Goal: Task Accomplishment & Management: Use online tool/utility

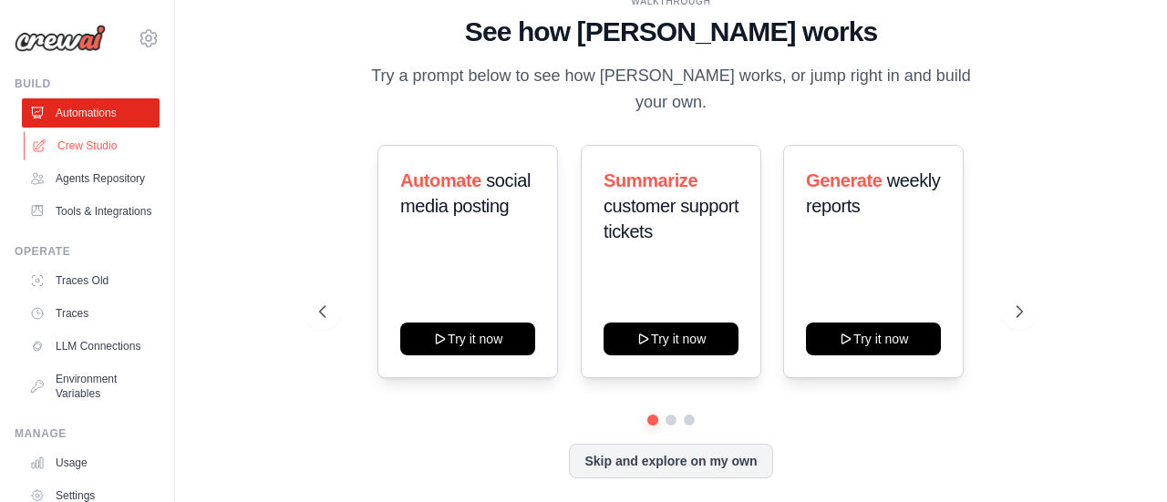
click at [98, 139] on link "Crew Studio" at bounding box center [93, 145] width 138 height 29
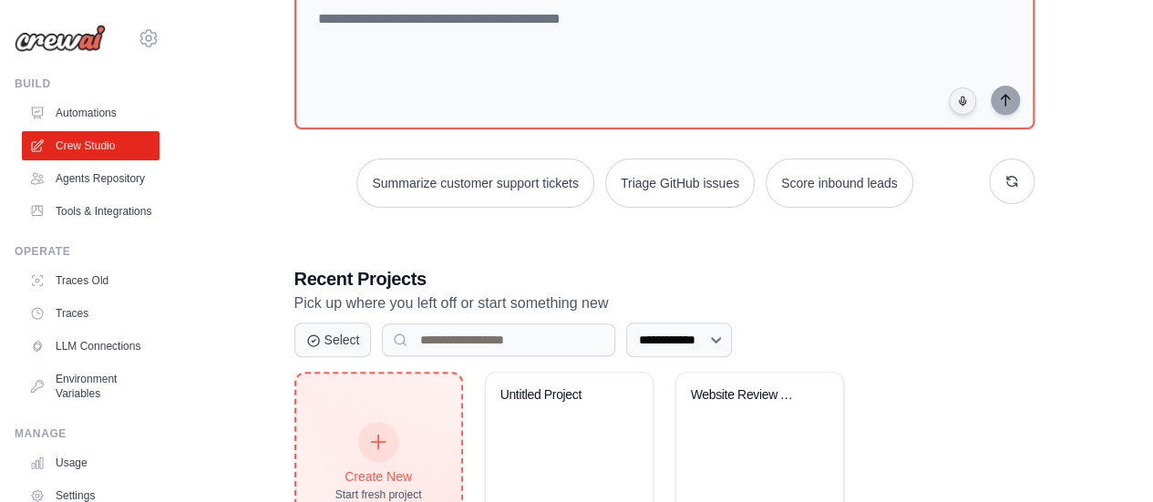
scroll to position [231, 0]
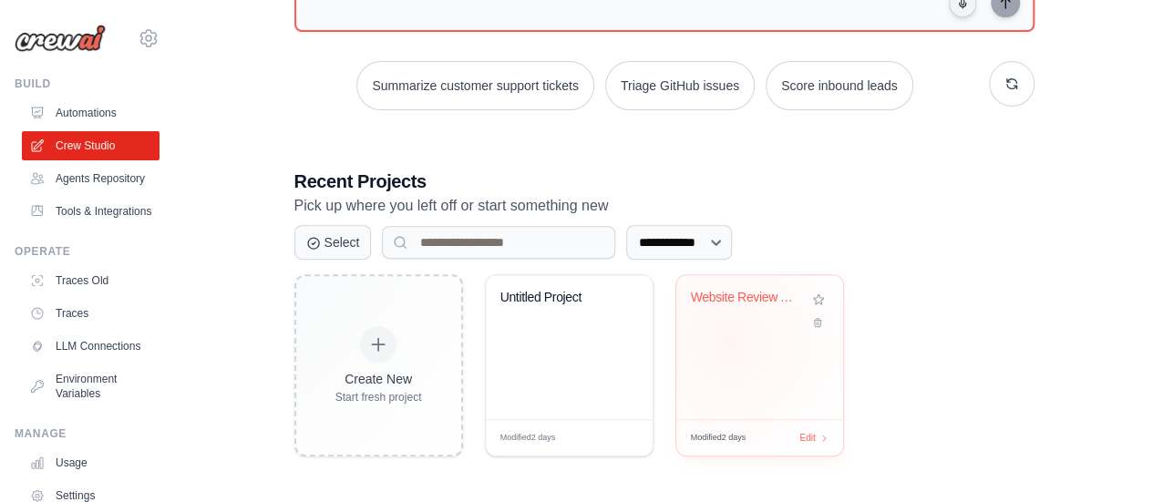
click at [729, 341] on div "Website Review Analyzer" at bounding box center [759, 347] width 167 height 144
click at [77, 181] on link "Agents Repository" at bounding box center [93, 178] width 138 height 29
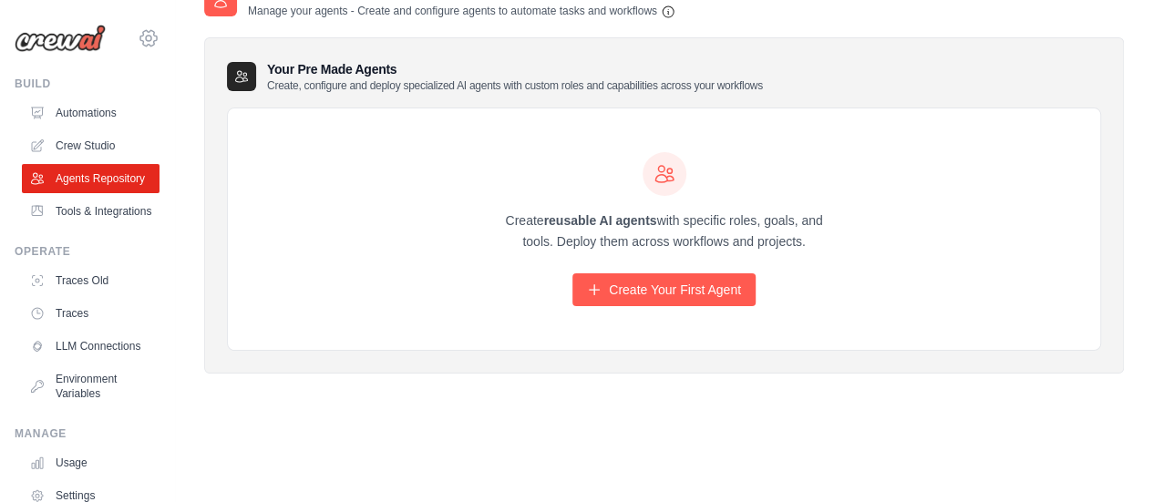
click at [140, 48] on div "asierras@emeal.nttdata.com Settings" at bounding box center [87, 29] width 145 height 58
click at [138, 36] on icon at bounding box center [149, 38] width 22 height 22
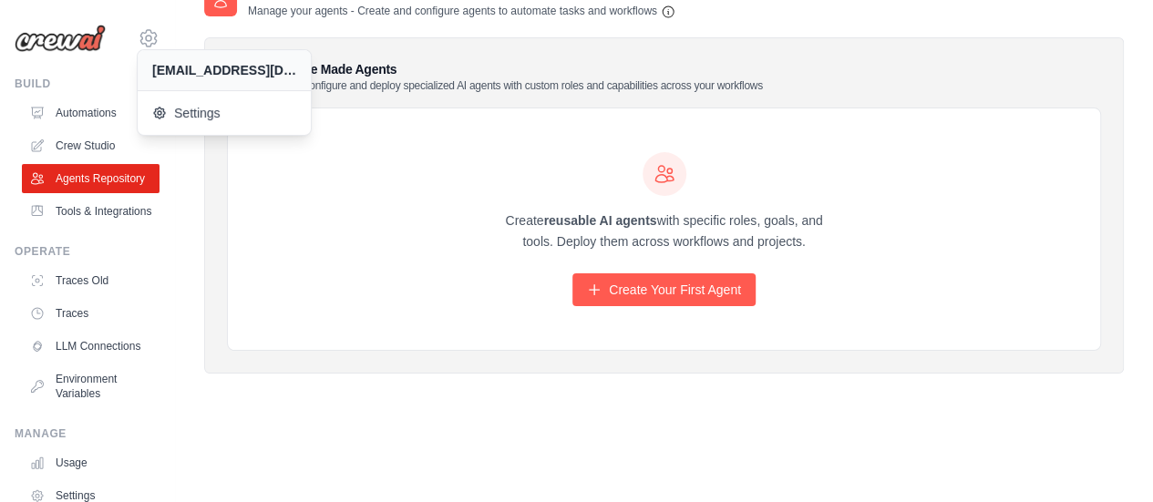
click at [337, 314] on div "Create reusable AI agents with specific roles, goals, and tools. Deploy them ac…" at bounding box center [664, 229] width 872 height 242
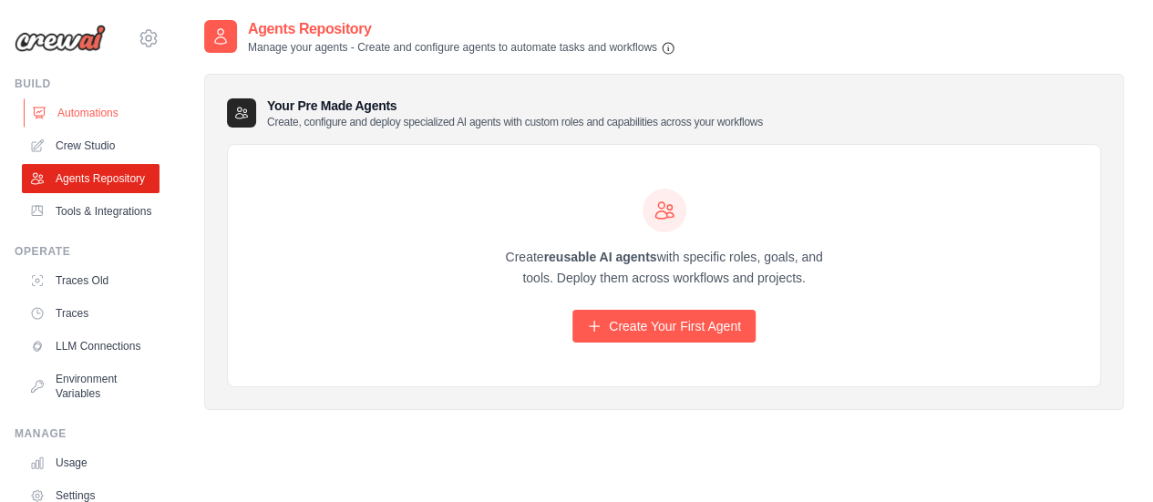
click at [87, 118] on link "Automations" at bounding box center [93, 112] width 138 height 29
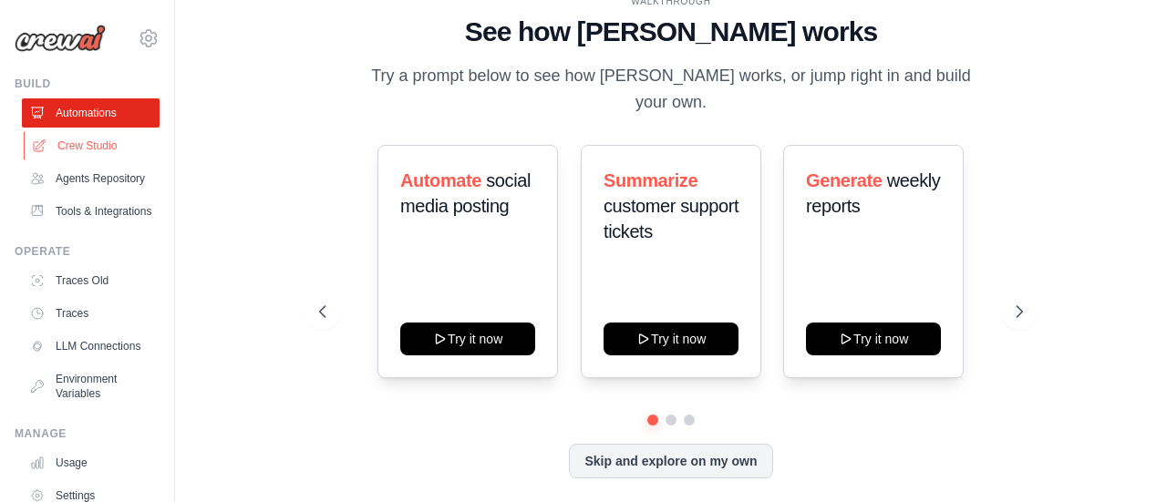
click at [84, 149] on link "Crew Studio" at bounding box center [93, 145] width 138 height 29
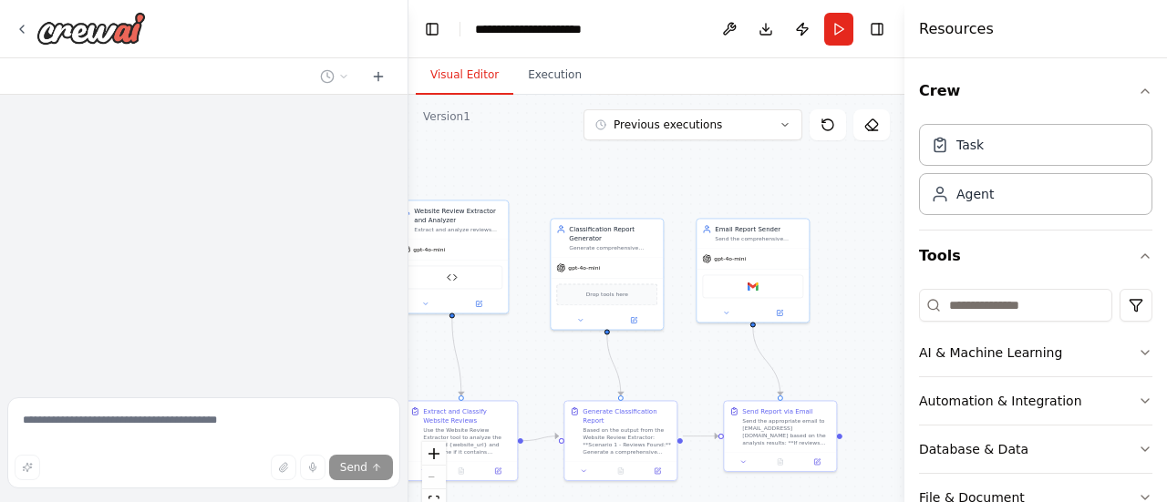
drag, startPoint x: 684, startPoint y: 435, endPoint x: 555, endPoint y: 369, distance: 144.3
click at [555, 369] on div ".deletable-edge-delete-btn { width: 20px; height: 20px; border: 0px solid #ffff…" at bounding box center [656, 323] width 496 height 456
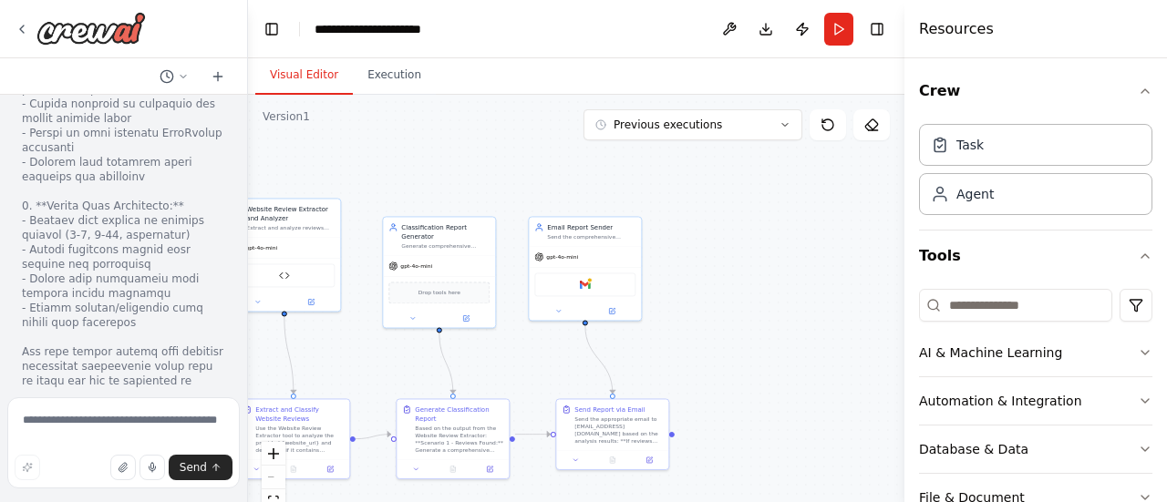
scroll to position [17065, 0]
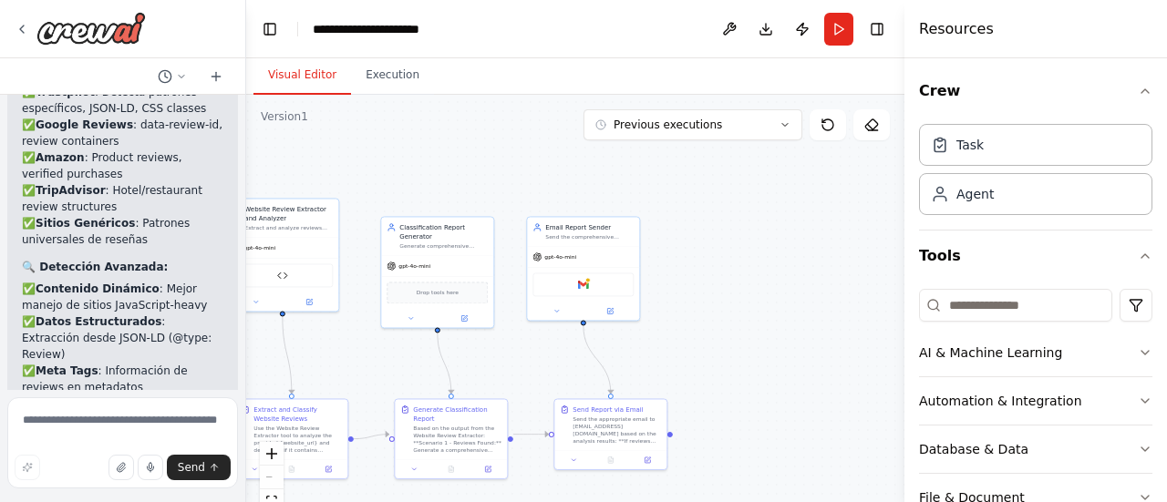
drag, startPoint x: 407, startPoint y: 176, endPoint x: 246, endPoint y: 181, distance: 160.5
click at [246, 181] on div "Clasificador de reseñas ▶ Thought process I'll help you create a review classif…" at bounding box center [583, 251] width 1167 height 502
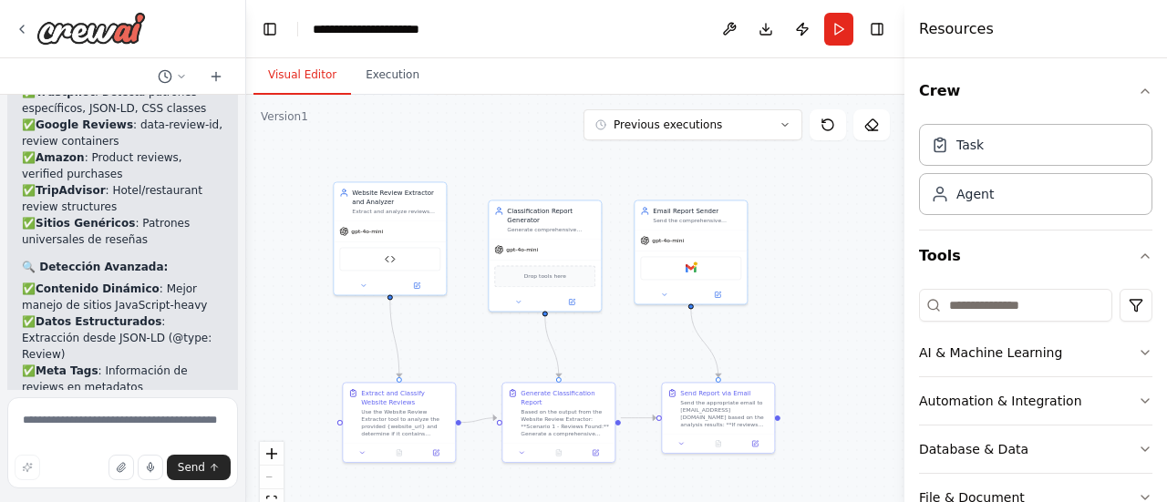
drag, startPoint x: 499, startPoint y: 156, endPoint x: 588, endPoint y: 156, distance: 88.4
click at [600, 139] on div ".deletable-edge-delete-btn { width: 20px; height: 20px; border: 0px solid #ffff…" at bounding box center [575, 323] width 658 height 456
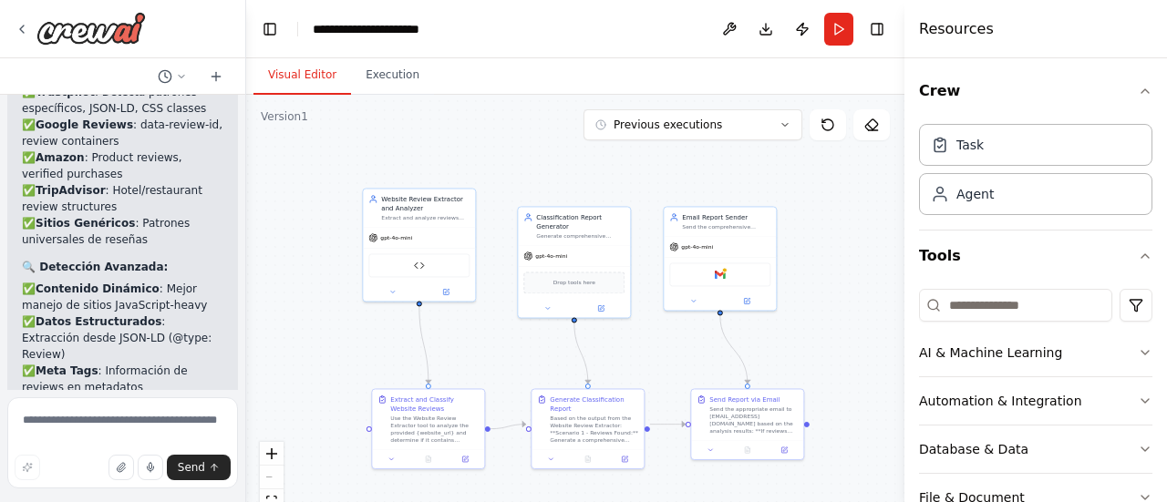
drag, startPoint x: 473, startPoint y: 341, endPoint x: 497, endPoint y: 349, distance: 25.1
click at [497, 349] on div ".deletable-edge-delete-btn { width: 20px; height: 20px; border: 0px solid #ffff…" at bounding box center [575, 323] width 658 height 456
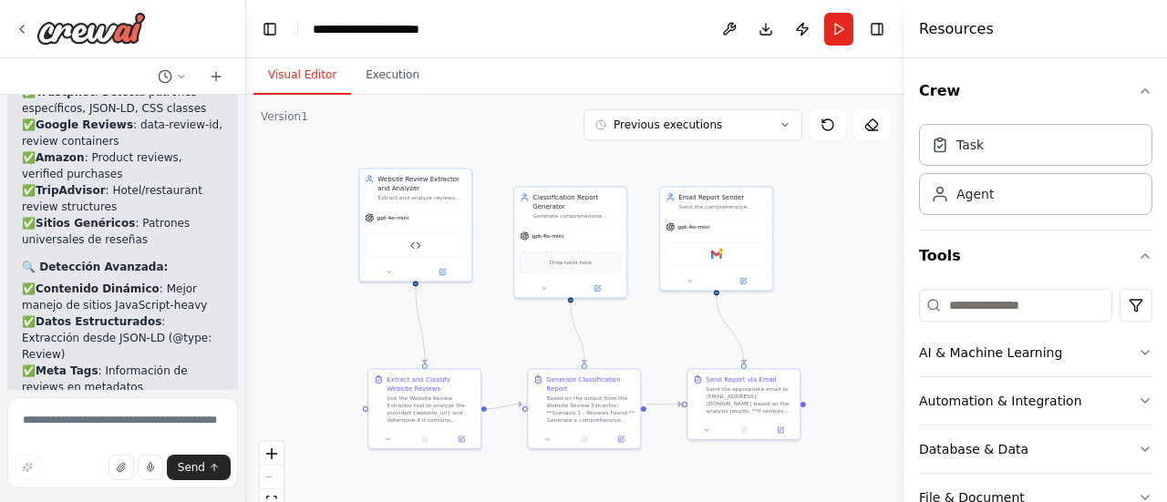
drag, startPoint x: 509, startPoint y: 342, endPoint x: 505, endPoint y: 331, distance: 11.5
click at [505, 324] on div ".deletable-edge-delete-btn { width: 20px; height: 20px; border: 0px solid #ffff…" at bounding box center [575, 323] width 658 height 456
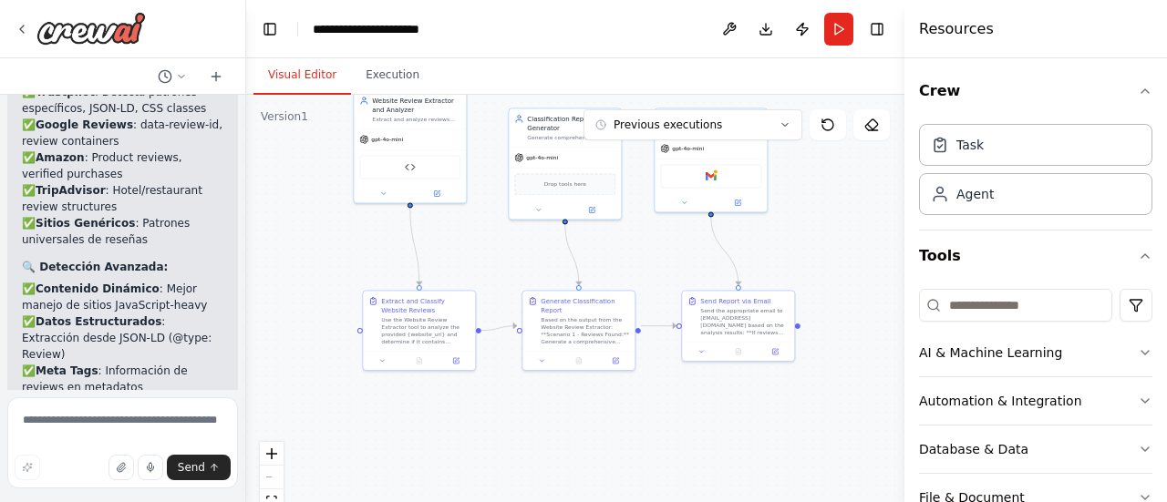
drag, startPoint x: 345, startPoint y: 316, endPoint x: 321, endPoint y: 251, distance: 70.1
click at [337, 244] on div ".deletable-edge-delete-btn { width: 20px; height: 20px; border: 0px solid #ffff…" at bounding box center [575, 323] width 658 height 456
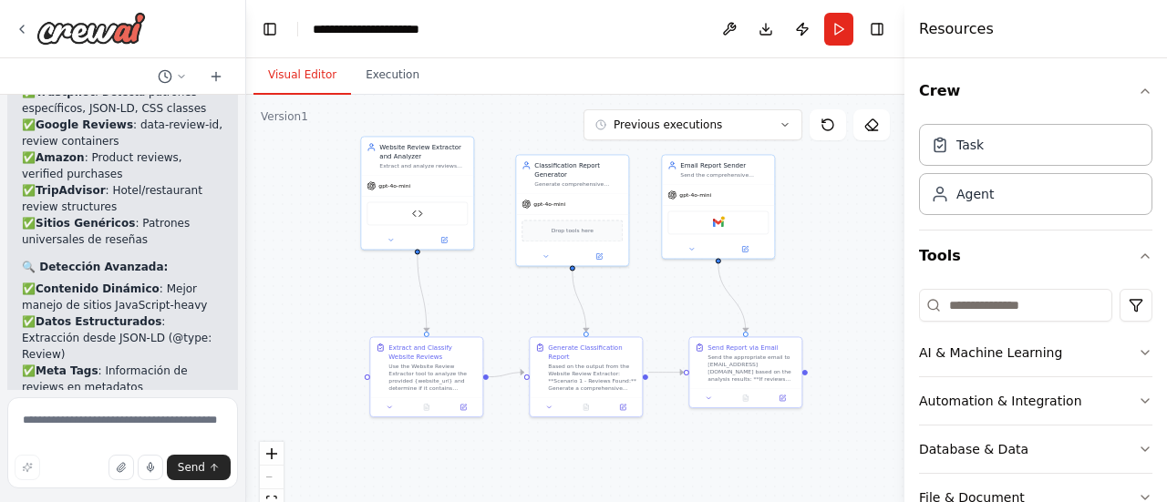
drag, startPoint x: 335, startPoint y: 345, endPoint x: 324, endPoint y: 311, distance: 36.6
click at [324, 311] on div ".deletable-edge-delete-btn { width: 20px; height: 20px; border: 0px solid #ffff…" at bounding box center [575, 323] width 658 height 456
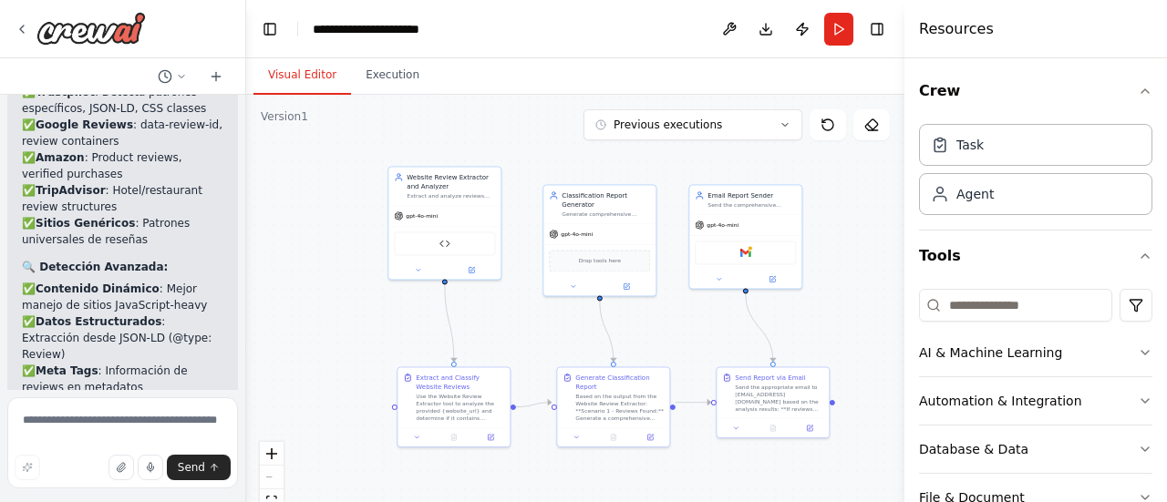
drag, startPoint x: 306, startPoint y: 294, endPoint x: 326, endPoint y: 318, distance: 31.0
click at [326, 318] on div ".deletable-edge-delete-btn { width: 20px; height: 20px; border: 0px solid #ffff…" at bounding box center [575, 323] width 658 height 456
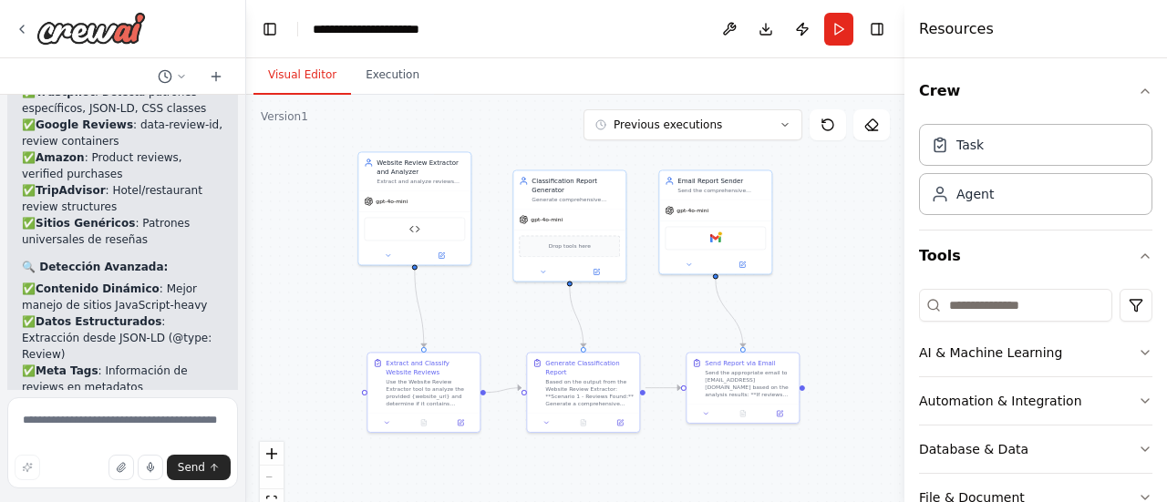
drag, startPoint x: 329, startPoint y: 304, endPoint x: 310, endPoint y: 303, distance: 19.2
click at [310, 302] on div ".deletable-edge-delete-btn { width: 20px; height: 20px; border: 0px solid #ffff…" at bounding box center [575, 323] width 658 height 456
click at [1138, 396] on icon "button" at bounding box center [1145, 401] width 15 height 15
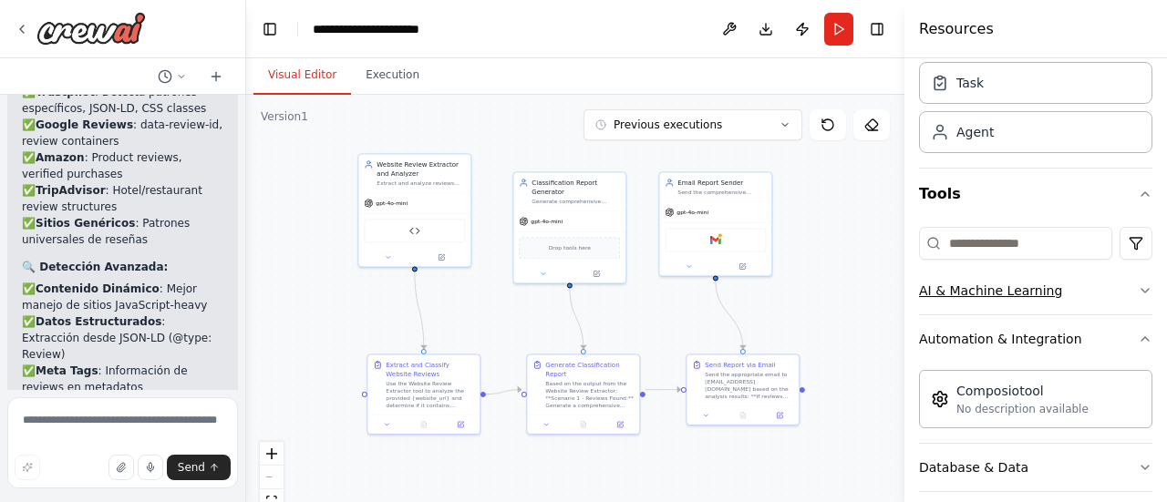
scroll to position [91, 0]
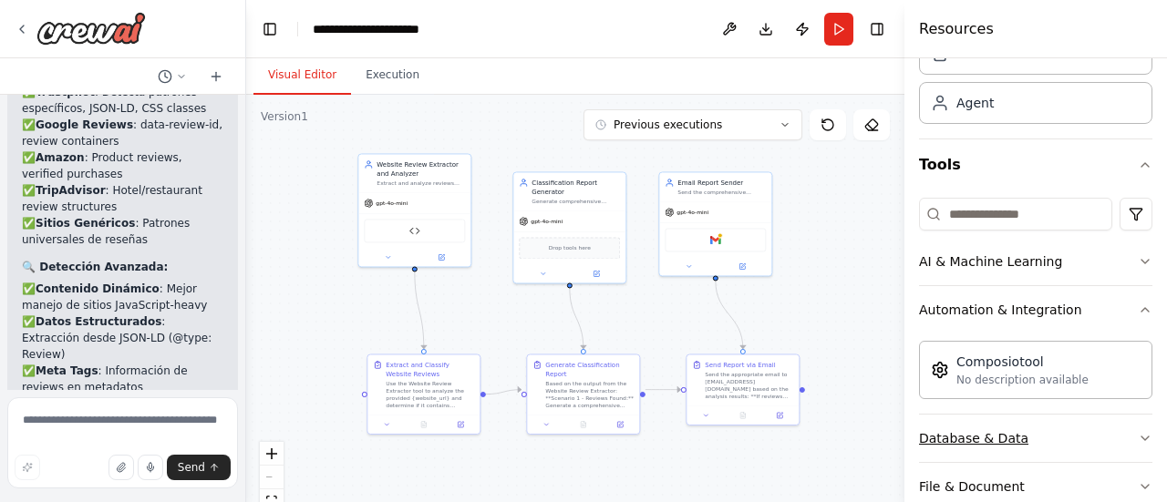
click at [1138, 432] on icon "button" at bounding box center [1145, 438] width 15 height 15
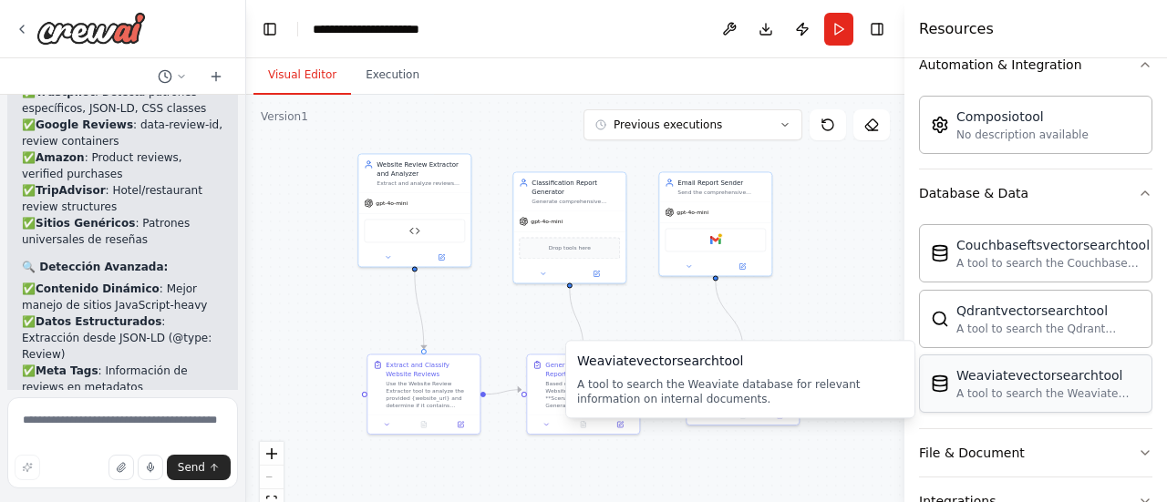
scroll to position [365, 0]
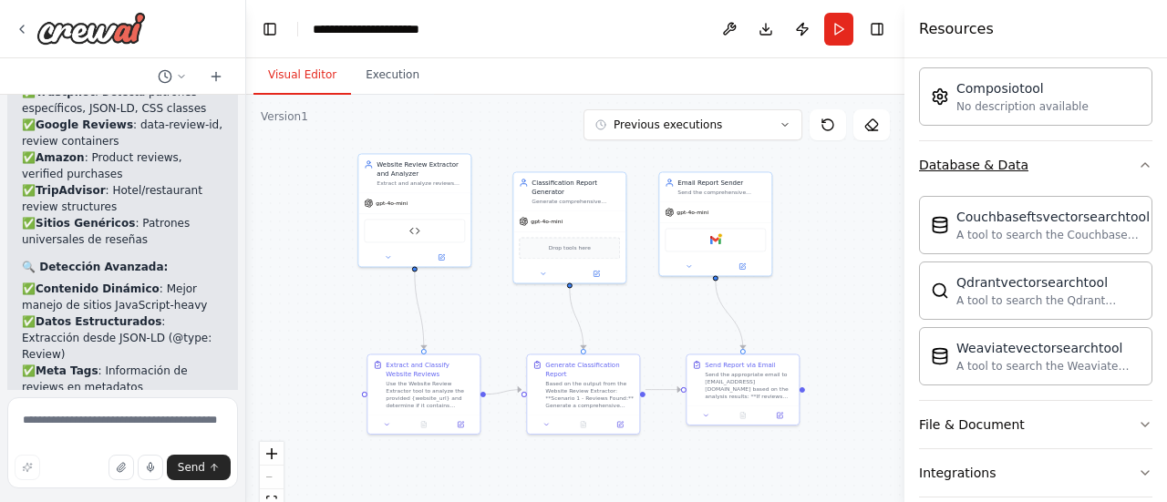
click at [1102, 147] on button "Database & Data" at bounding box center [1035, 164] width 233 height 47
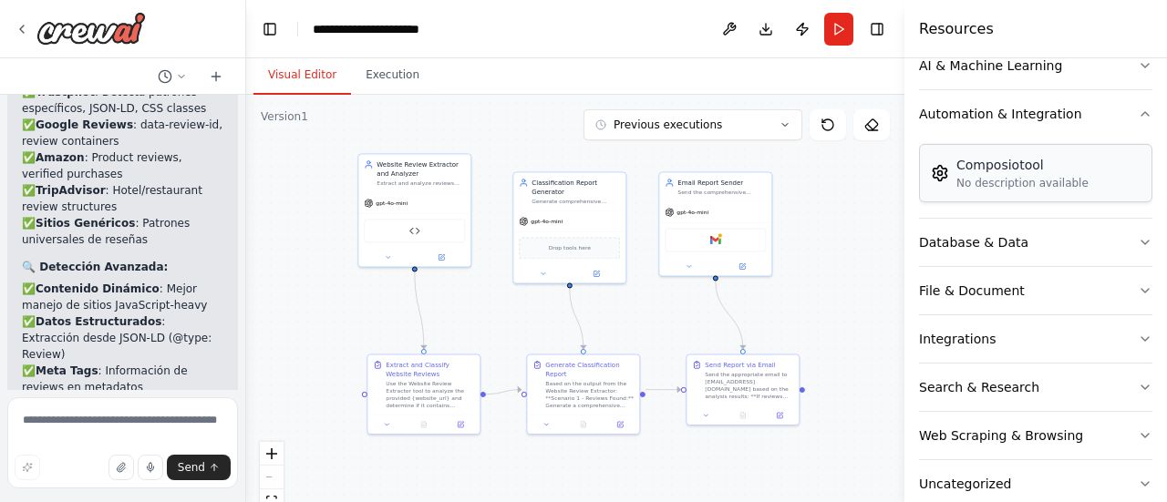
scroll to position [182, 0]
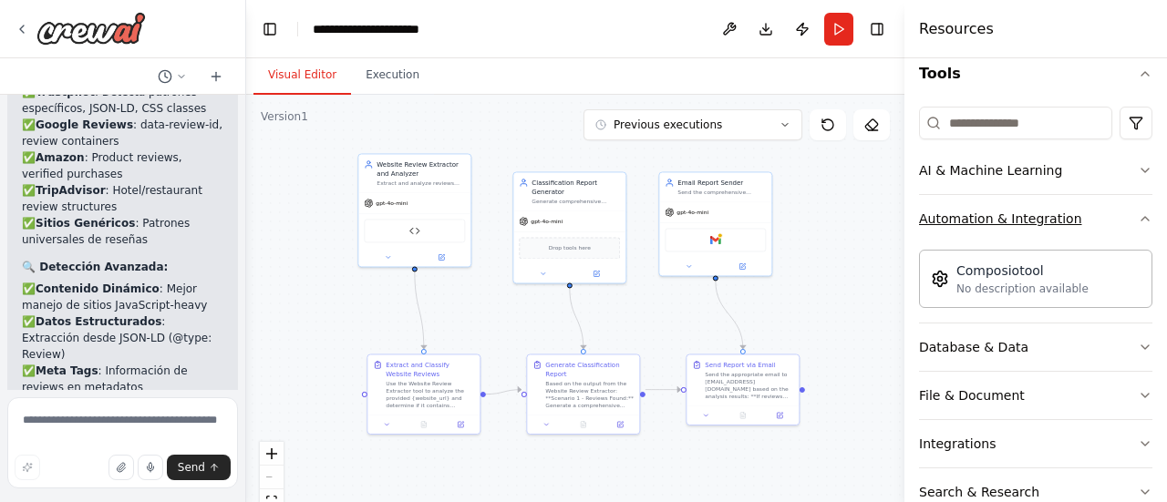
click at [1103, 218] on button "Automation & Integration" at bounding box center [1035, 218] width 233 height 47
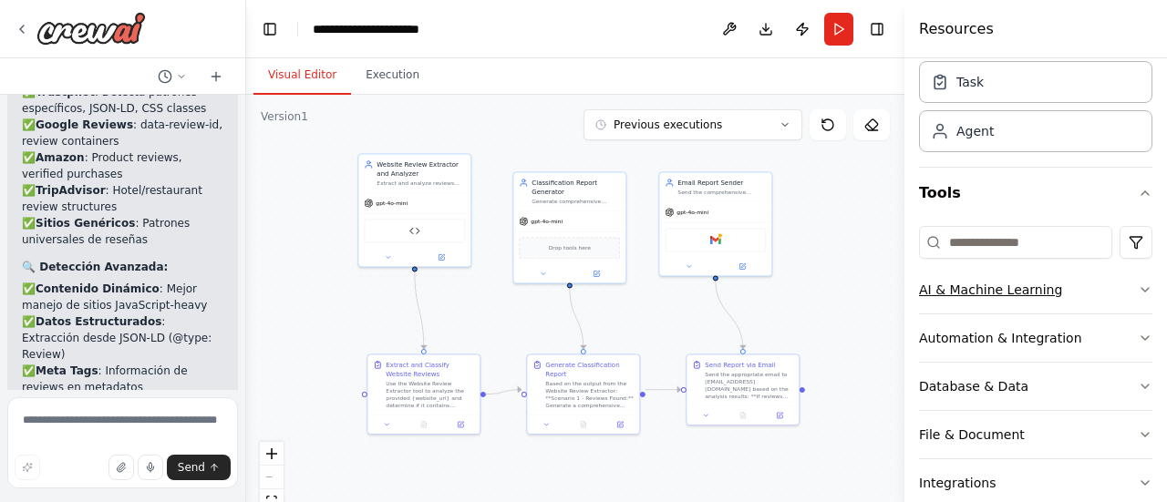
scroll to position [91, 0]
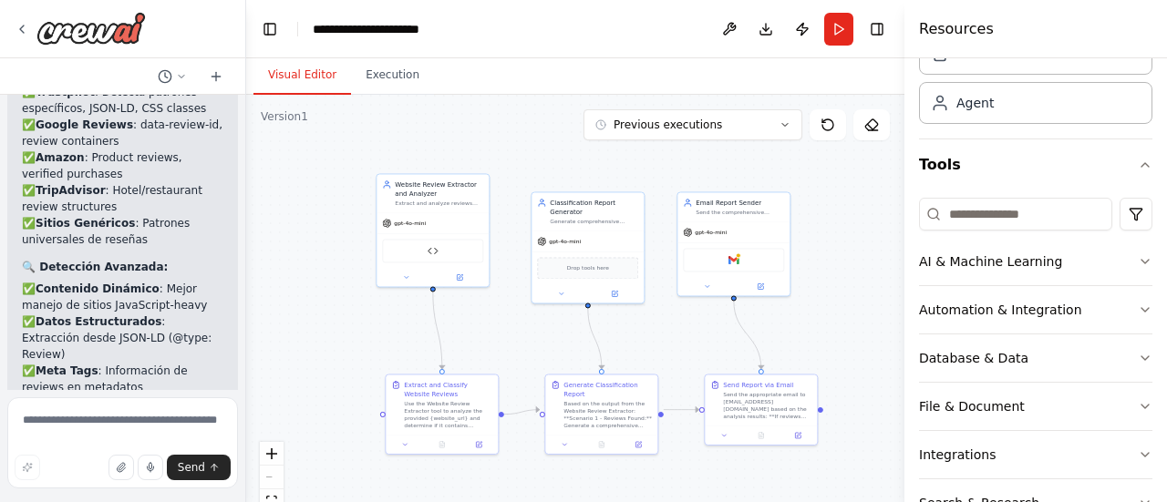
drag, startPoint x: 509, startPoint y: 311, endPoint x: 525, endPoint y: 329, distance: 24.5
click at [525, 329] on div ".deletable-edge-delete-btn { width: 20px; height: 20px; border: 0px solid #ffff…" at bounding box center [575, 323] width 658 height 456
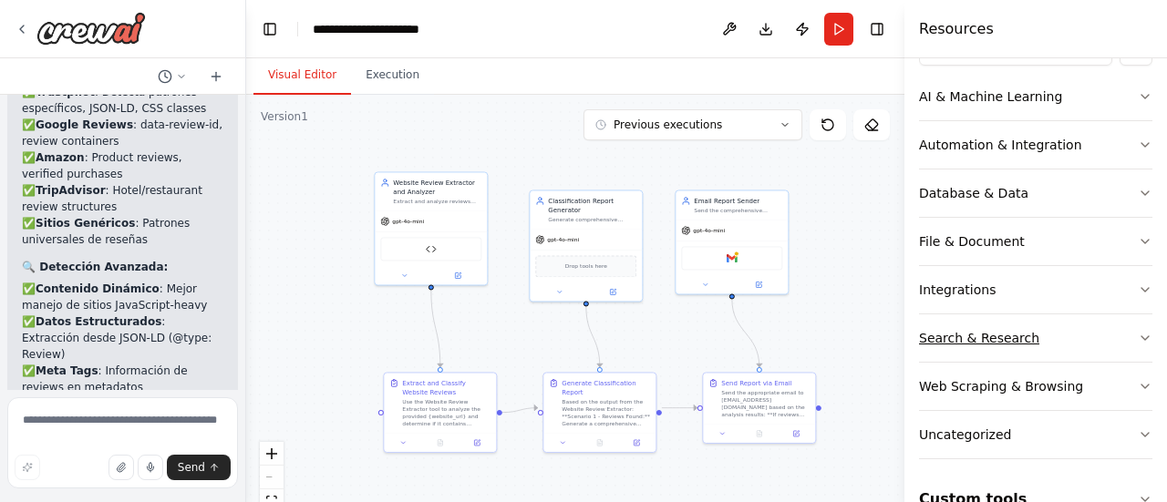
scroll to position [289, 0]
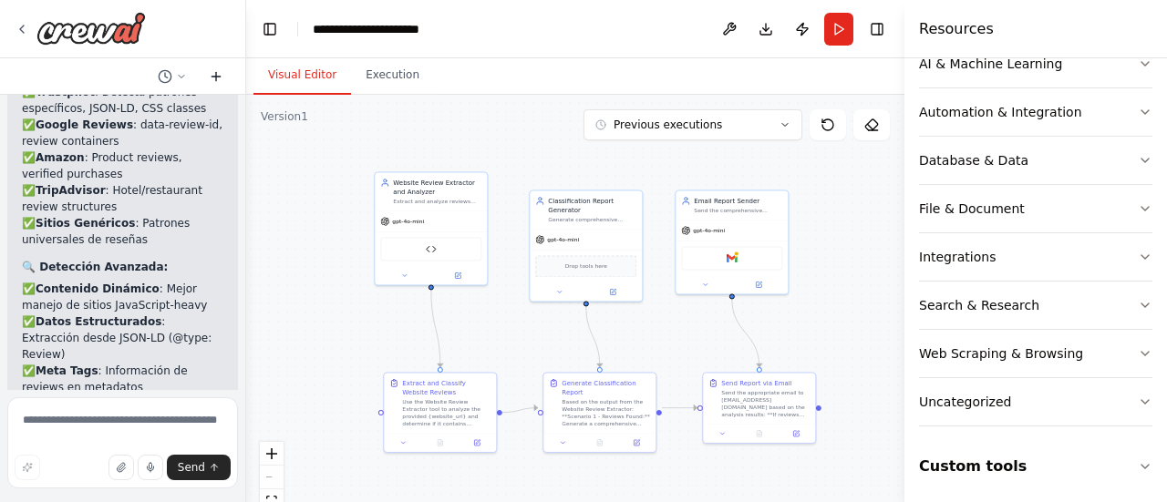
click at [222, 77] on icon at bounding box center [216, 76] width 15 height 15
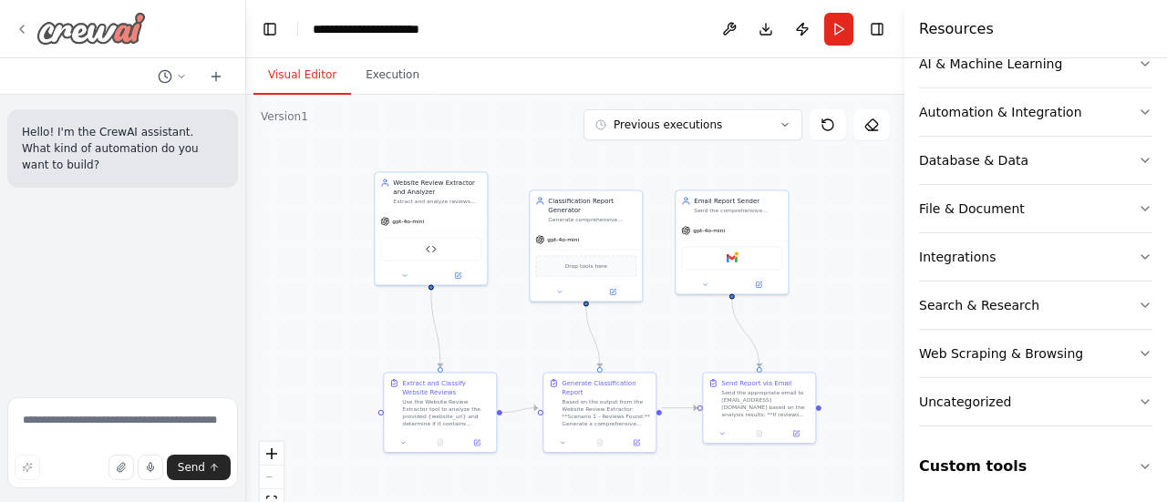
click at [27, 34] on icon at bounding box center [22, 29] width 15 height 15
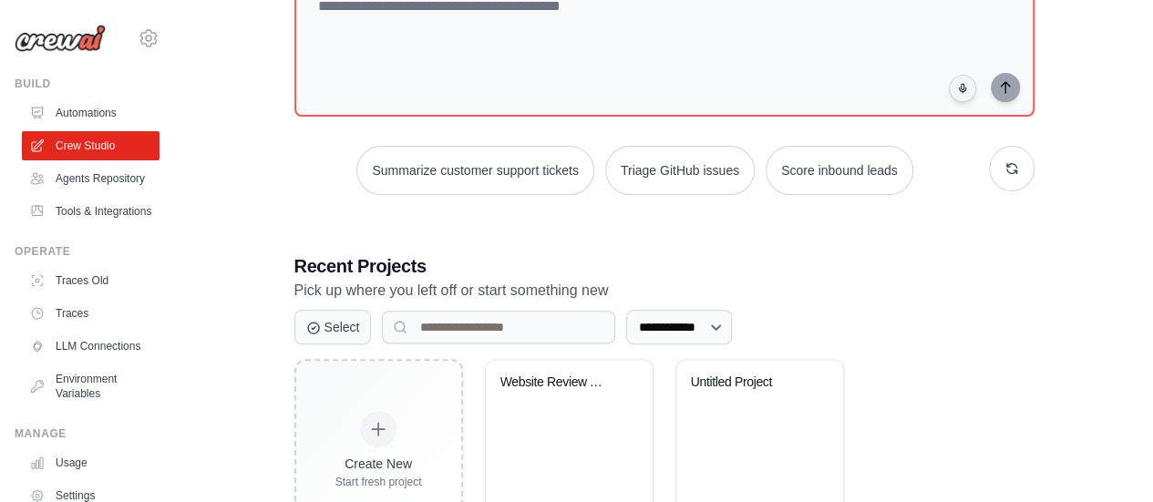
scroll to position [231, 0]
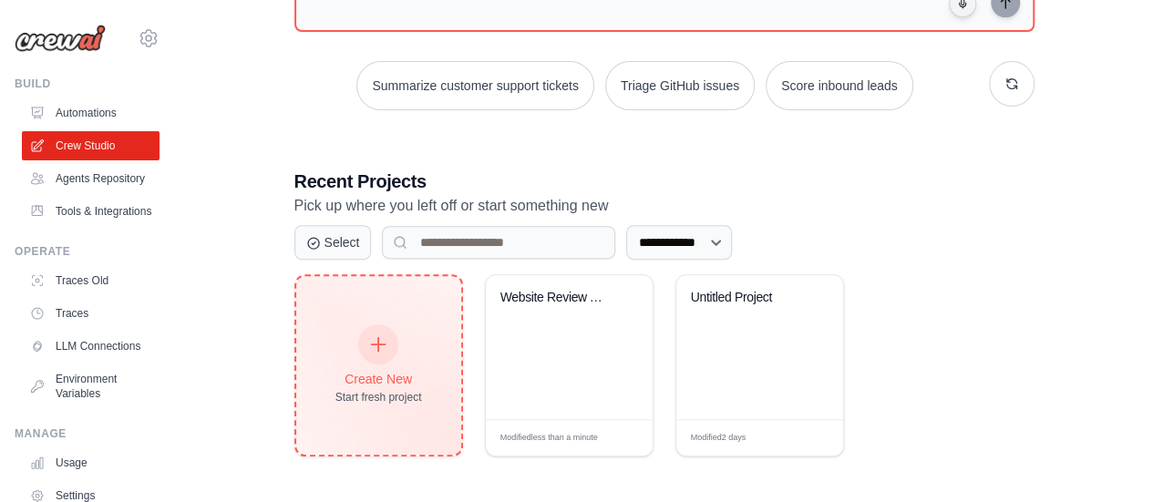
click at [373, 336] on icon at bounding box center [378, 345] width 20 height 20
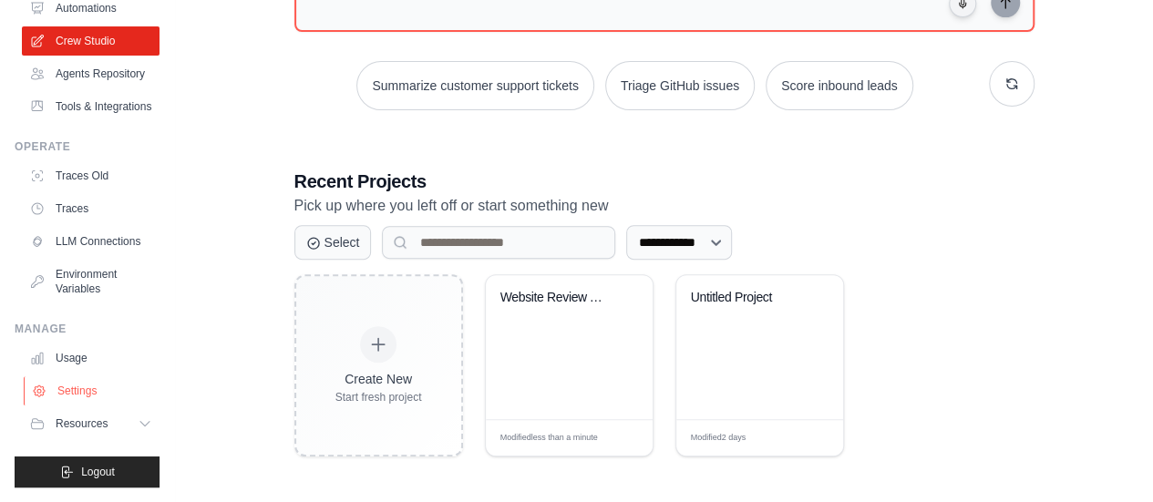
scroll to position [148, 0]
click at [139, 428] on icon at bounding box center [146, 424] width 15 height 15
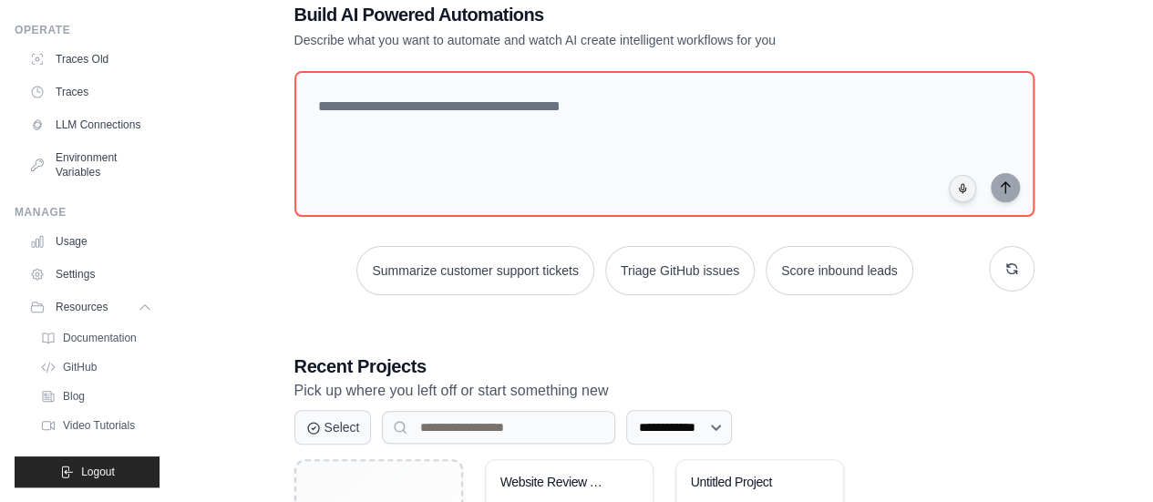
scroll to position [0, 0]
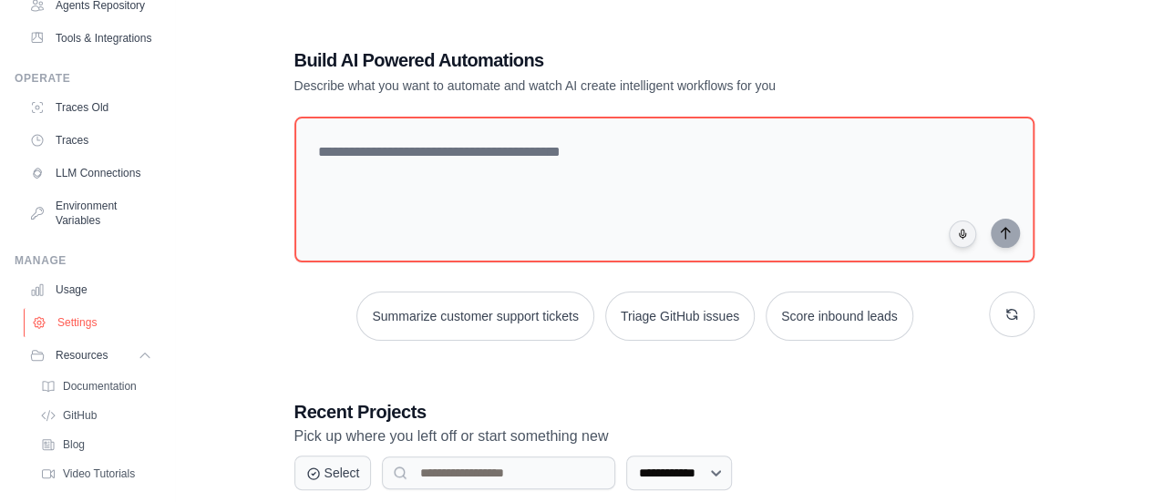
click at [98, 337] on link "Settings" at bounding box center [93, 322] width 138 height 29
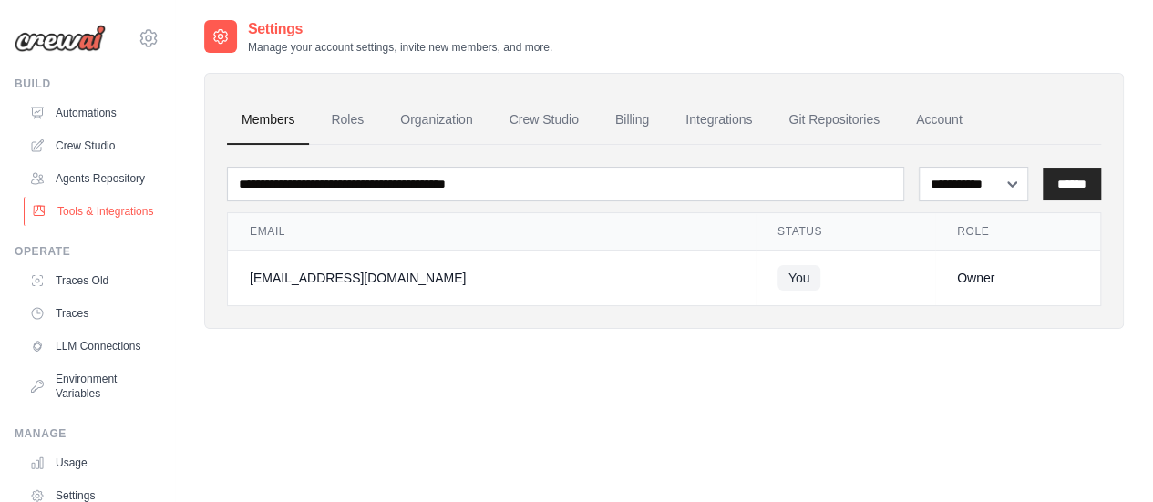
click at [80, 226] on link "Tools & Integrations" at bounding box center [93, 211] width 138 height 29
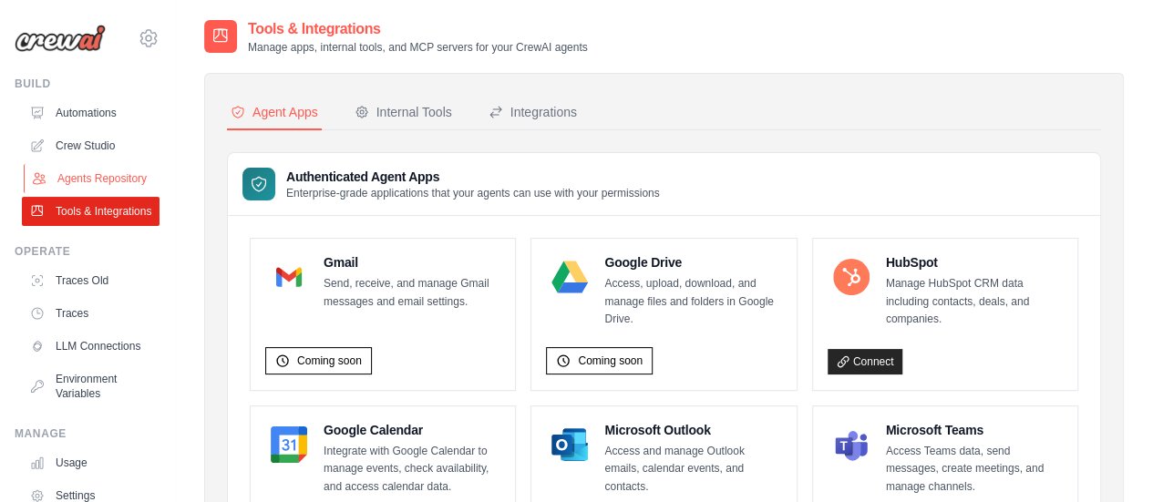
click at [69, 193] on link "Agents Repository" at bounding box center [93, 178] width 138 height 29
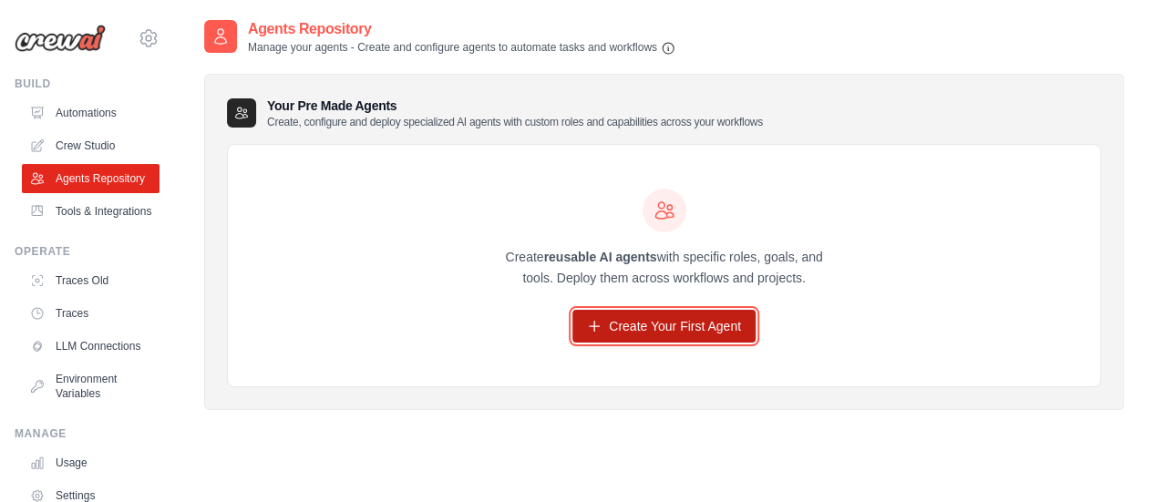
click at [624, 324] on link "Create Your First Agent" at bounding box center [663, 326] width 183 height 33
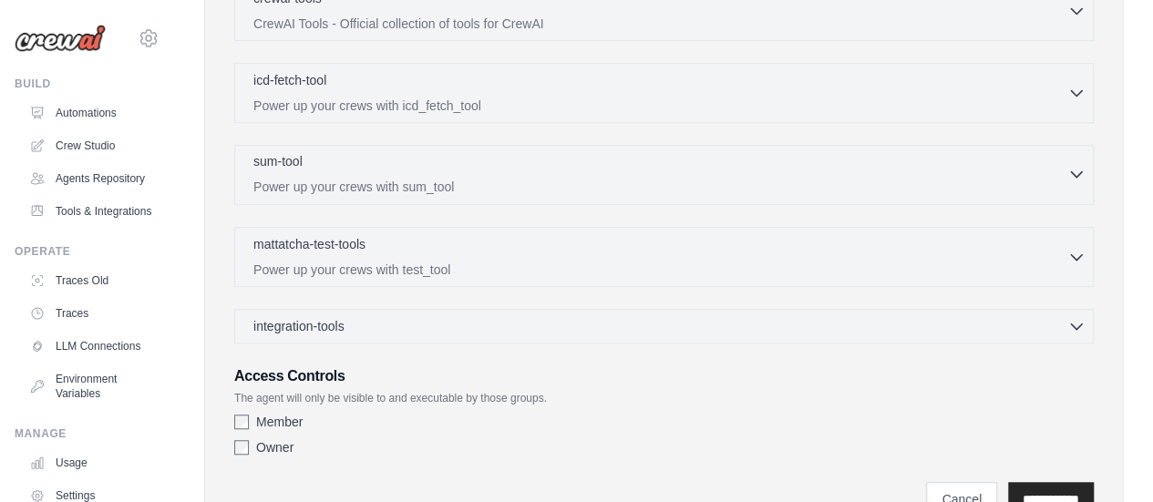
scroll to position [607, 0]
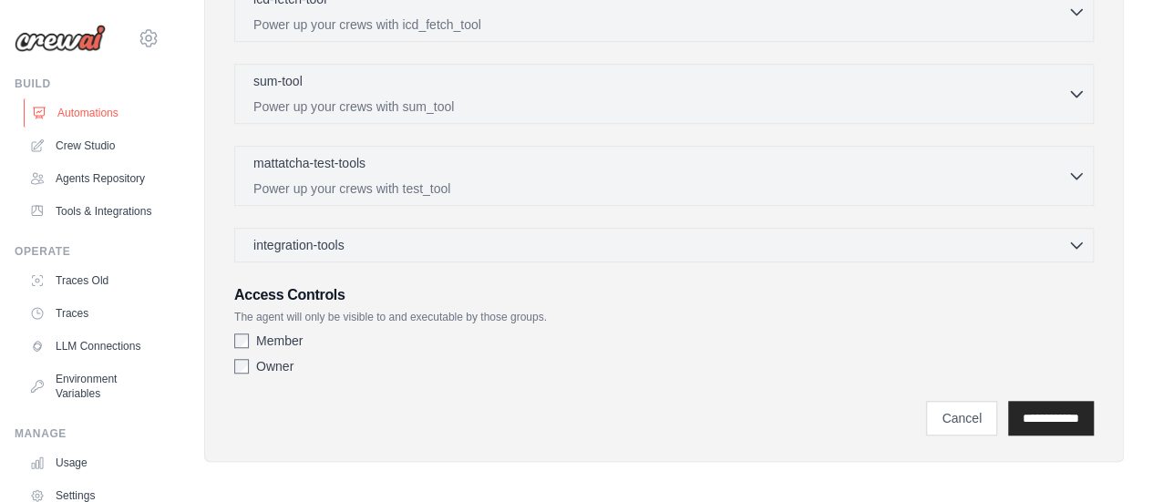
click at [60, 126] on link "Automations" at bounding box center [93, 112] width 138 height 29
click at [79, 145] on link "Crew Studio" at bounding box center [93, 145] width 138 height 29
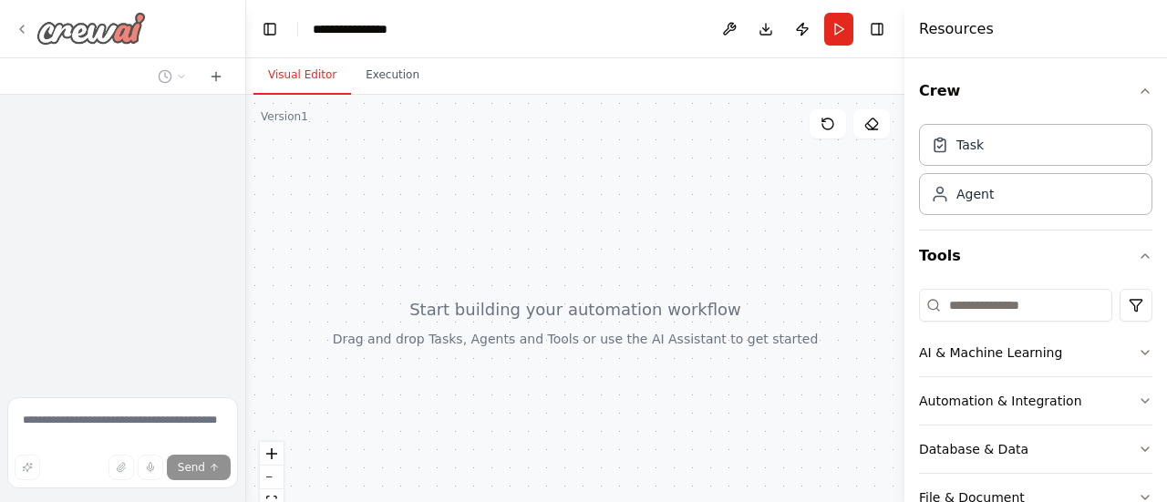
click at [15, 32] on icon at bounding box center [22, 29] width 15 height 15
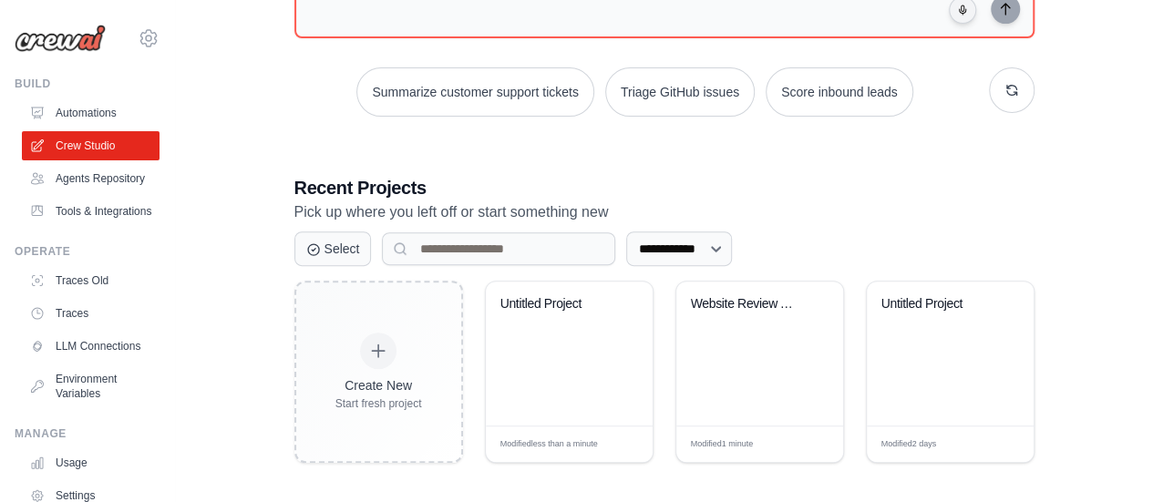
scroll to position [231, 0]
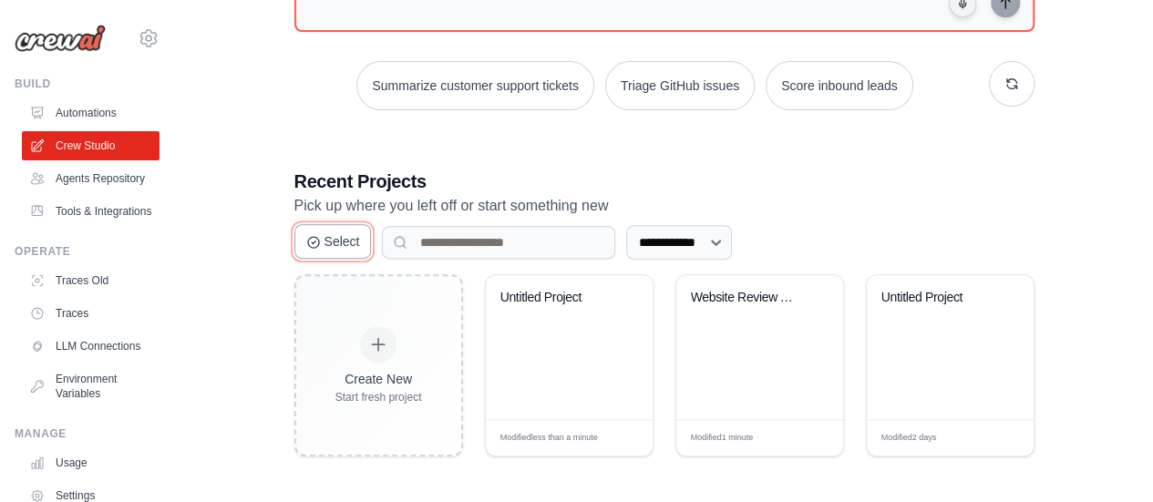
click at [355, 234] on button "Select" at bounding box center [332, 241] width 77 height 35
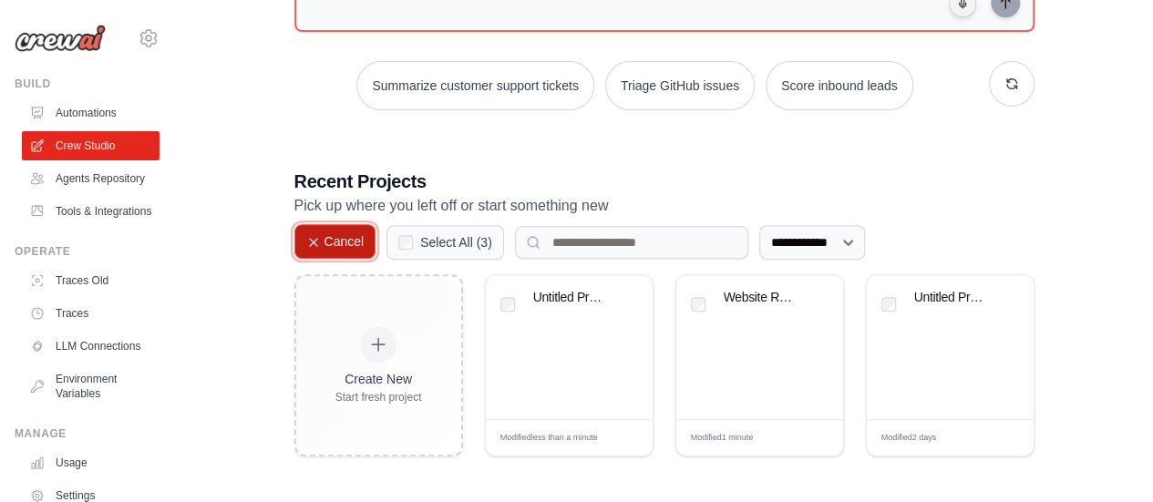
click at [355, 234] on button "Cancel" at bounding box center [335, 241] width 82 height 35
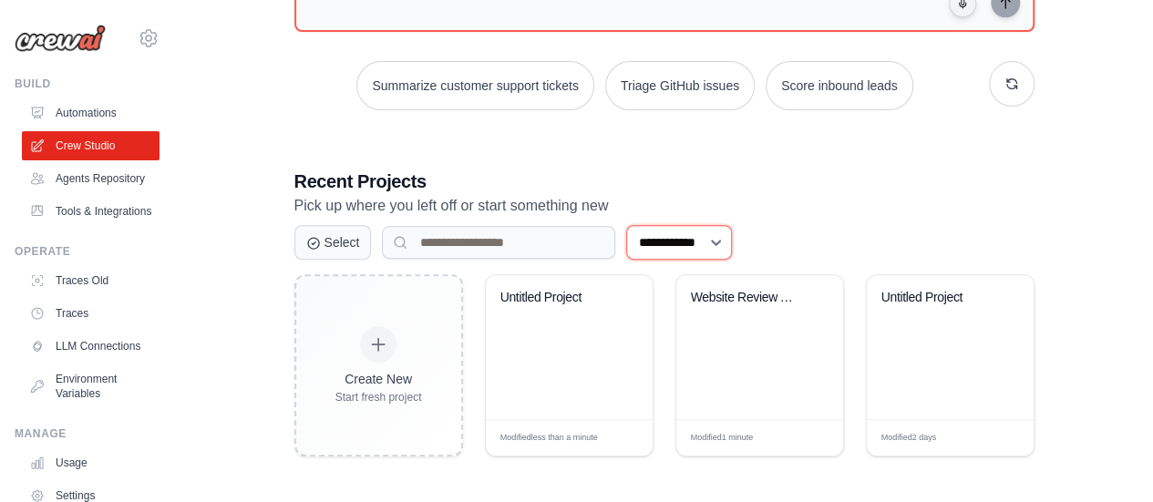
click at [704, 242] on select "**********" at bounding box center [679, 242] width 106 height 35
drag, startPoint x: 914, startPoint y: 196, endPoint x: 894, endPoint y: 192, distance: 20.4
click at [913, 196] on p "Pick up where you left off or start something new" at bounding box center [664, 206] width 740 height 24
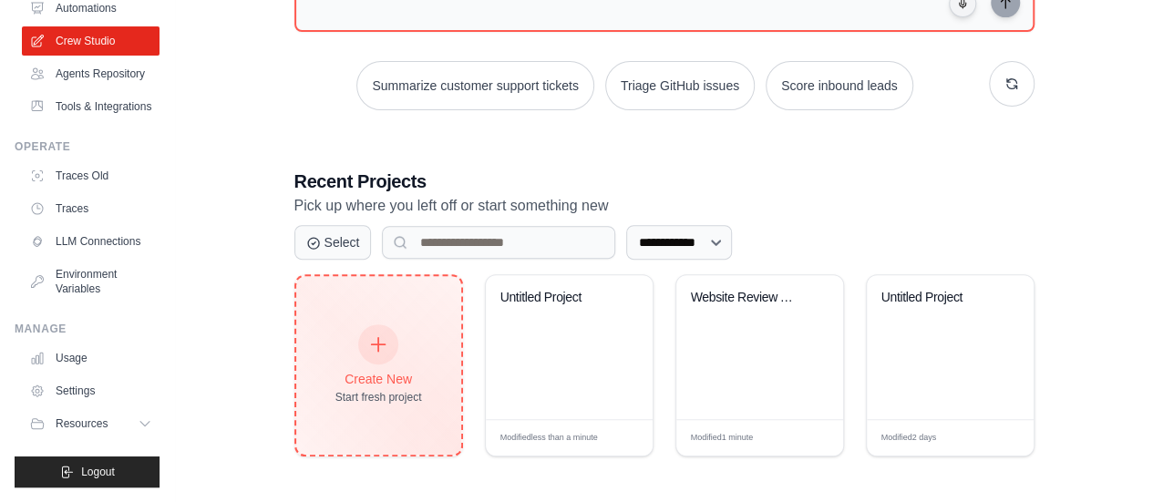
click at [392, 370] on div "Create New" at bounding box center [378, 379] width 87 height 18
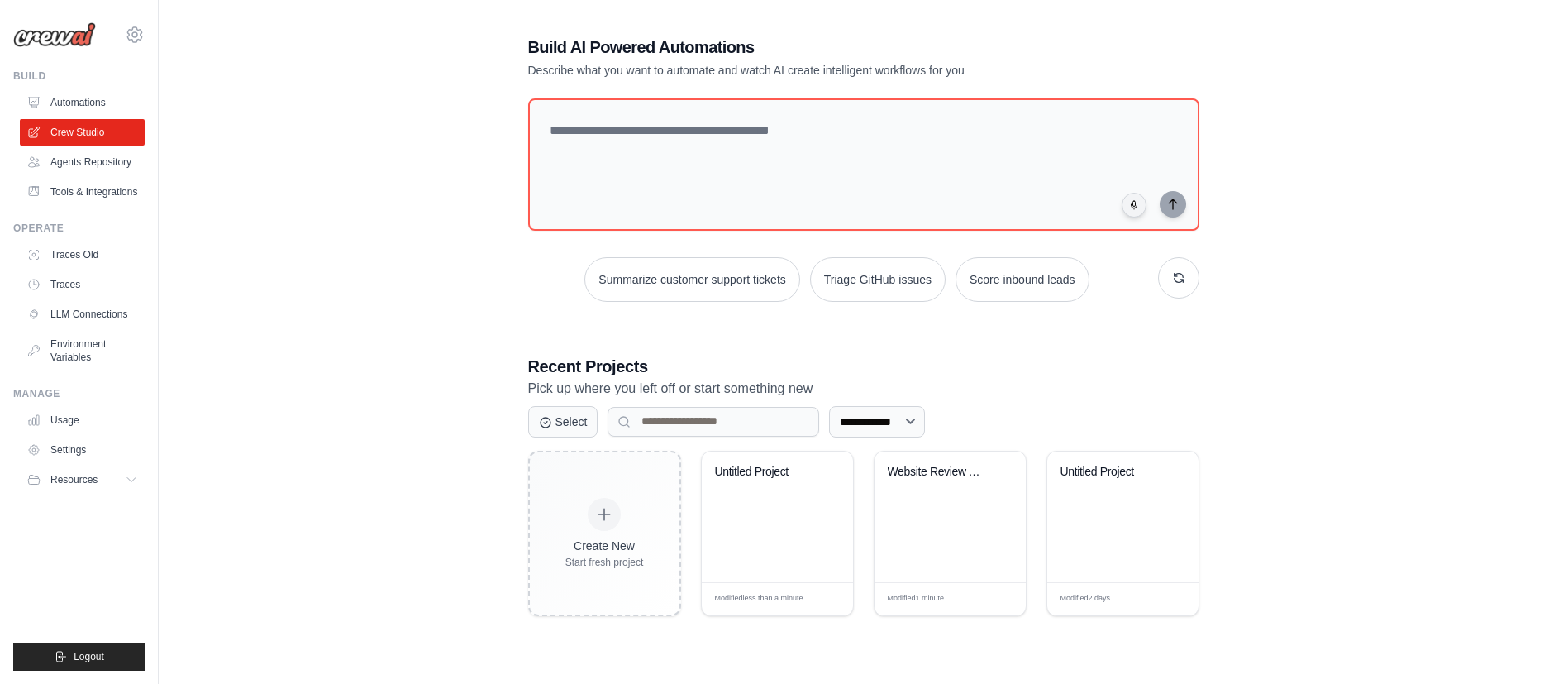
scroll to position [0, 0]
click at [77, 35] on img at bounding box center [54, 34] width 83 height 24
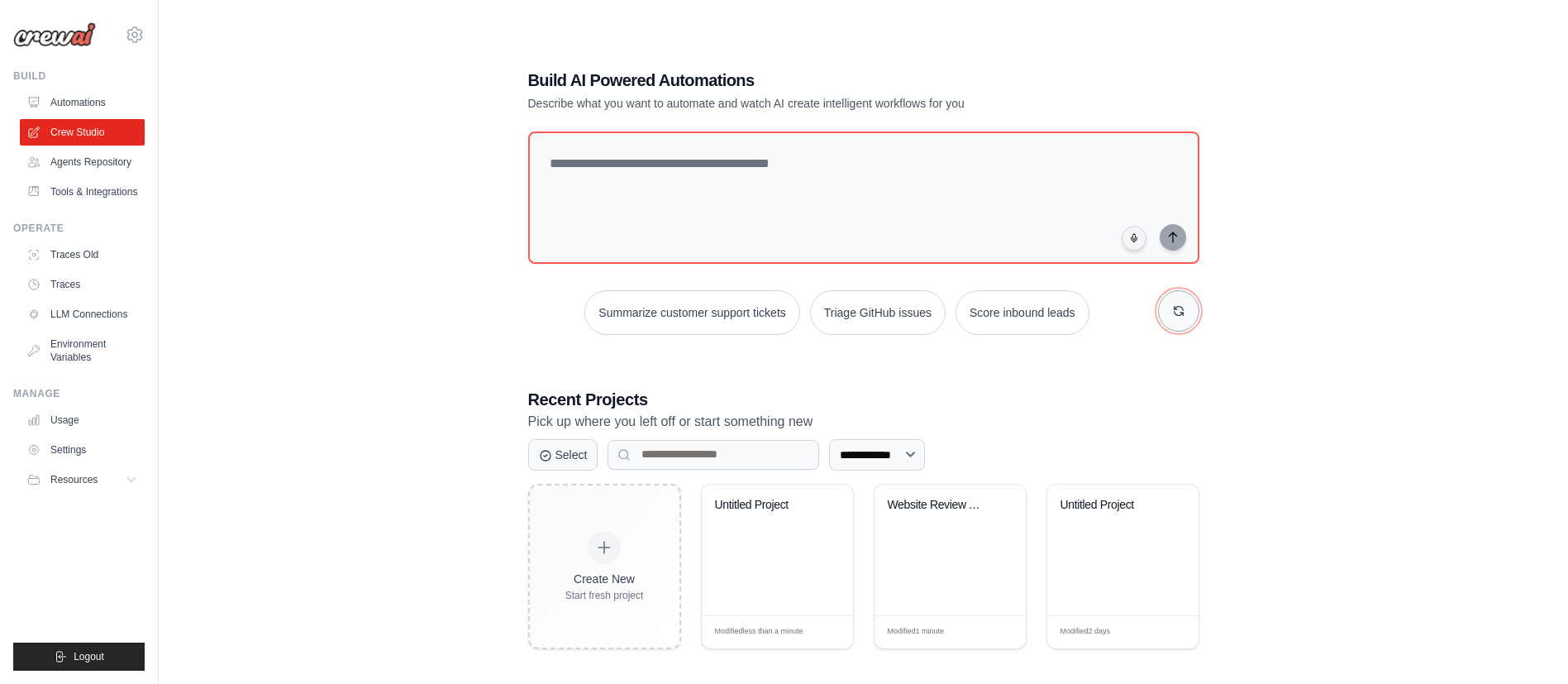
click at [1045, 314] on icon "button" at bounding box center [1178, 310] width 9 height 9
click at [78, 98] on link "Automations" at bounding box center [84, 102] width 125 height 26
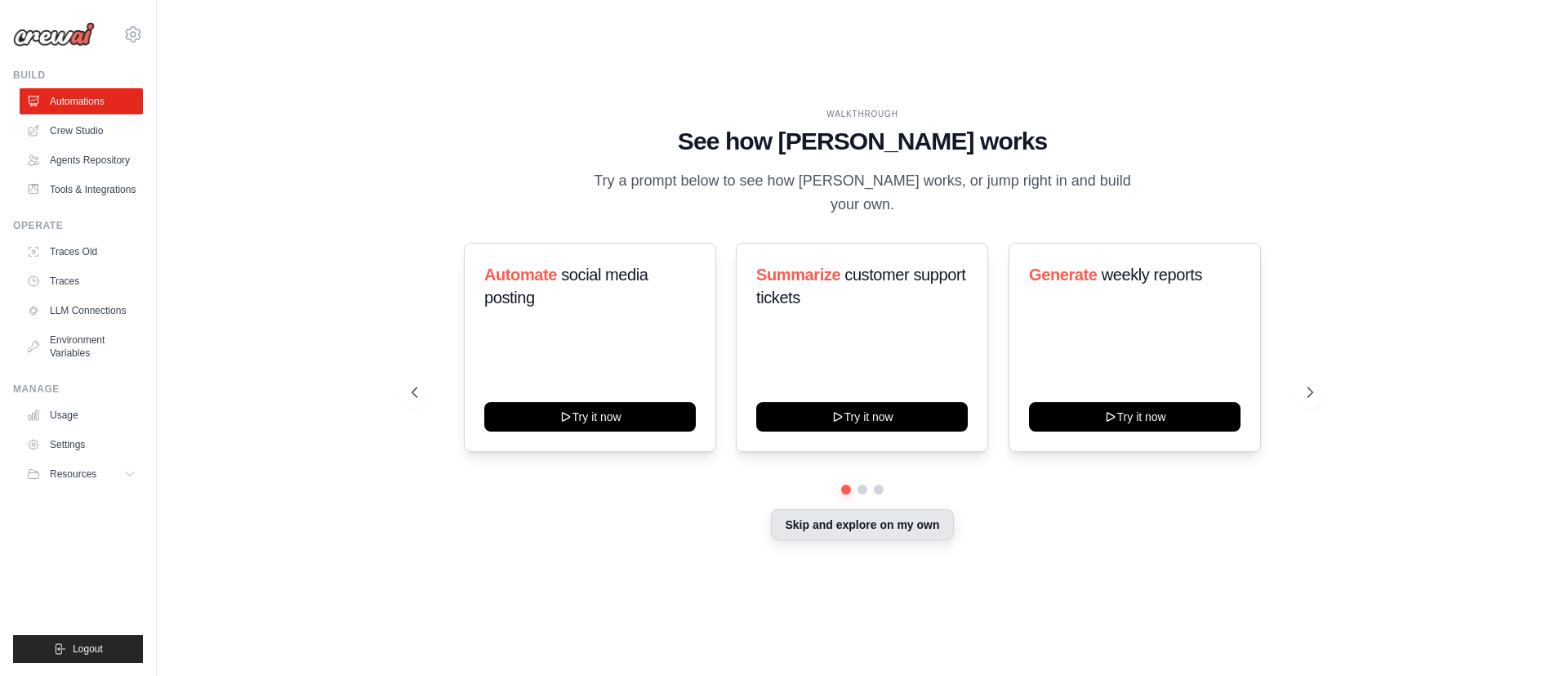
click at [878, 449] on button "Skip and explore on my own" at bounding box center [861, 524] width 182 height 31
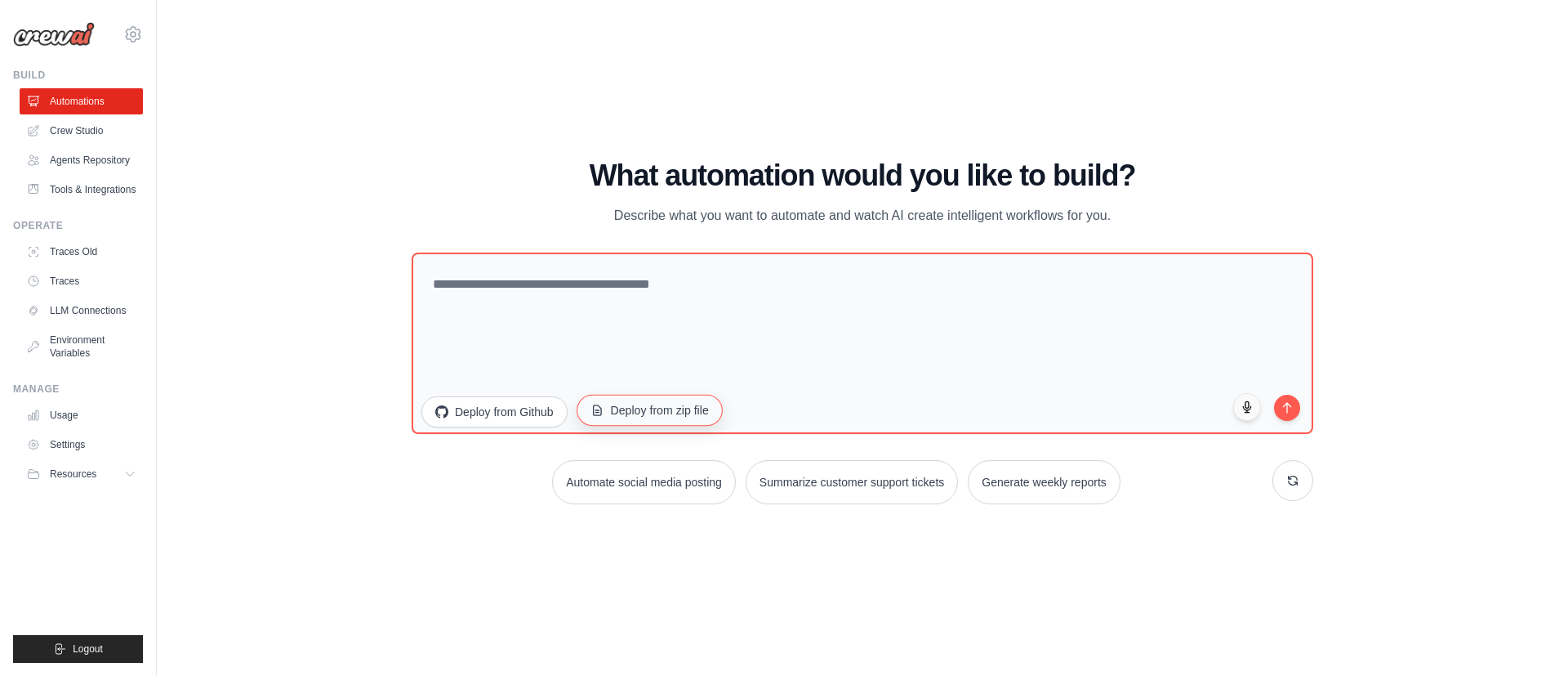
click at [629, 408] on button "Deploy from zip file" at bounding box center [650, 409] width 146 height 31
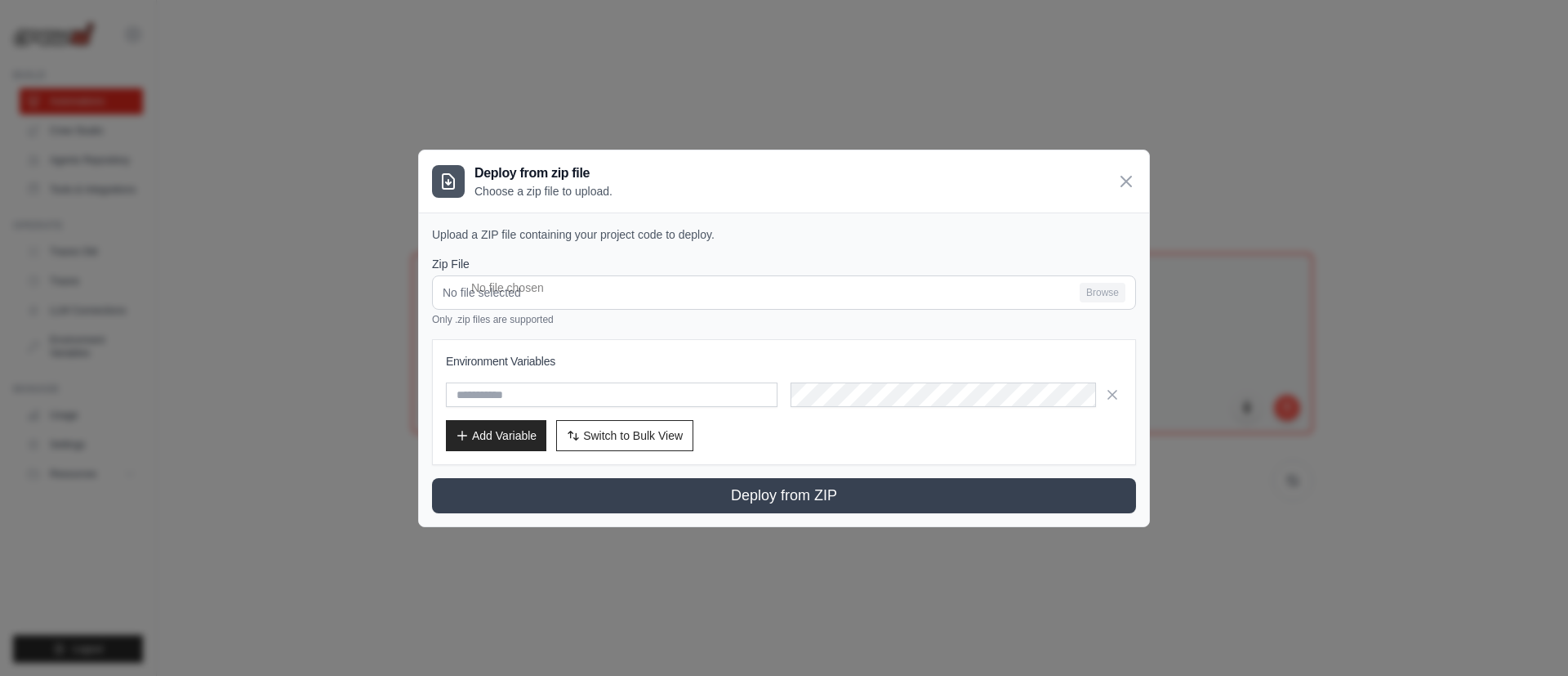
click at [487, 273] on div "Zip File No file selected Browse Only .zip files are supported" at bounding box center [784, 290] width 704 height 70
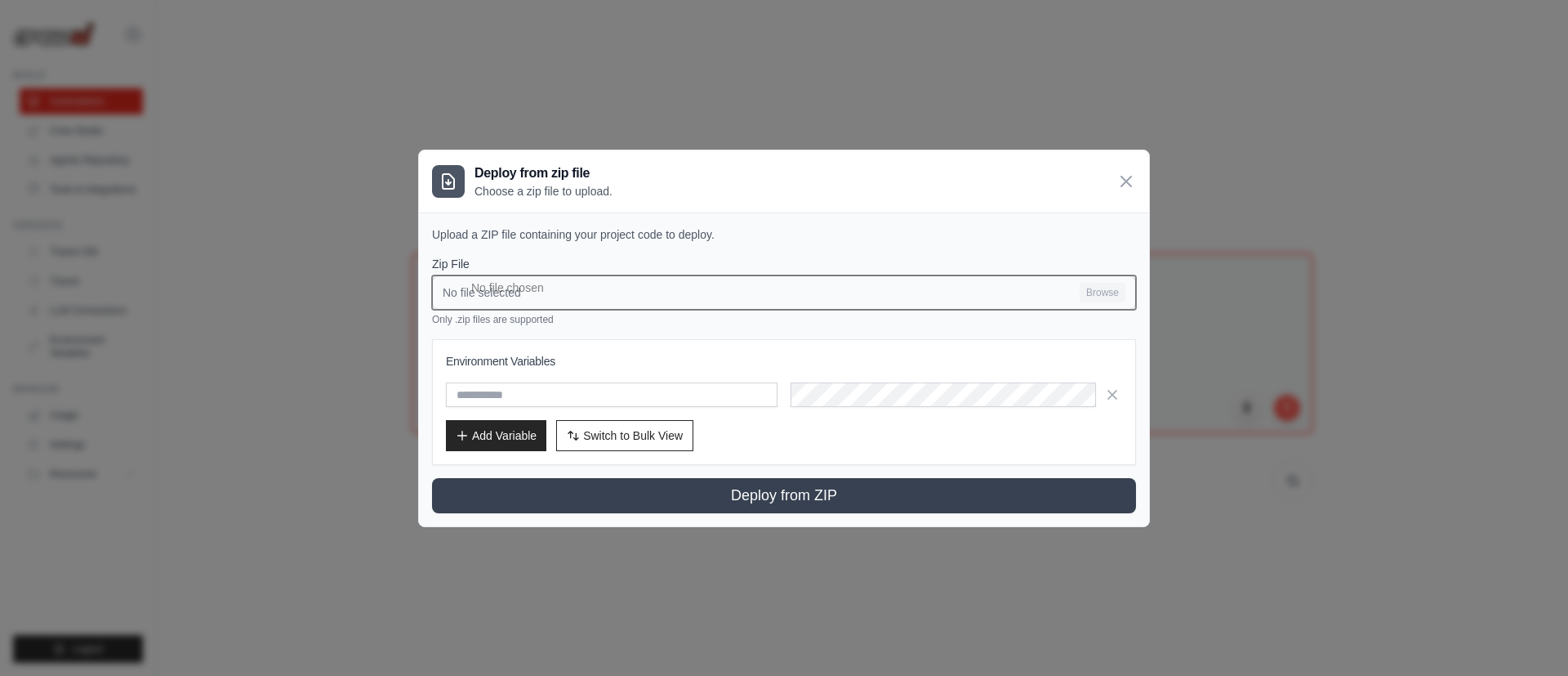
click at [494, 290] on input "No file selected Browse" at bounding box center [784, 292] width 704 height 34
type input "**********"
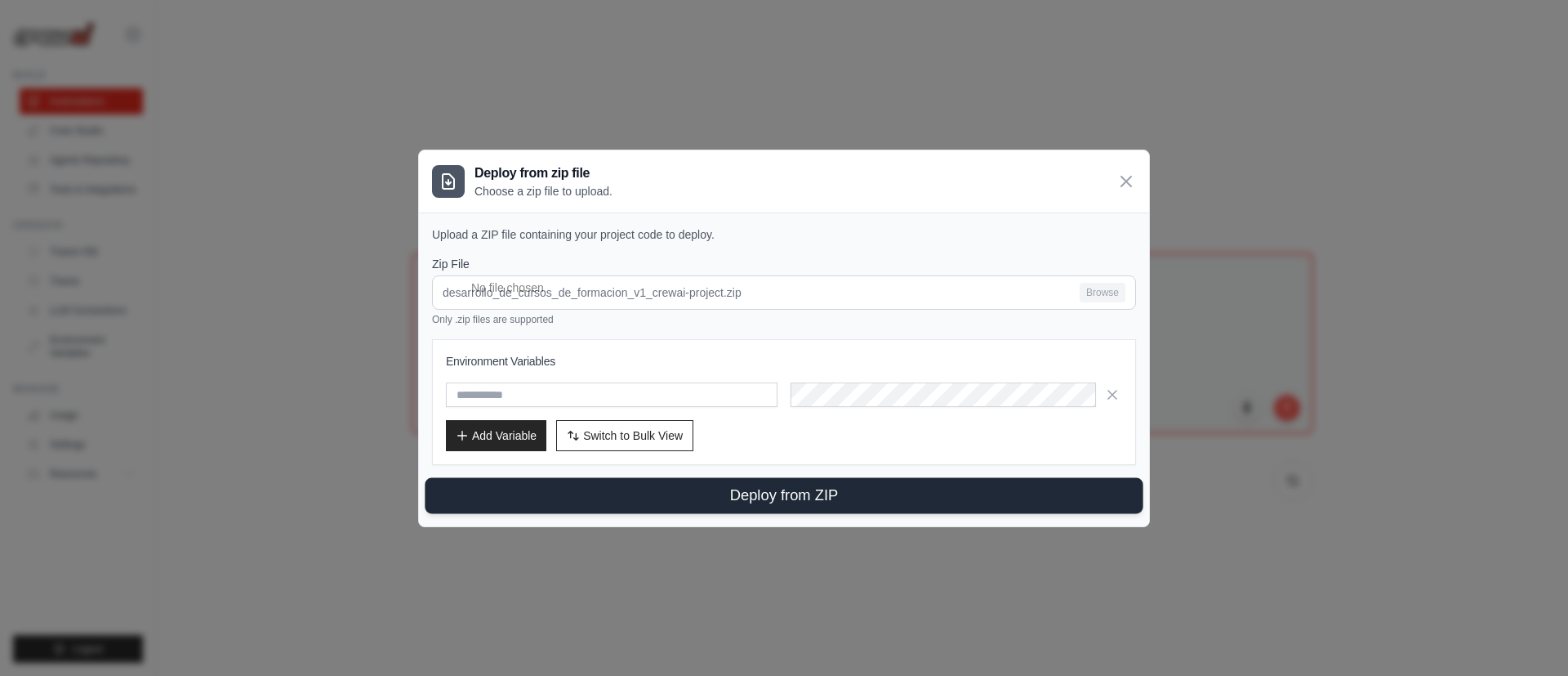
click at [798, 449] on button "Deploy from ZIP" at bounding box center [783, 495] width 718 height 36
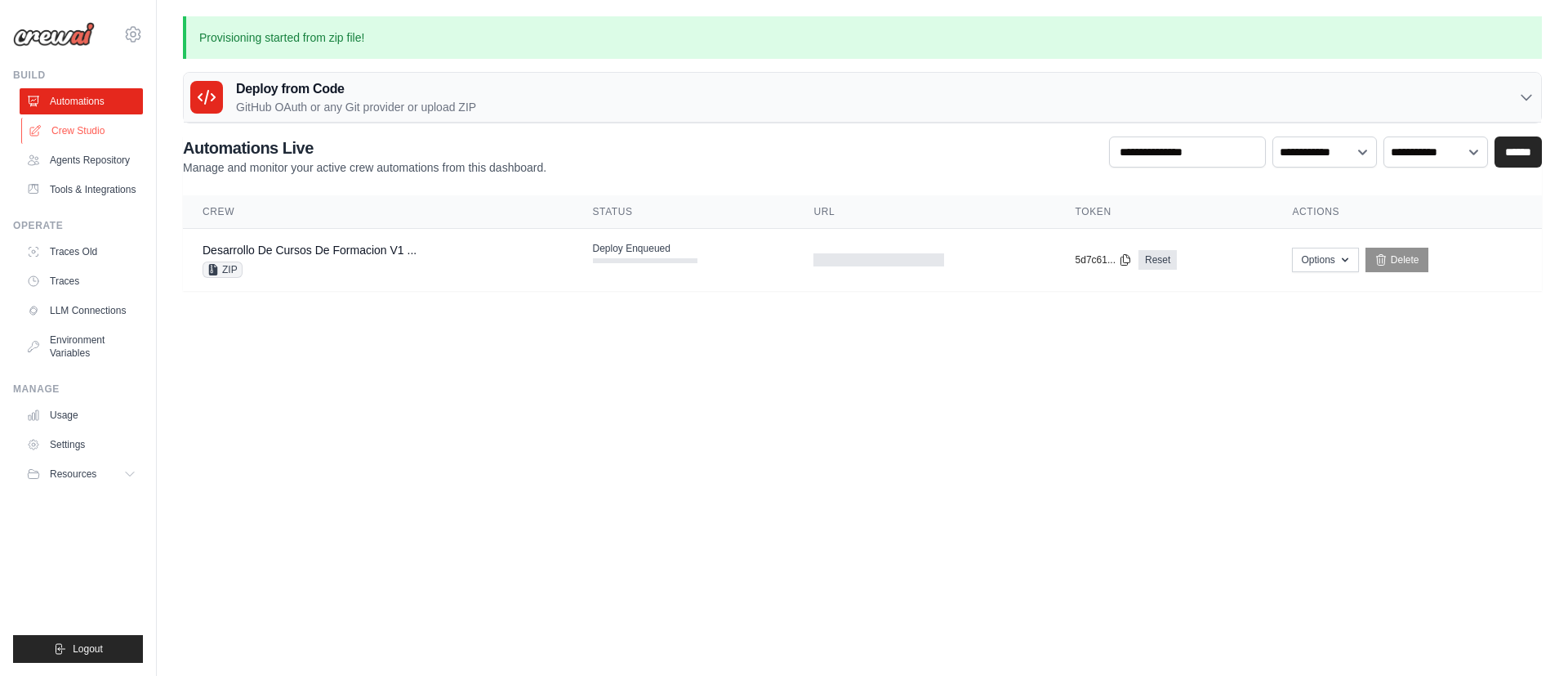
click at [81, 123] on link "Crew Studio" at bounding box center [83, 130] width 124 height 26
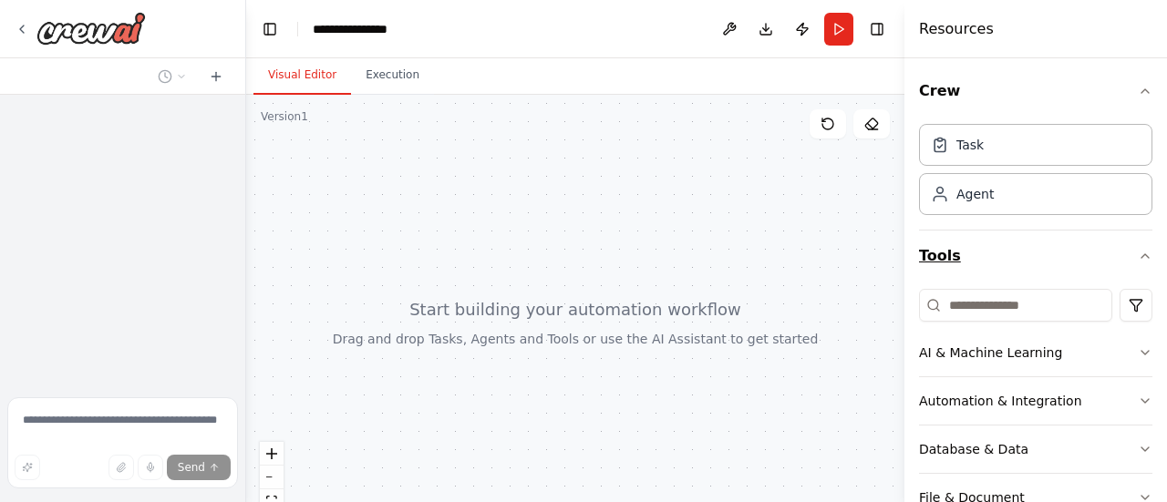
click at [1077, 259] on button "Tools" at bounding box center [1035, 256] width 233 height 51
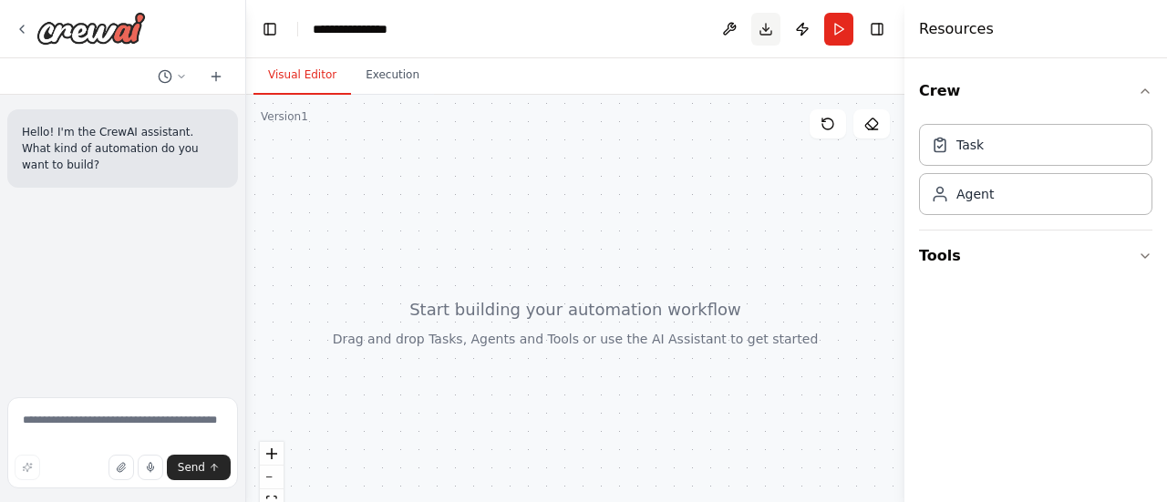
click at [768, 33] on button "Download" at bounding box center [765, 29] width 29 height 33
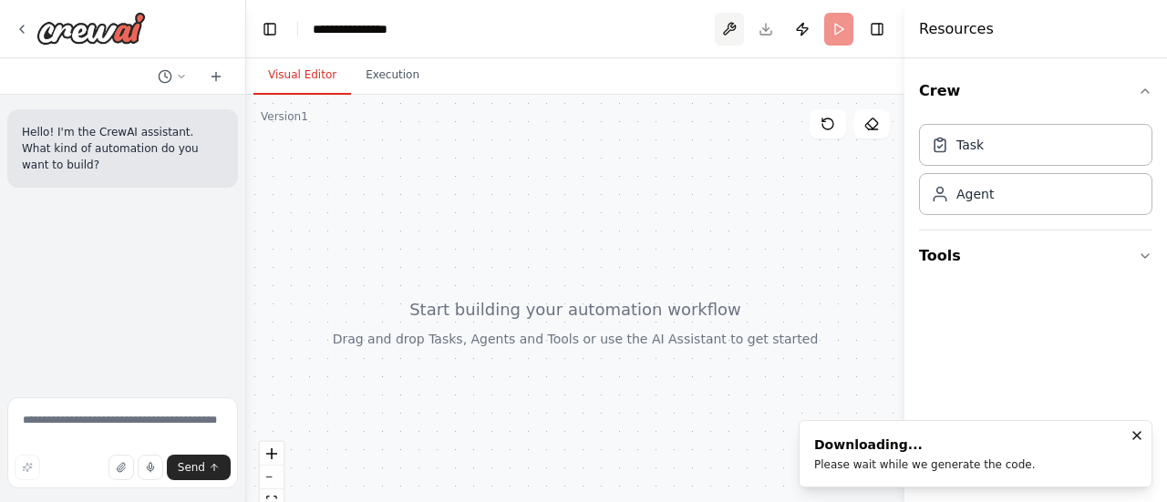
click at [729, 21] on button at bounding box center [729, 29] width 29 height 33
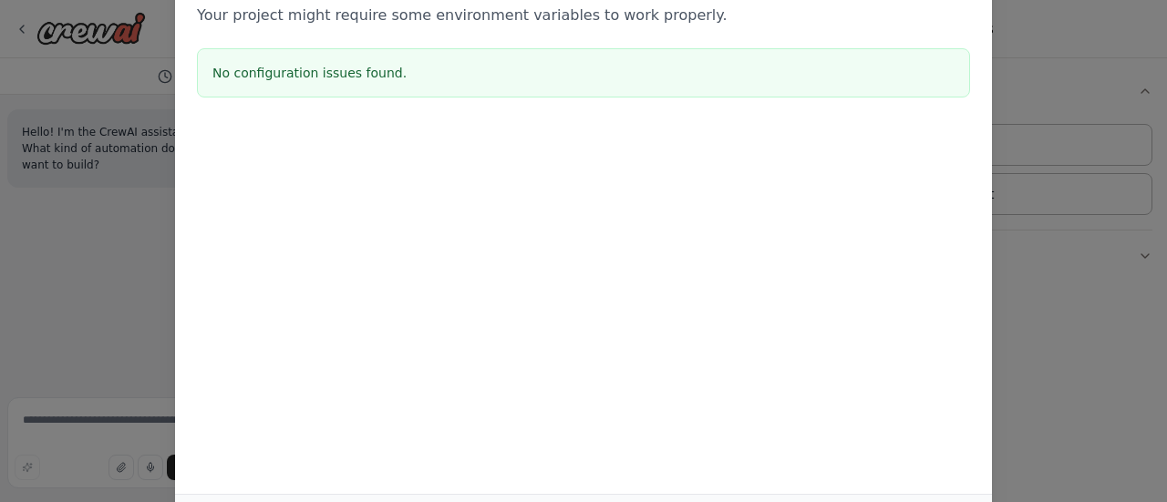
drag, startPoint x: 1081, startPoint y: 83, endPoint x: 1066, endPoint y: 75, distance: 16.7
click at [1079, 83] on div "Environment configuration Your project might require some environment variables…" at bounding box center [583, 251] width 1167 height 502
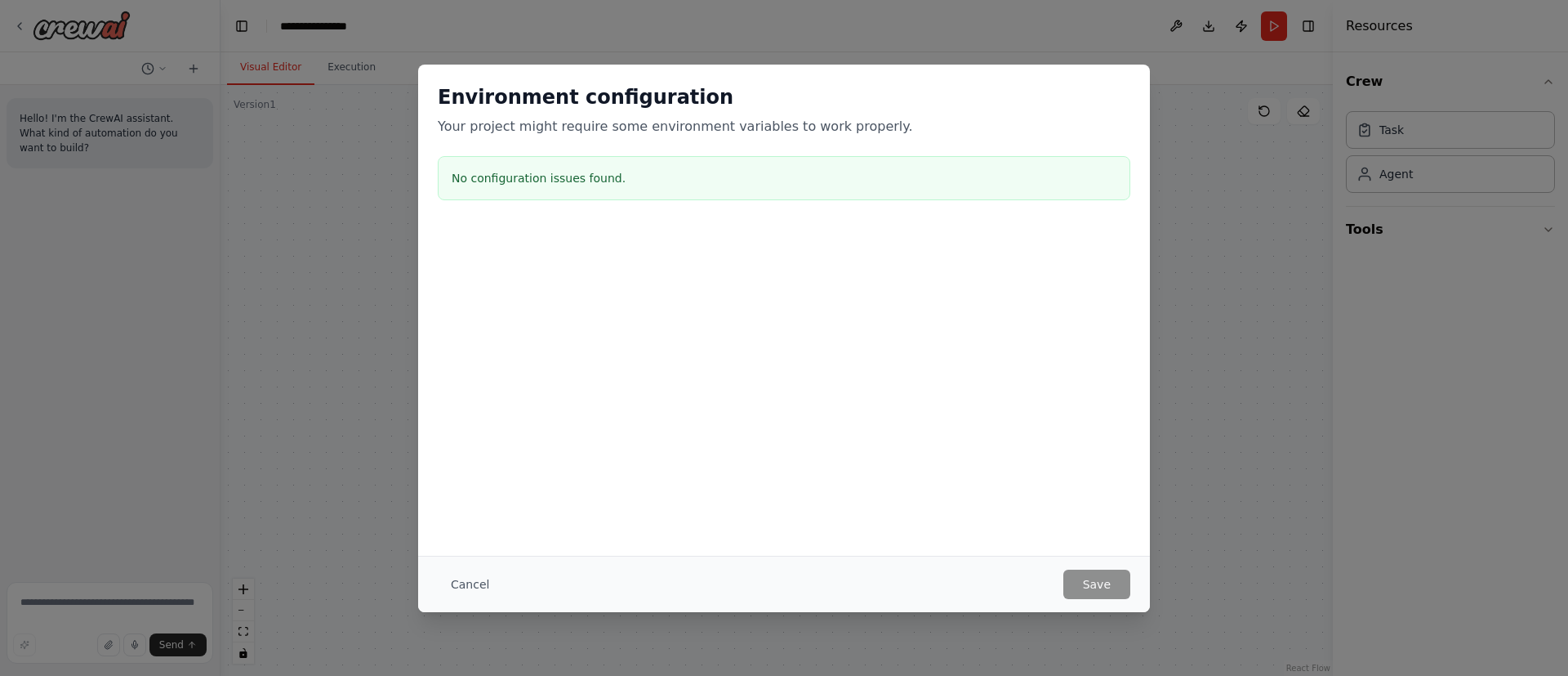
click at [460, 449] on div "Cancel Save" at bounding box center [784, 584] width 732 height 56
click at [459, 449] on button "Cancel" at bounding box center [470, 584] width 65 height 30
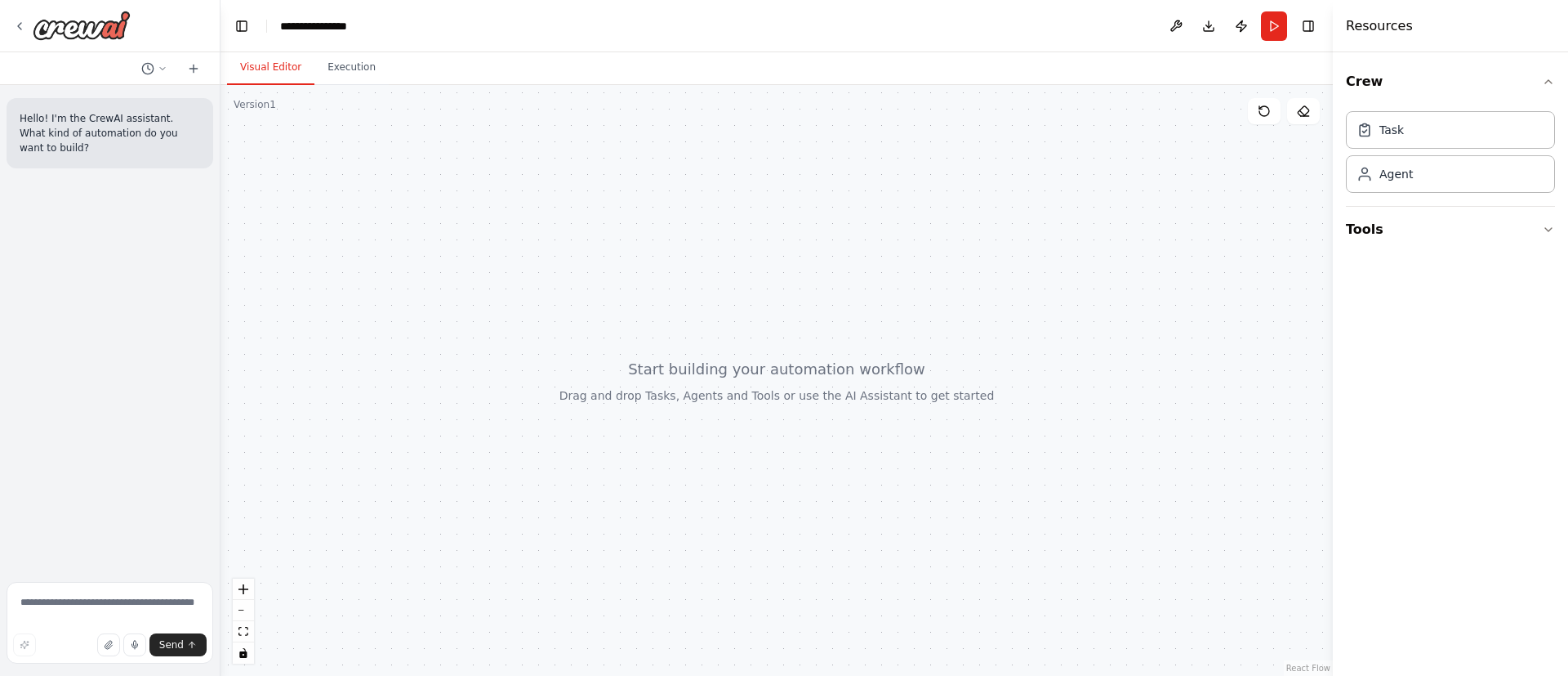
click at [329, 383] on div at bounding box center [776, 380] width 1112 height 591
click at [518, 223] on div at bounding box center [776, 380] width 1112 height 591
click at [161, 72] on icon at bounding box center [162, 68] width 10 height 10
drag, startPoint x: 514, startPoint y: 278, endPoint x: 393, endPoint y: 143, distance: 181.3
click at [503, 272] on div at bounding box center [776, 380] width 1112 height 591
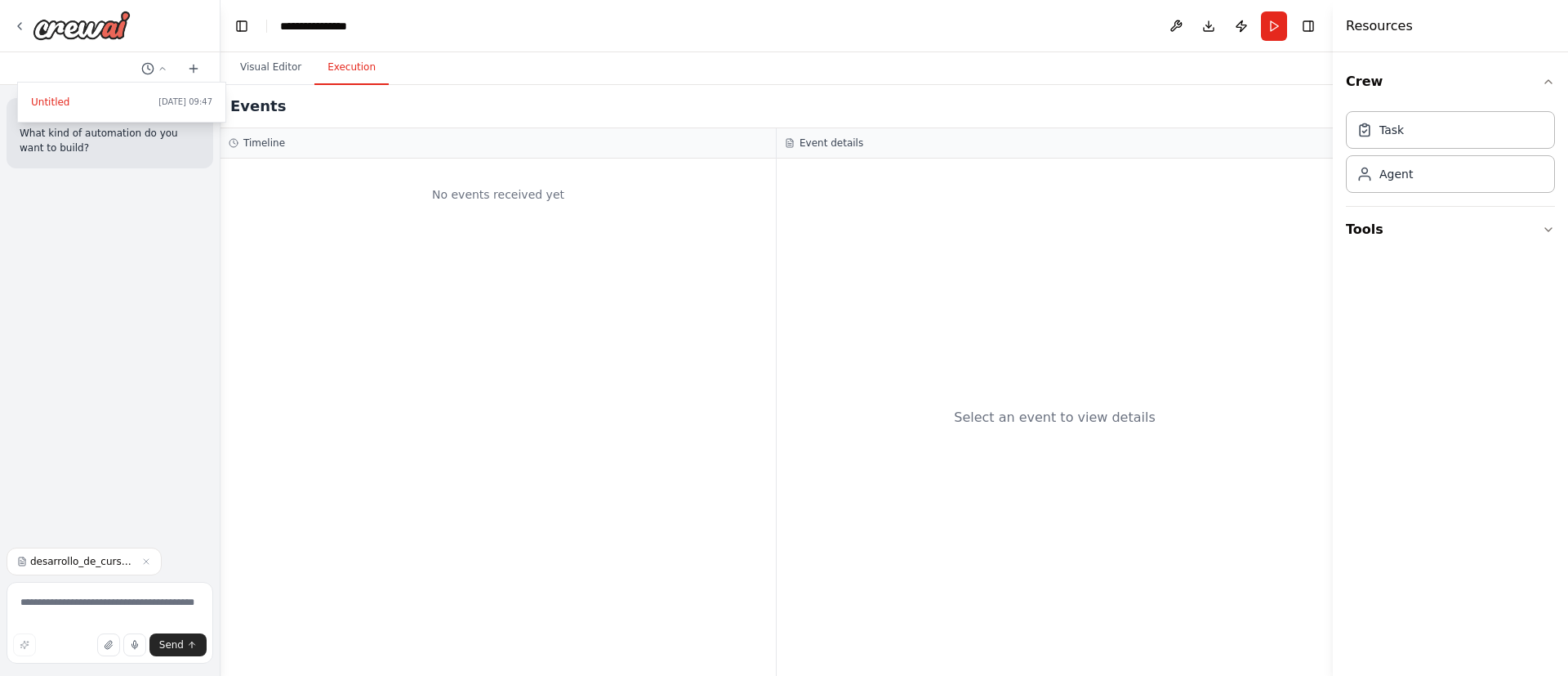
click at [353, 69] on button "Execution" at bounding box center [351, 68] width 74 height 34
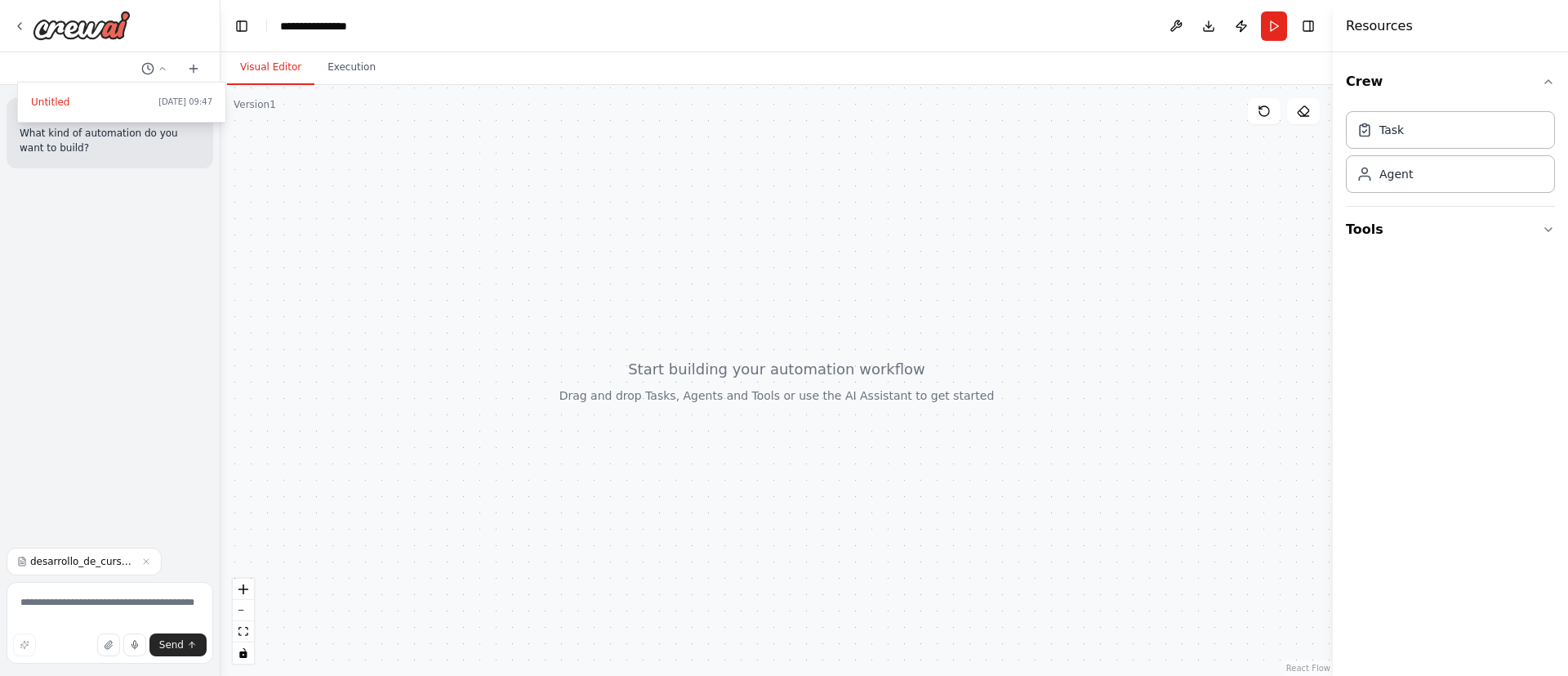
click at [282, 65] on button "Visual Editor" at bounding box center [271, 68] width 88 height 34
click at [375, 223] on div at bounding box center [776, 380] width 1112 height 591
click at [1045, 226] on button "Tools" at bounding box center [1450, 230] width 209 height 46
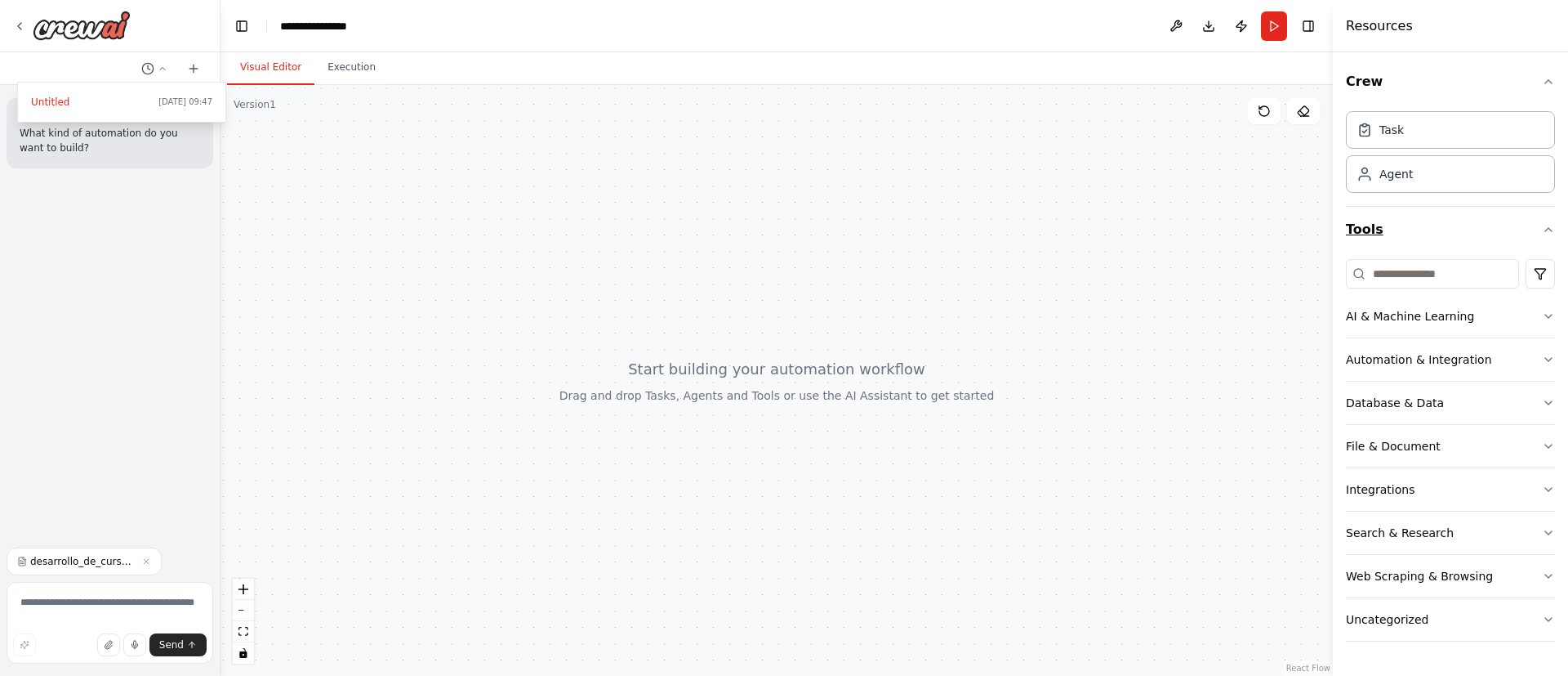
click at [1045, 227] on button "Tools" at bounding box center [1450, 230] width 209 height 46
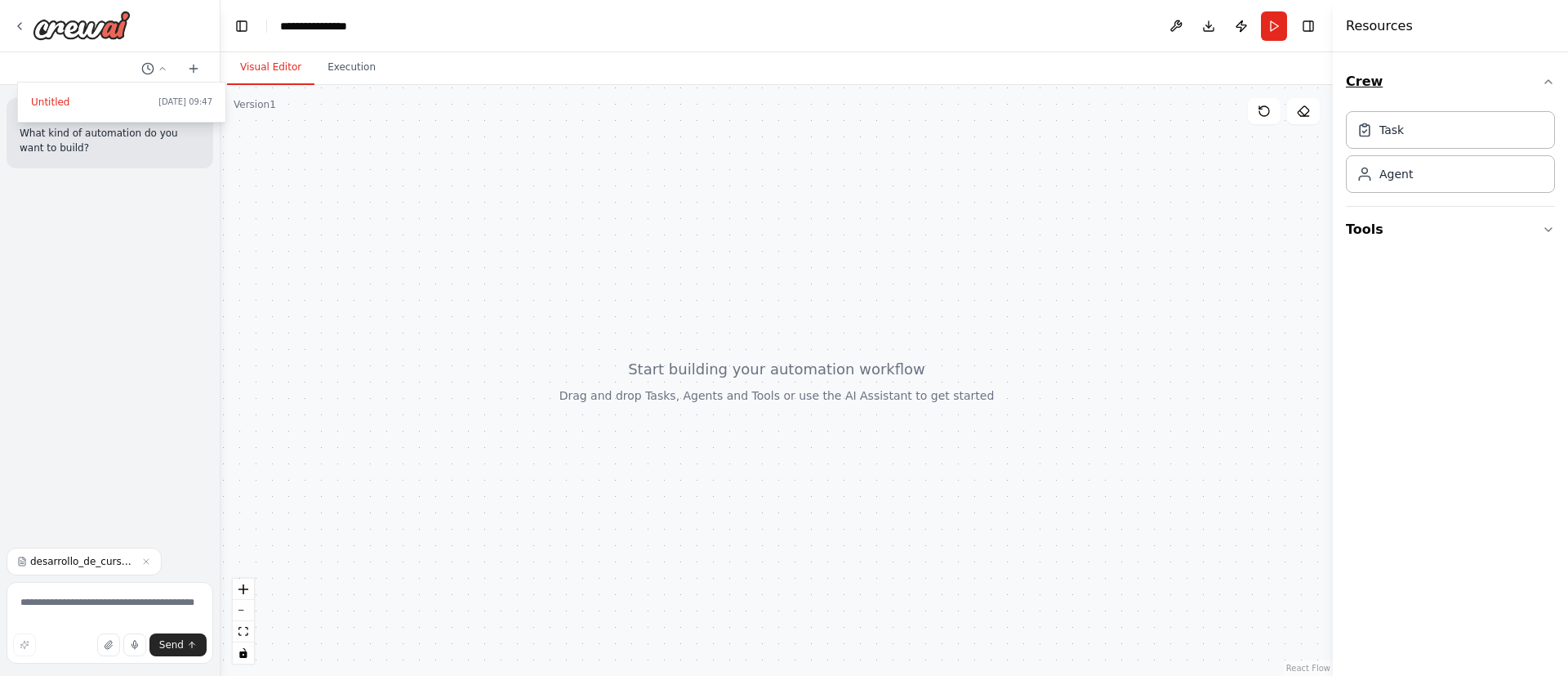
click at [1045, 91] on button "Crew" at bounding box center [1450, 82] width 209 height 46
click at [1045, 29] on button "Publish" at bounding box center [1241, 26] width 26 height 30
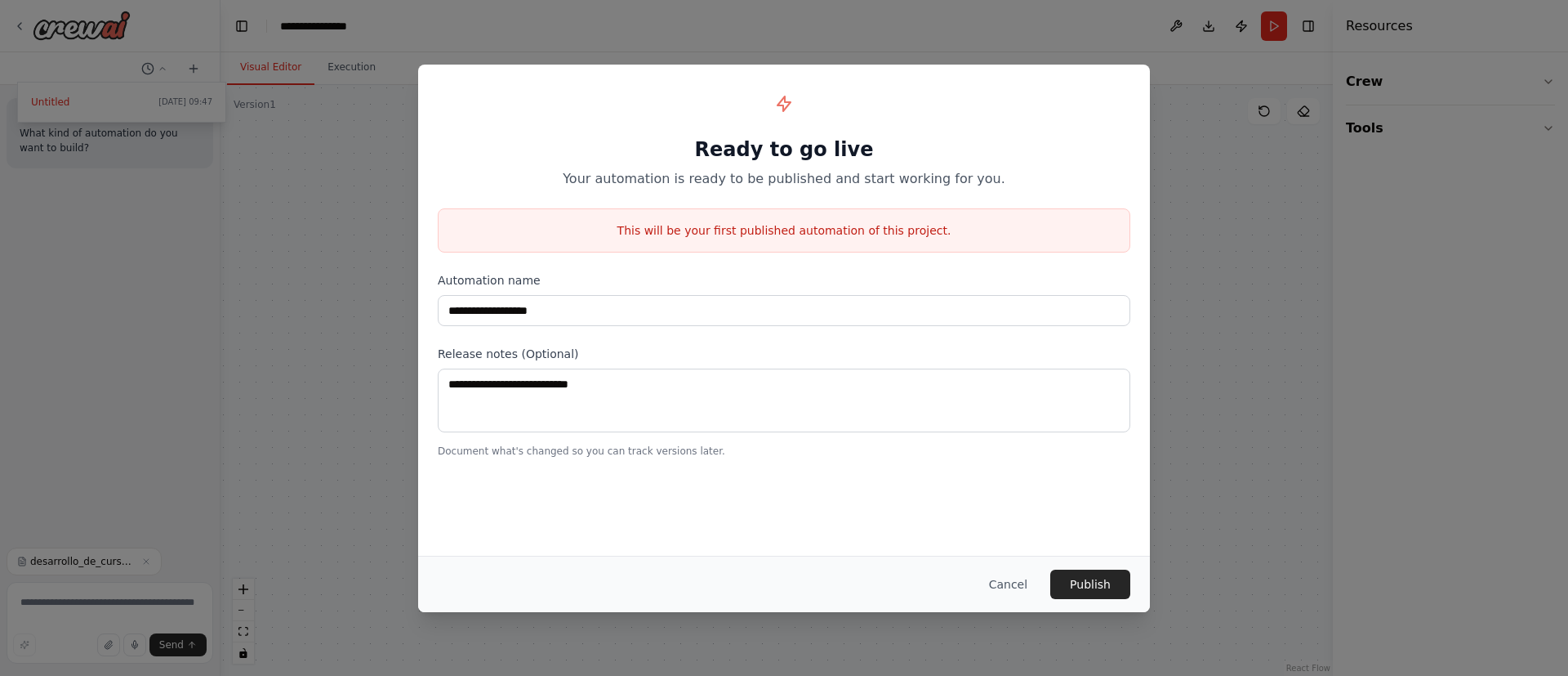
click at [1031, 449] on button "Cancel" at bounding box center [1008, 584] width 65 height 30
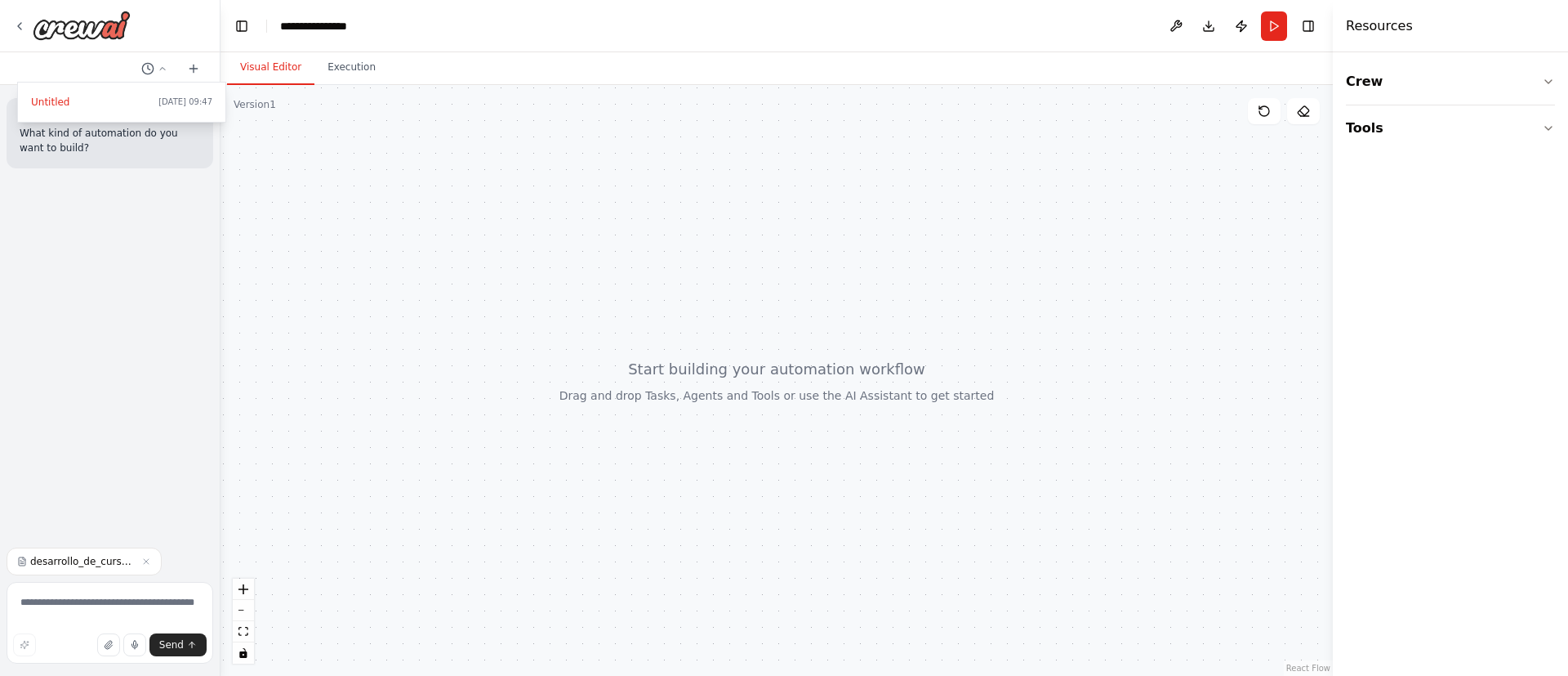
click at [1045, 19] on div "Resources" at bounding box center [1451, 26] width 236 height 52
click at [1045, 19] on h4 "Resources" at bounding box center [1379, 26] width 67 height 20
click at [237, 25] on button "Toggle Left Sidebar" at bounding box center [242, 26] width 23 height 23
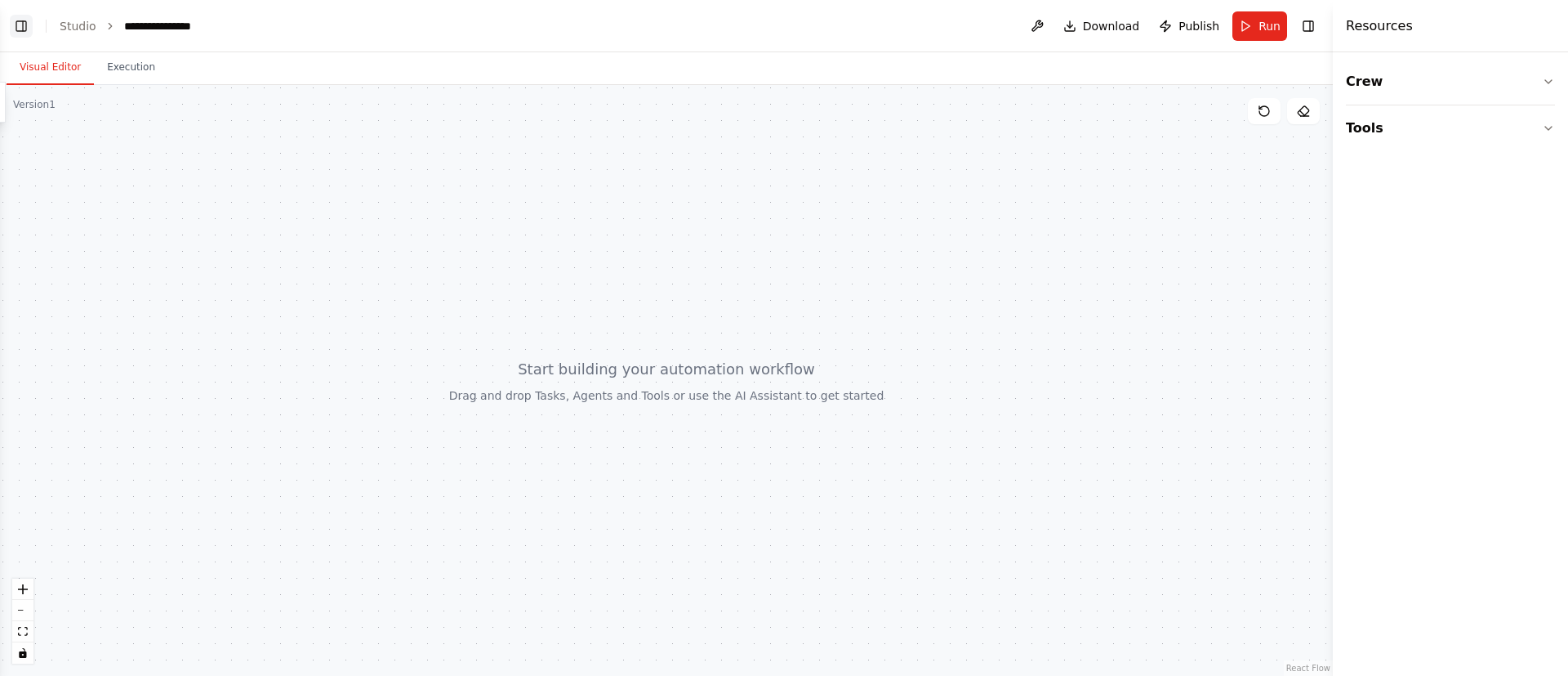
click at [22, 24] on button "Toggle Left Sidebar" at bounding box center [22, 26] width 23 height 23
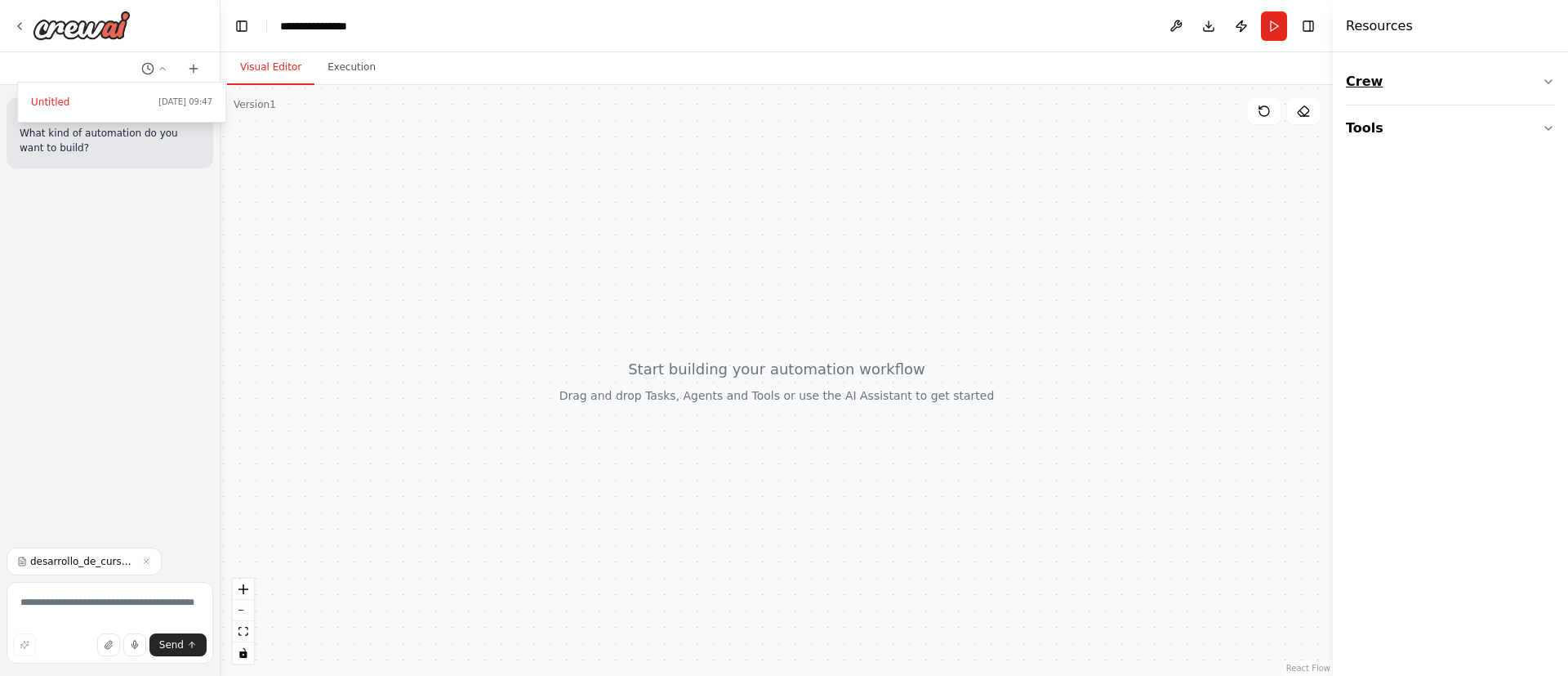
click at [1045, 80] on button "Crew" at bounding box center [1450, 82] width 209 height 46
click at [1045, 189] on div "Agent" at bounding box center [1450, 173] width 209 height 38
drag, startPoint x: 137, startPoint y: 610, endPoint x: 154, endPoint y: 610, distance: 17.0
click at [152, 449] on div at bounding box center [110, 338] width 220 height 676
click at [22, 17] on div at bounding box center [72, 25] width 117 height 30
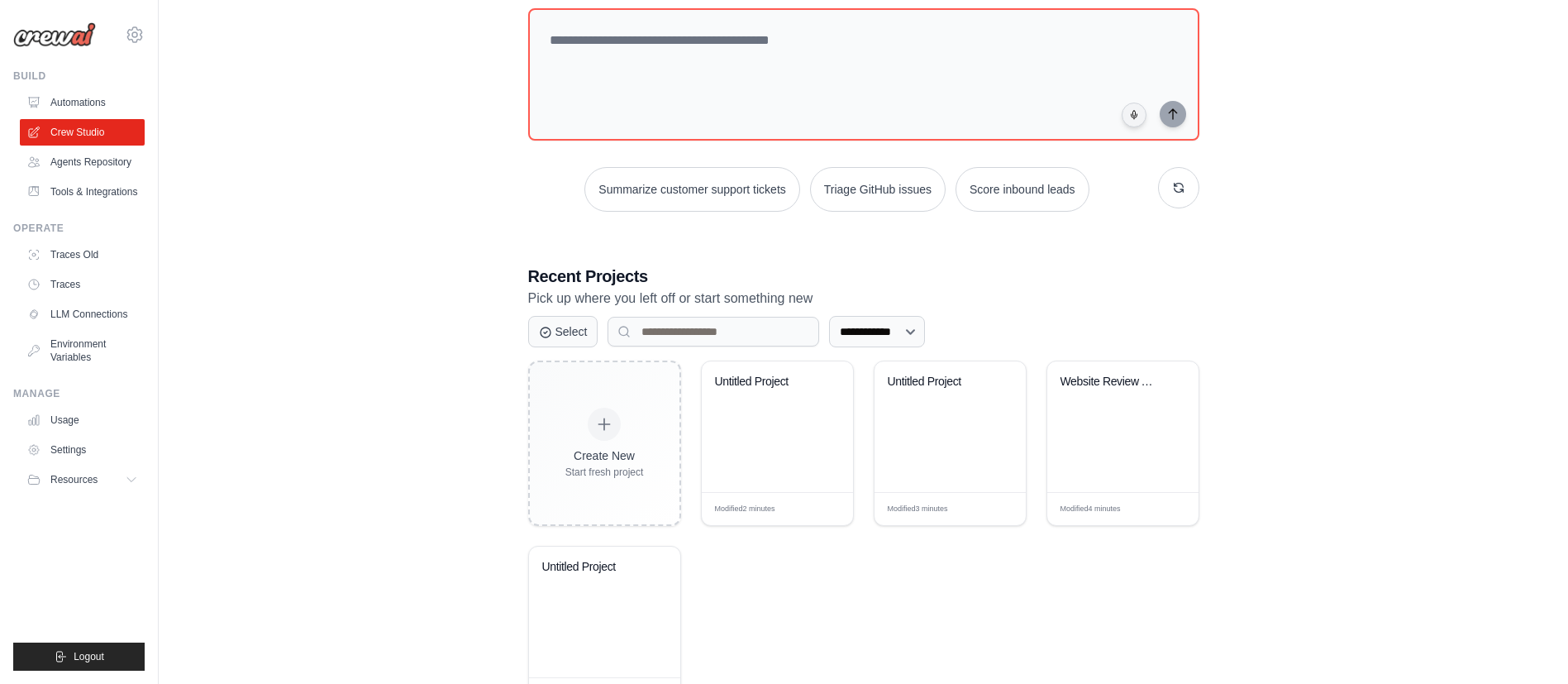
scroll to position [168, 0]
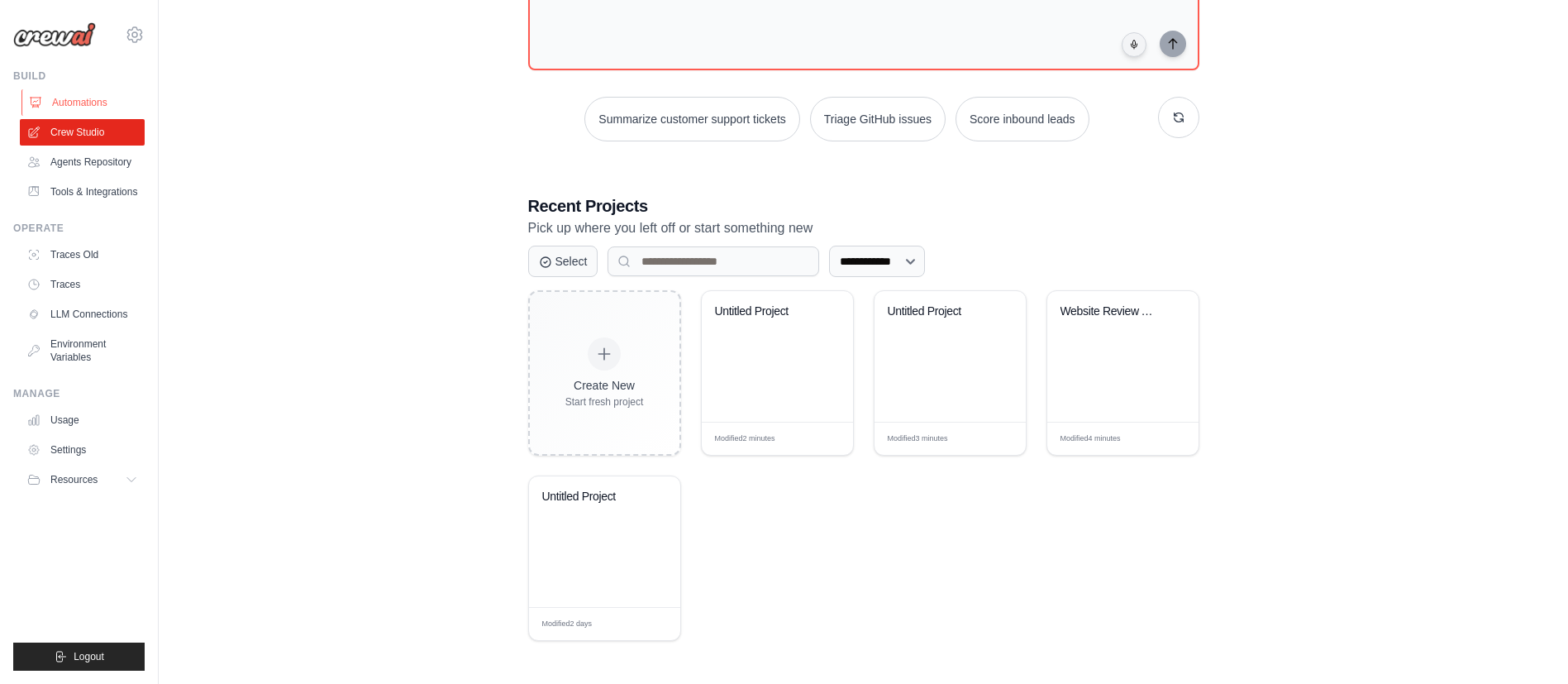
click at [97, 110] on link "Automations" at bounding box center [84, 102] width 125 height 26
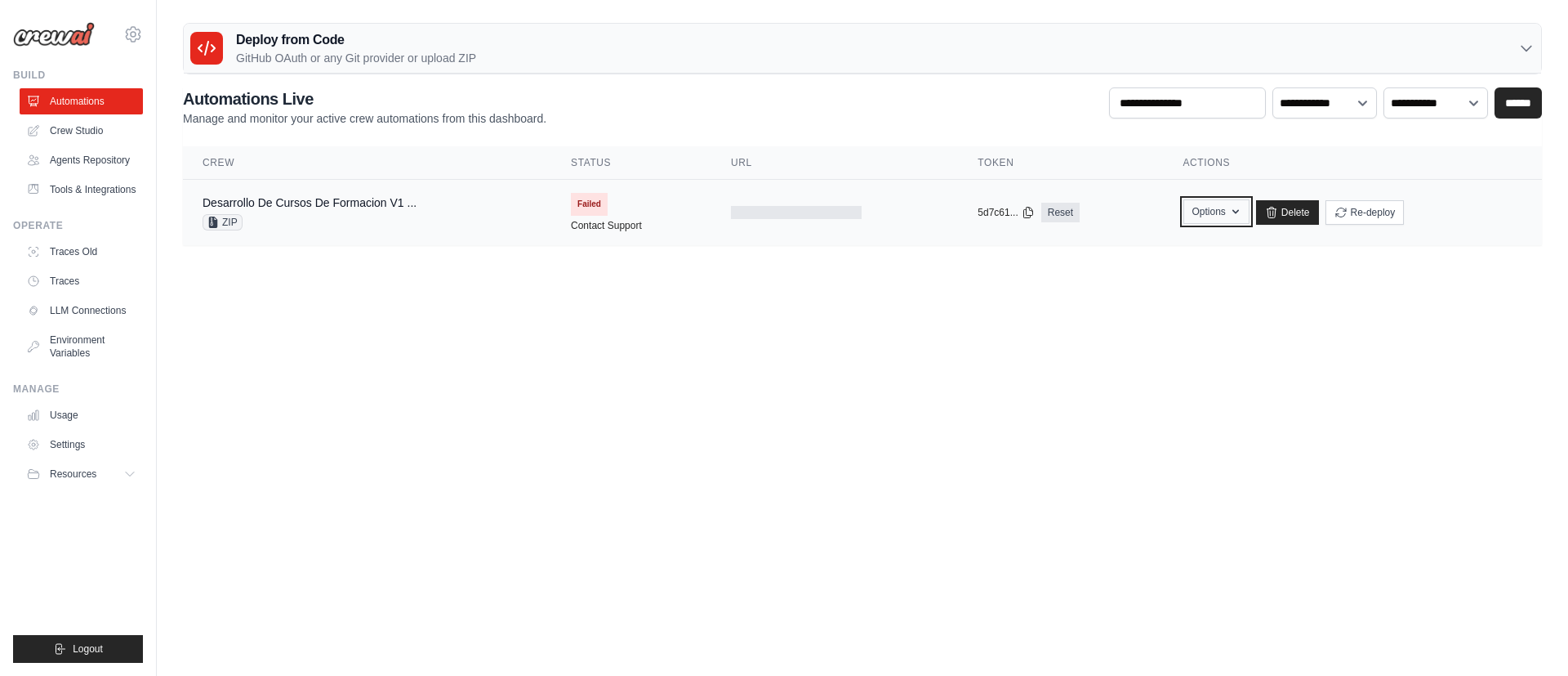
click at [1228, 209] on button "Options" at bounding box center [1217, 211] width 66 height 24
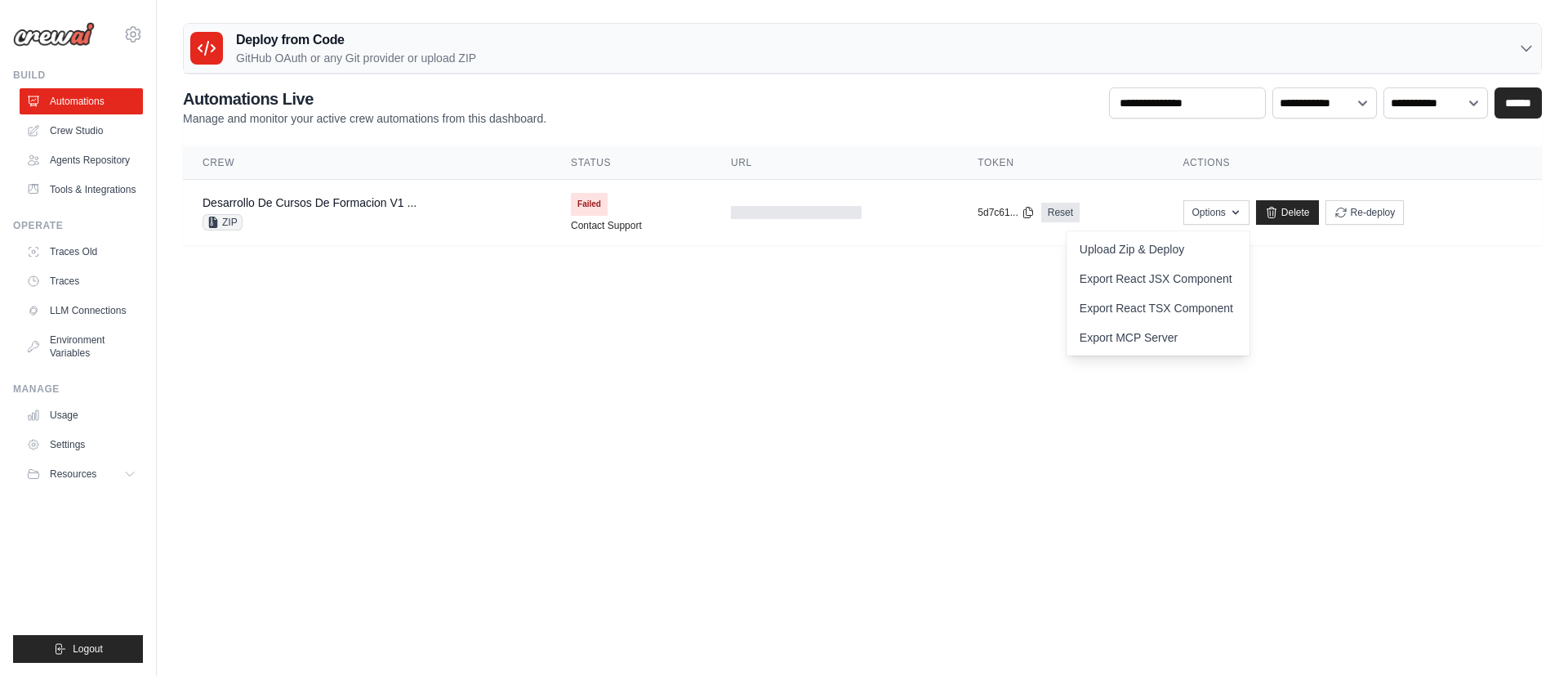
drag, startPoint x: 1374, startPoint y: 308, endPoint x: 1383, endPoint y: 288, distance: 21.9
click at [1383, 288] on body "[EMAIL_ADDRESS][DOMAIN_NAME] Settings Build Automations" at bounding box center [784, 338] width 1568 height 676
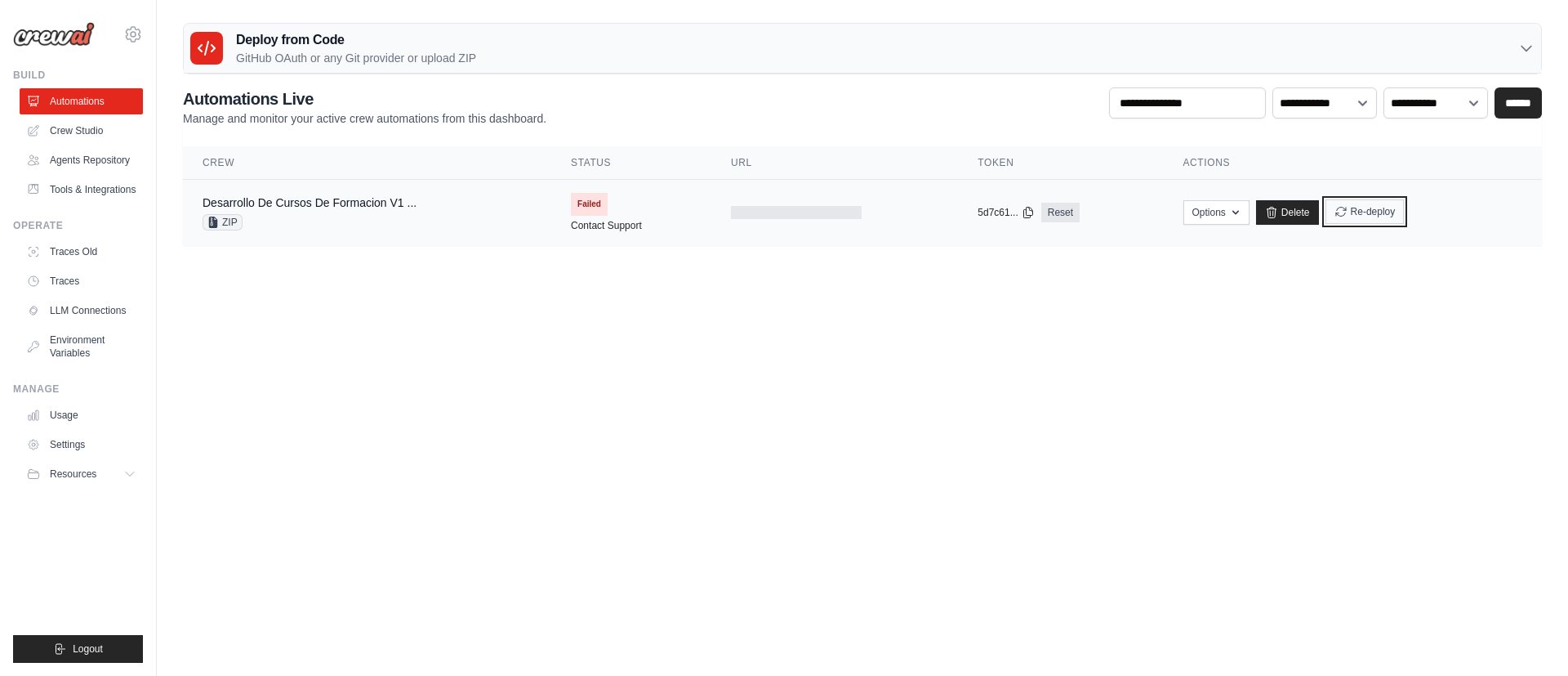
click at [1357, 213] on button "Re-deploy" at bounding box center [1365, 211] width 79 height 24
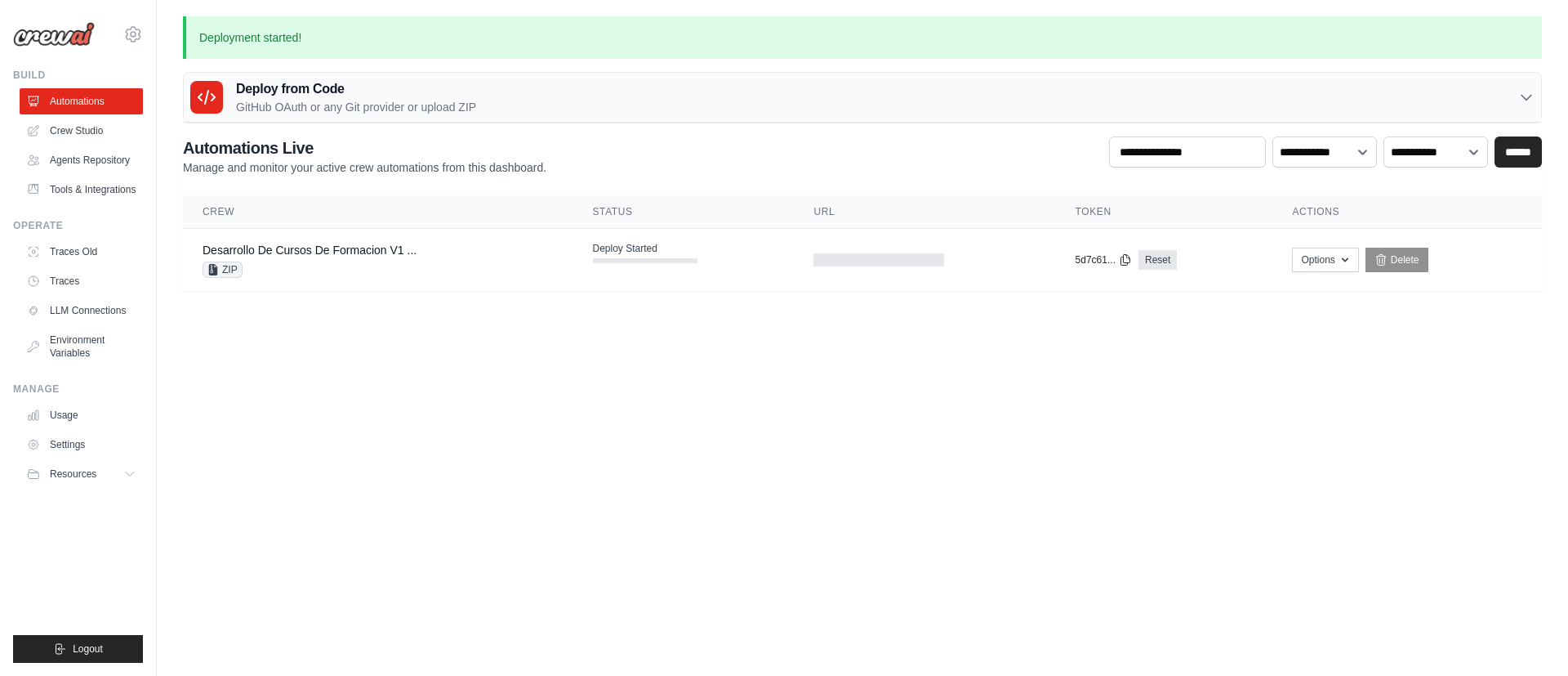
drag, startPoint x: 985, startPoint y: 440, endPoint x: 429, endPoint y: 264, distance: 583.2
click at [979, 439] on body "[EMAIL_ADDRESS][DOMAIN_NAME] Settings Build Automations" at bounding box center [784, 338] width 1568 height 676
click at [283, 252] on link "Desarrollo De Cursos De Formacion V1 ..." at bounding box center [309, 250] width 214 height 13
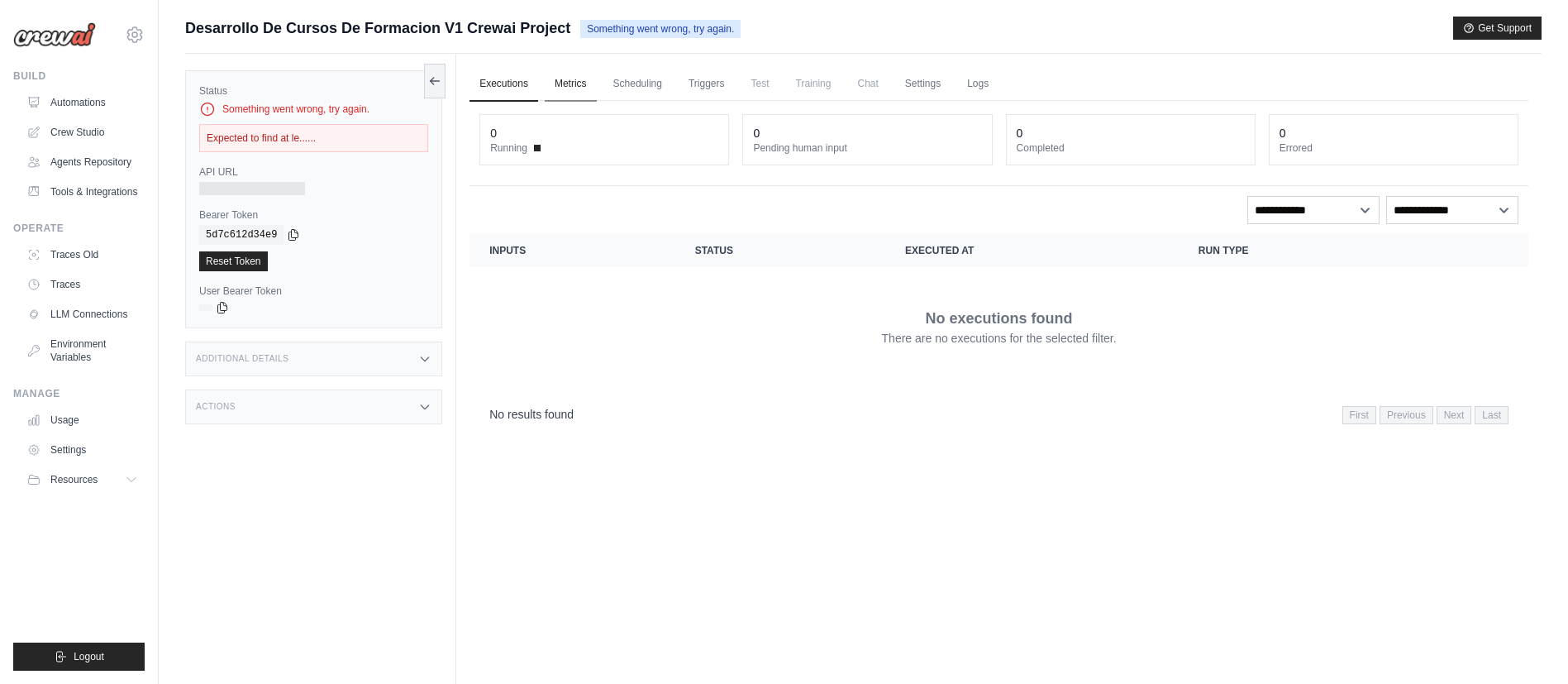
click at [564, 86] on link "Metrics" at bounding box center [570, 84] width 52 height 34
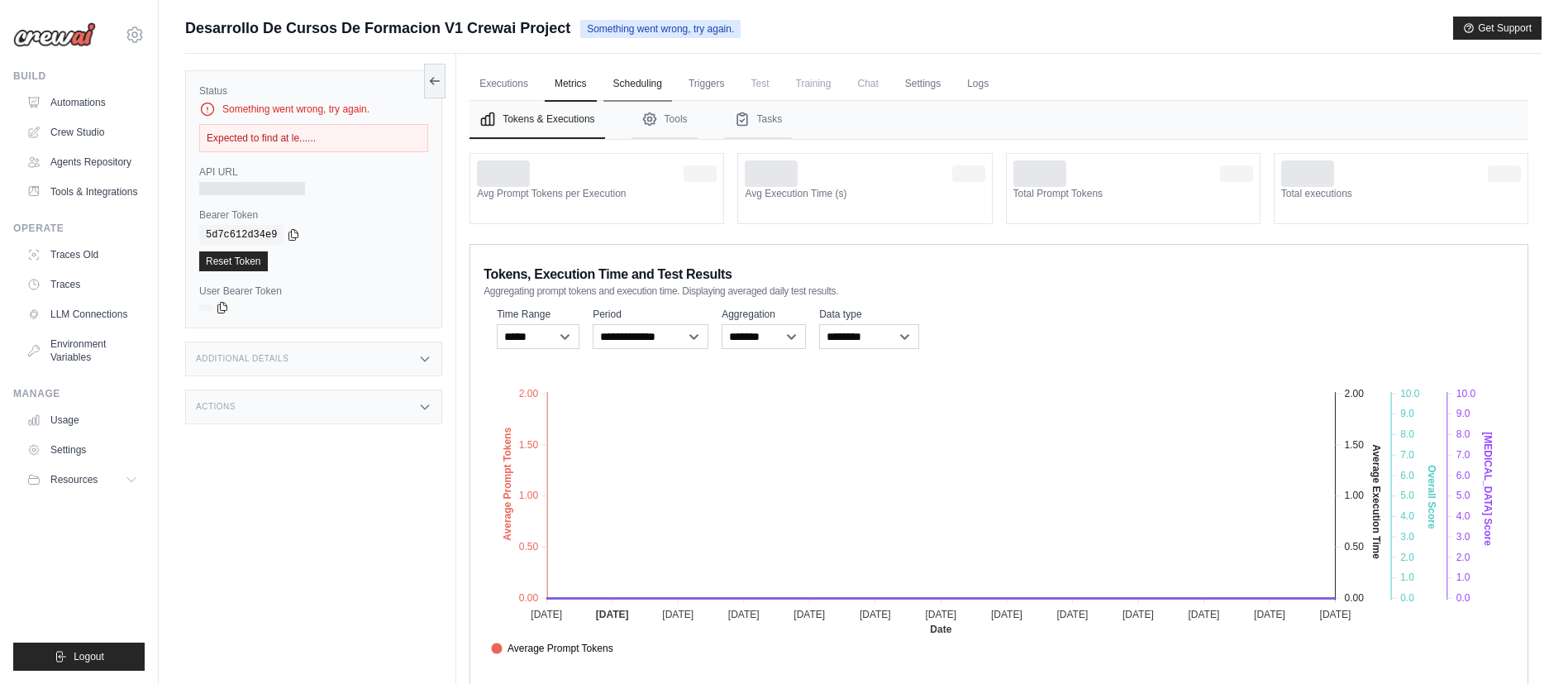
click at [653, 82] on link "Scheduling" at bounding box center [638, 84] width 69 height 34
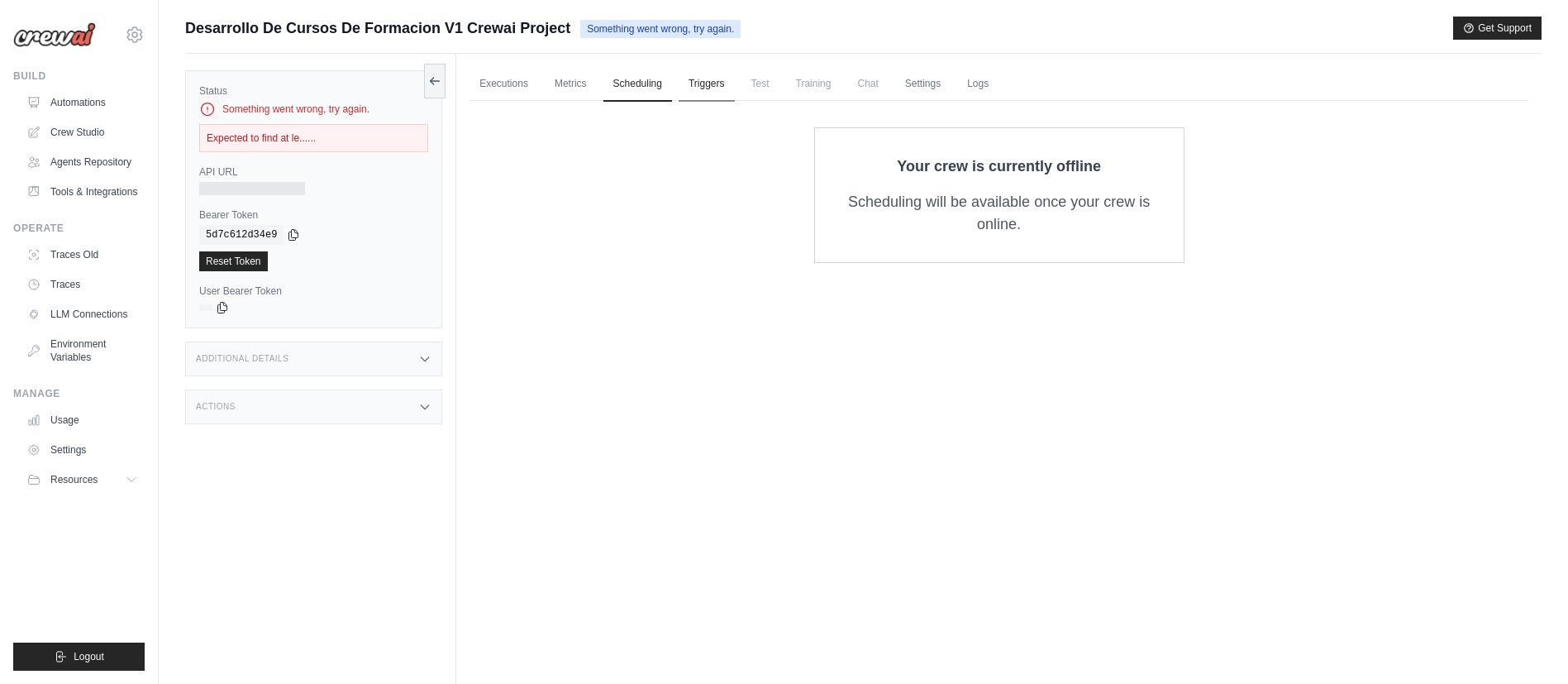
click at [703, 86] on link "Triggers" at bounding box center [706, 84] width 56 height 34
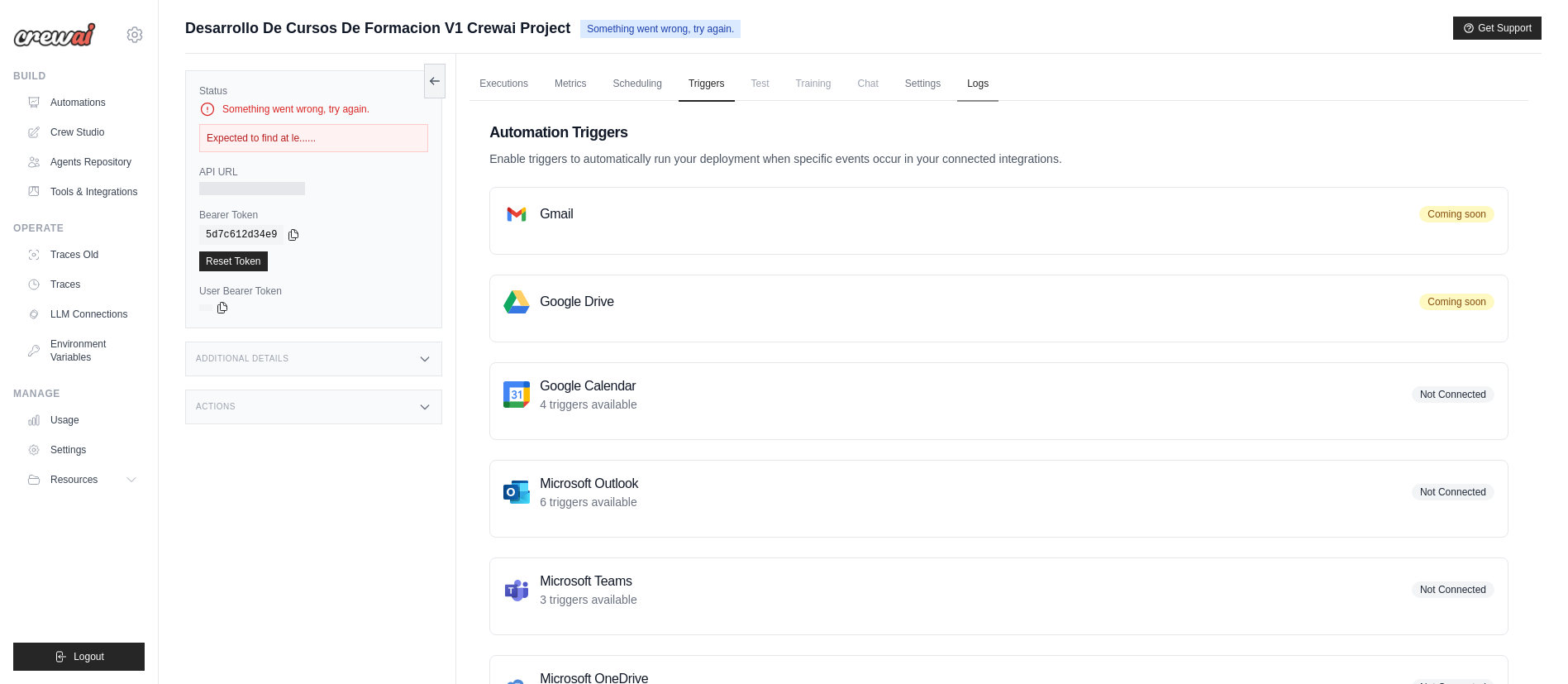
click at [973, 80] on link "Logs" at bounding box center [978, 84] width 42 height 34
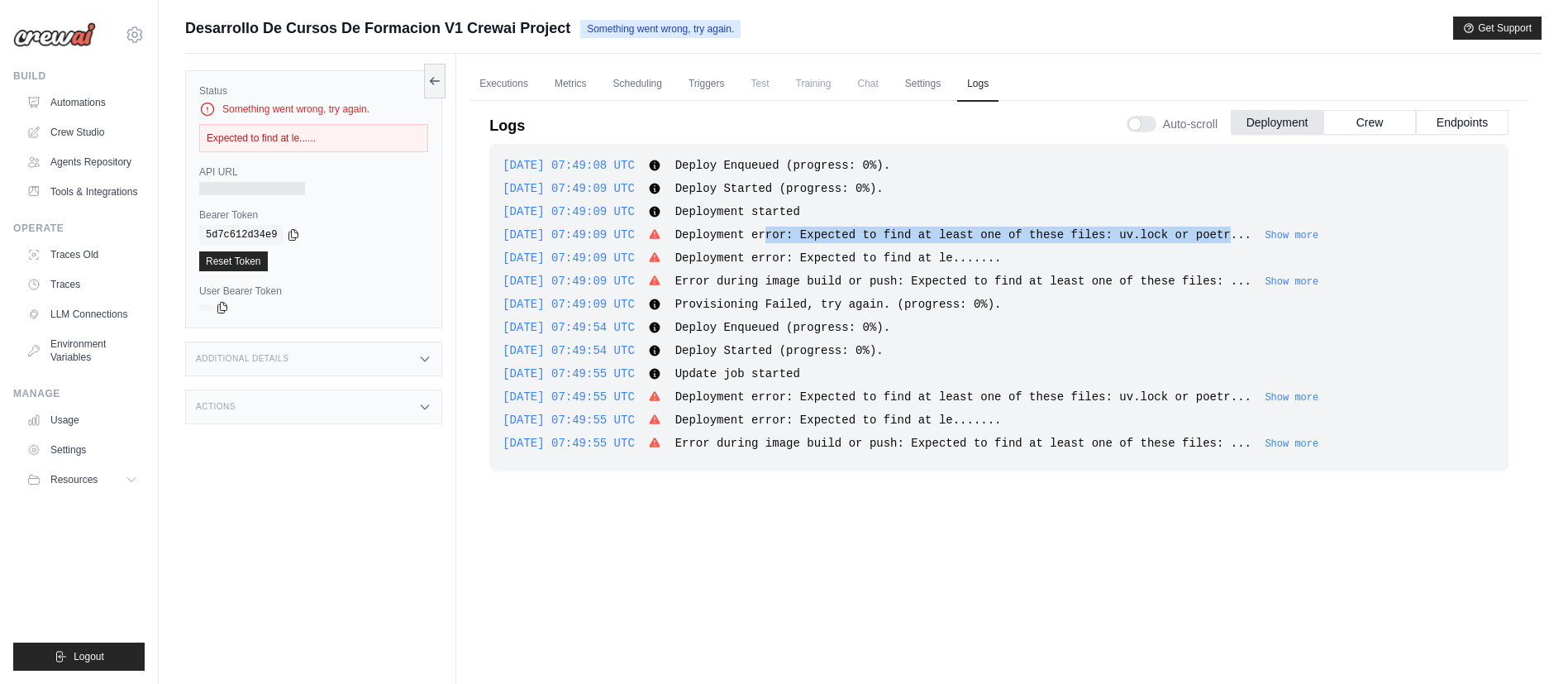
drag, startPoint x: 804, startPoint y: 231, endPoint x: 1199, endPoint y: 240, distance: 395.1
click at [1199, 240] on span "Deployment error: Expected to find at least one of these files: uv.lock or poet…" at bounding box center [963, 235] width 576 height 14
click at [1116, 236] on span "Deployment error: Expected to find at least one of these files: uv.lock or poet…" at bounding box center [963, 235] width 576 height 14
drag, startPoint x: 1091, startPoint y: 232, endPoint x: 1175, endPoint y: 237, distance: 84.1
click at [1175, 237] on span "Deployment error: Expected to find at least one of these files: uv.lock or poet…" at bounding box center [963, 235] width 576 height 14
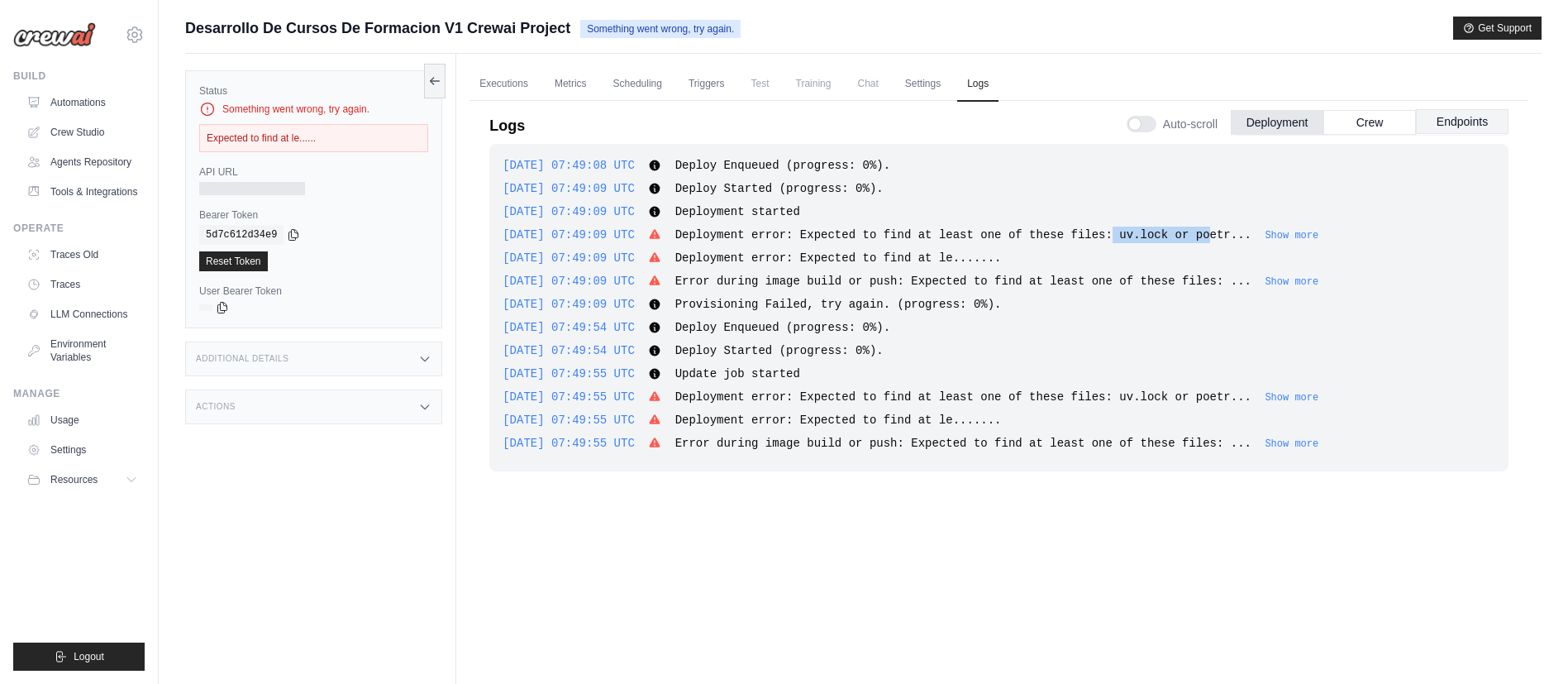
drag, startPoint x: 1372, startPoint y: 117, endPoint x: 1441, endPoint y: 110, distance: 69.4
click at [1373, 116] on button "Crew" at bounding box center [1369, 122] width 93 height 24
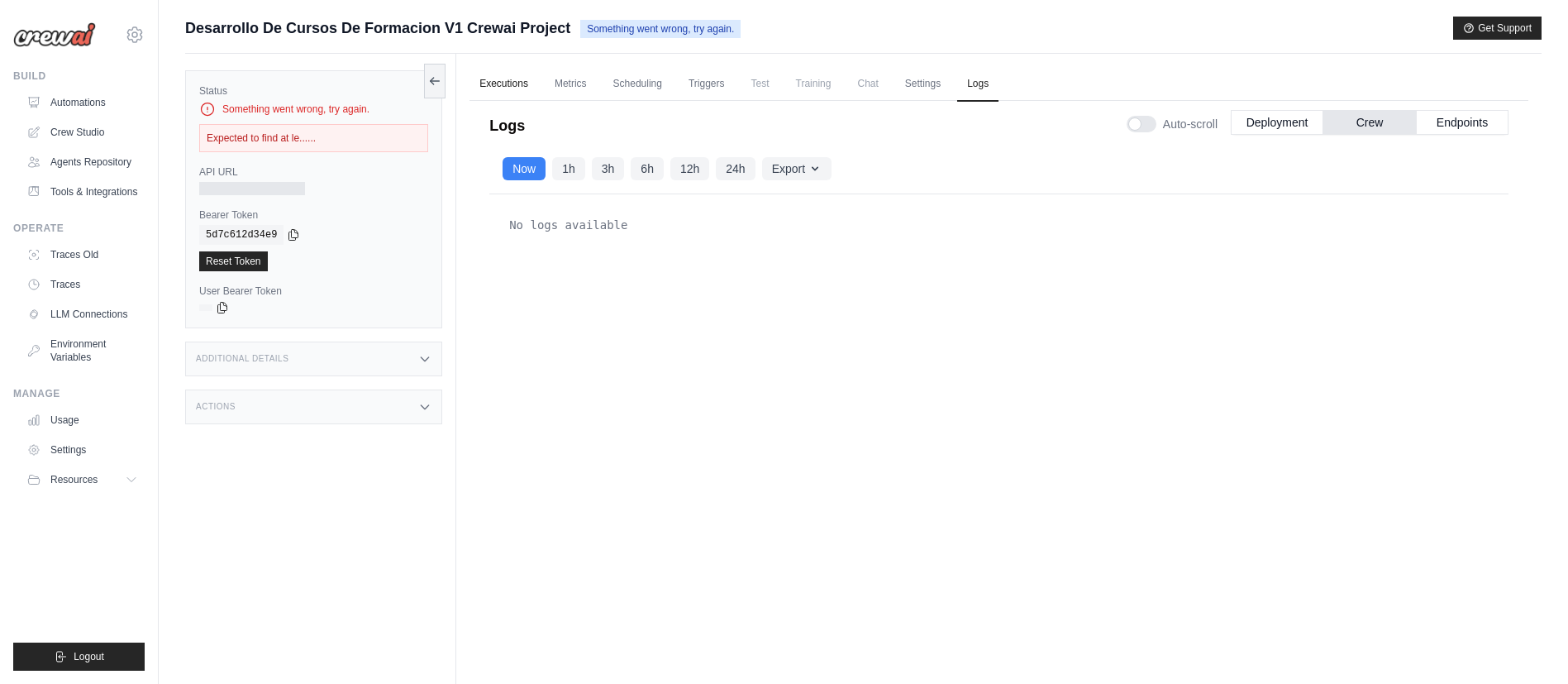
click at [518, 83] on link "Executions" at bounding box center [504, 84] width 69 height 34
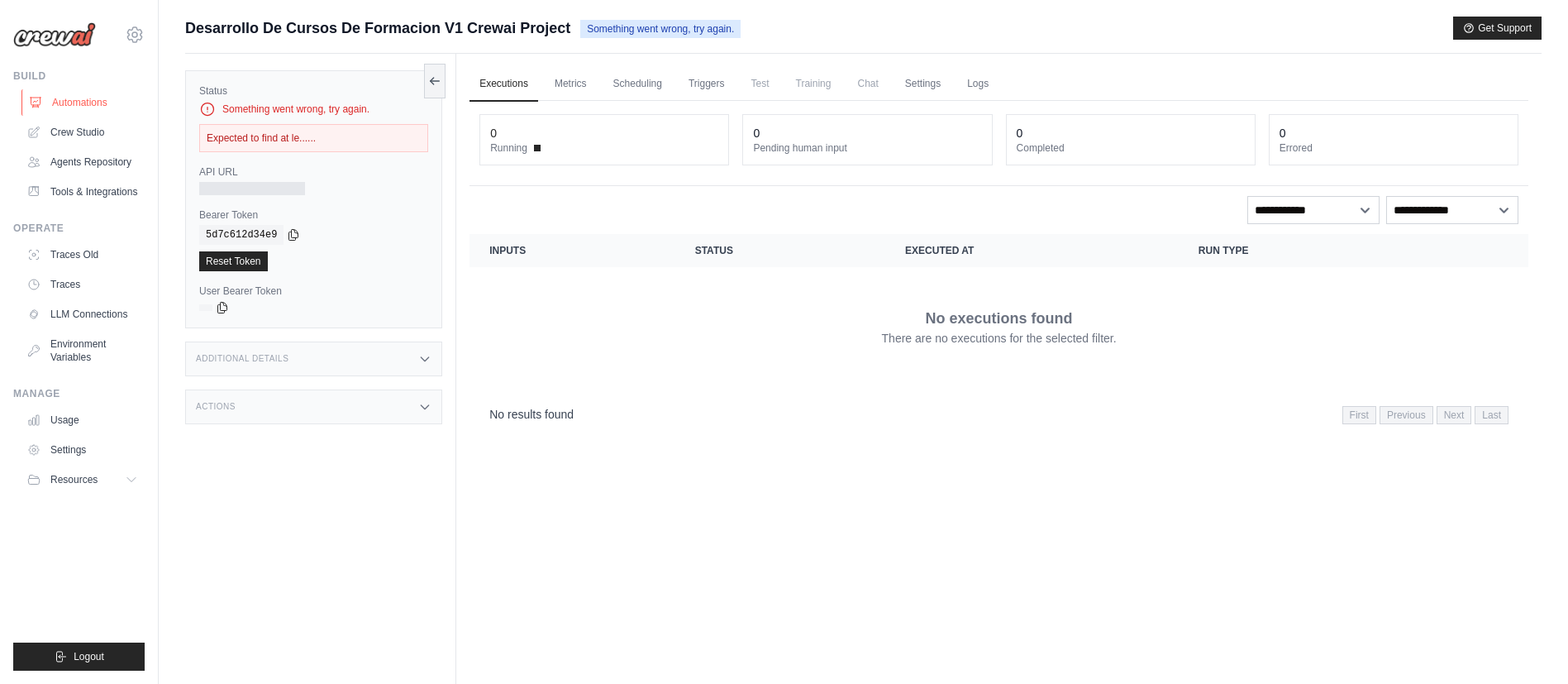
click at [87, 96] on link "Automations" at bounding box center [84, 102] width 125 height 26
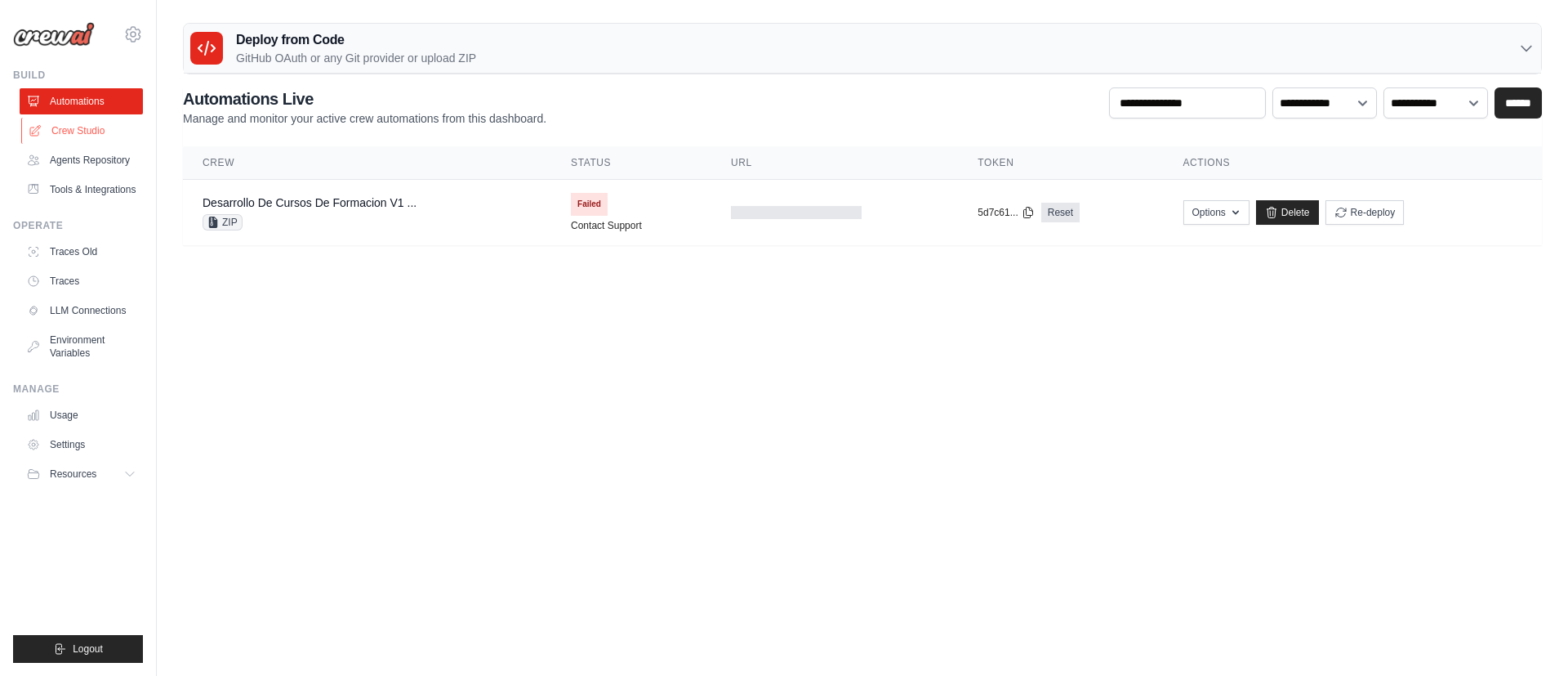
drag, startPoint x: 102, startPoint y: 136, endPoint x: 109, endPoint y: 143, distance: 9.9
click at [105, 136] on link "Crew Studio" at bounding box center [83, 130] width 124 height 26
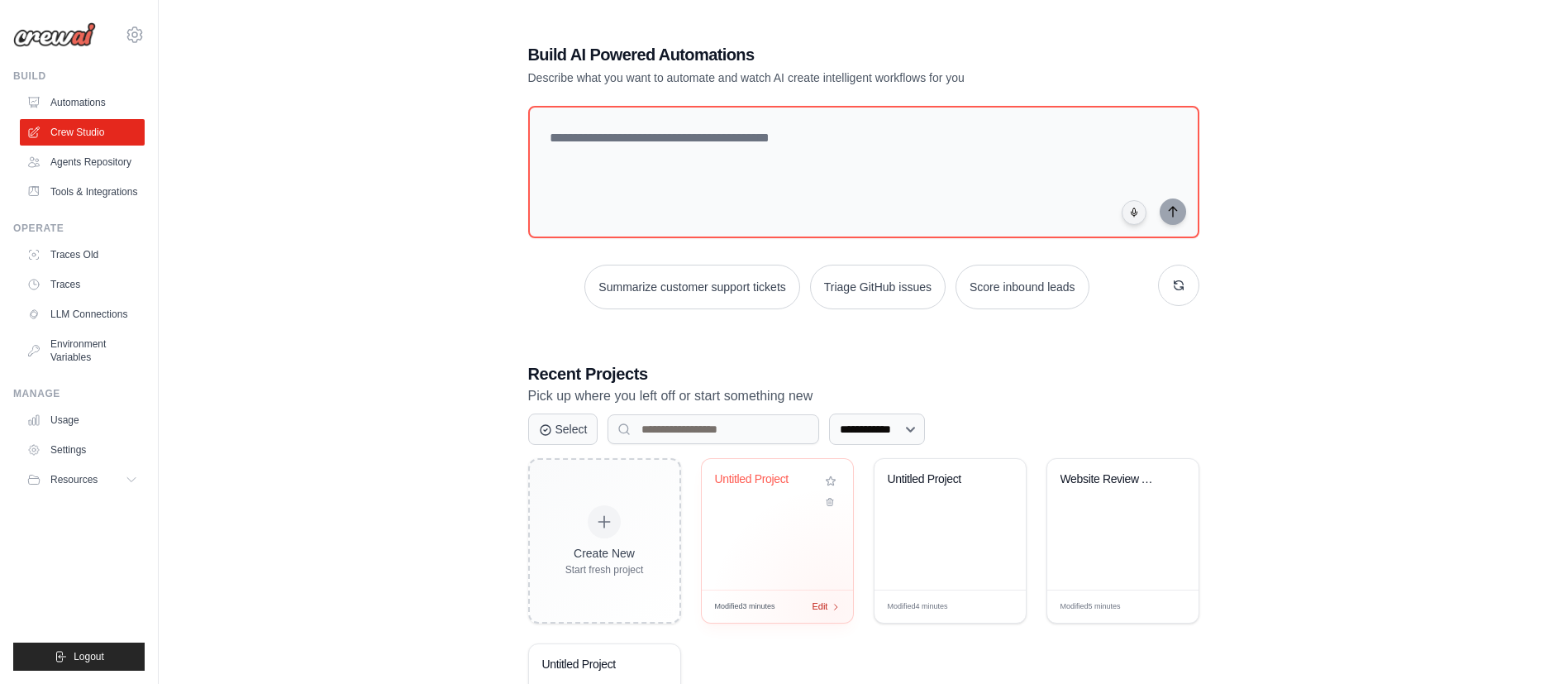
click at [833, 611] on div "Modified 3 minutes Edit" at bounding box center [777, 606] width 151 height 33
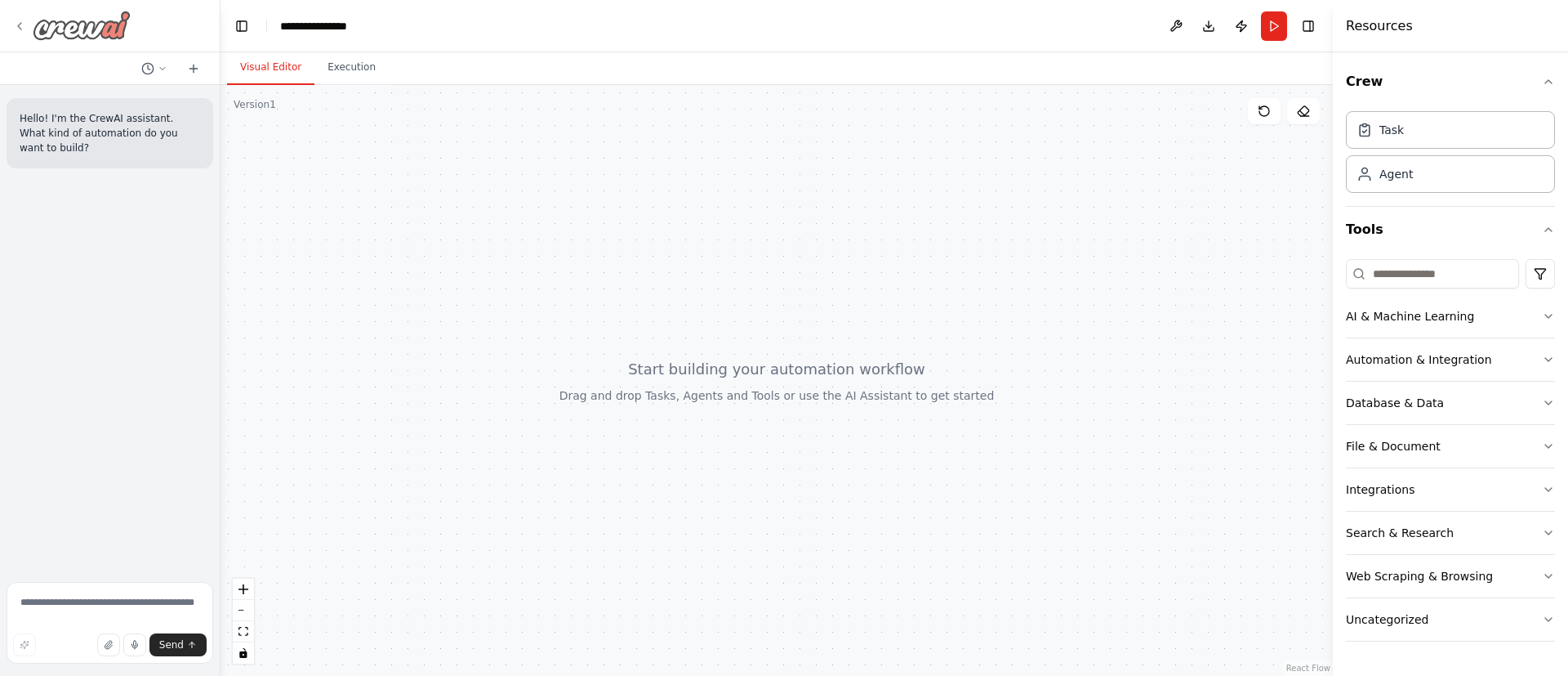
click at [22, 23] on icon at bounding box center [20, 26] width 13 height 13
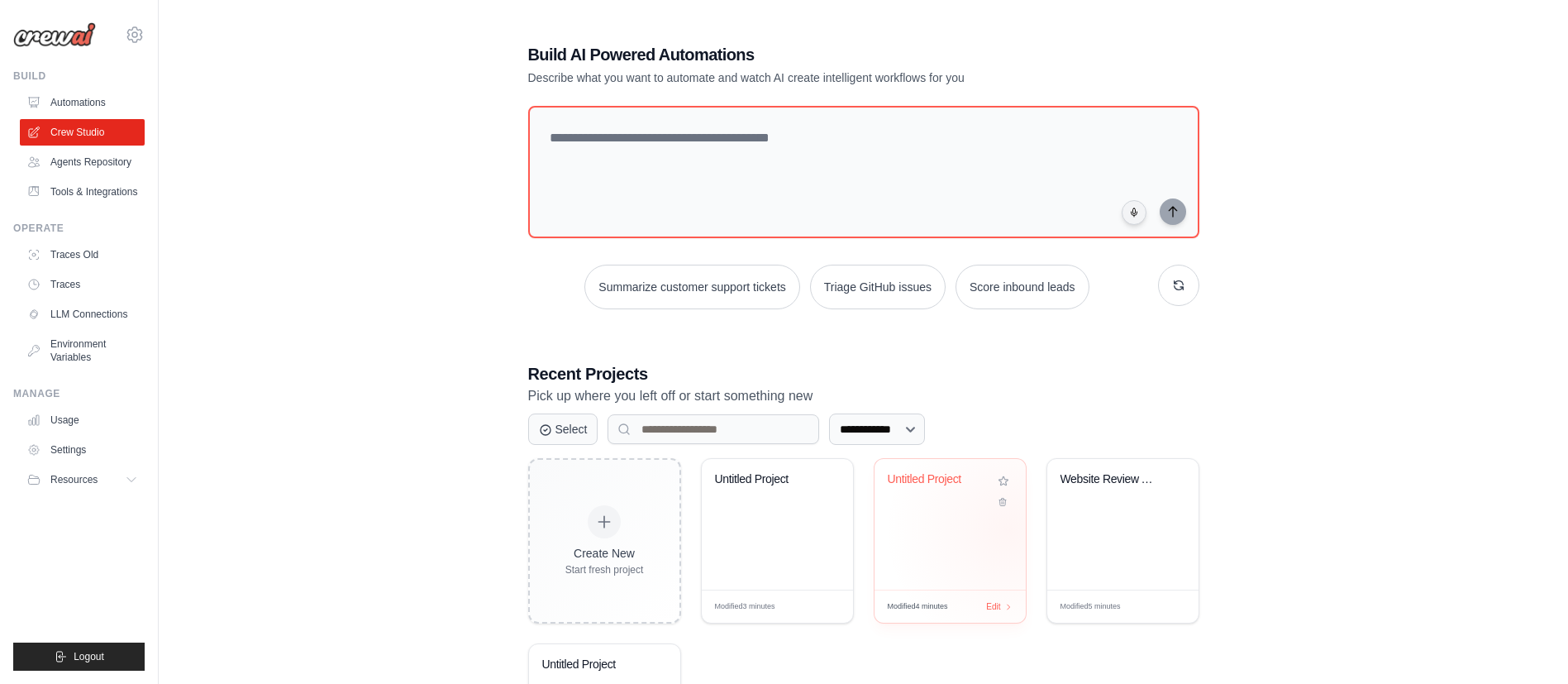
scroll to position [124, 0]
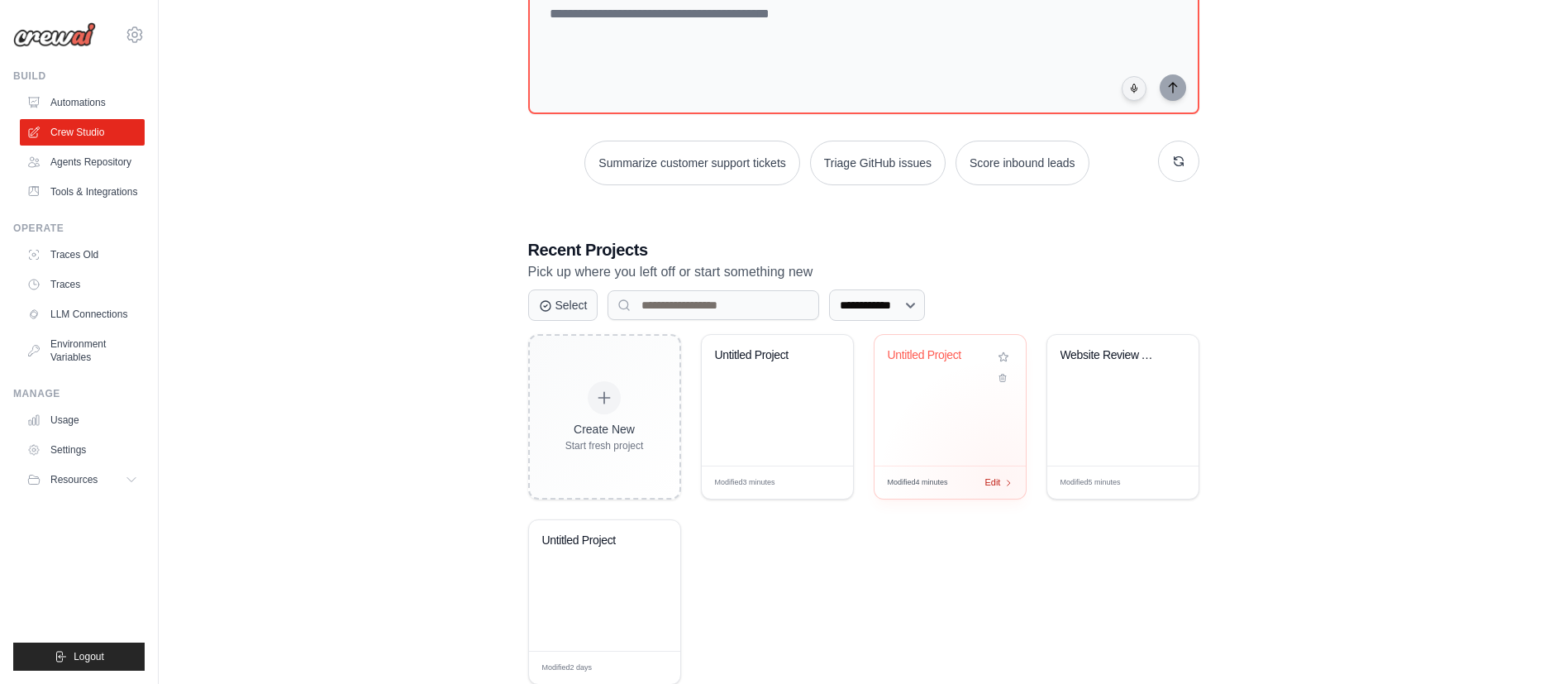
click at [1000, 480] on span "Edit" at bounding box center [992, 482] width 15 height 14
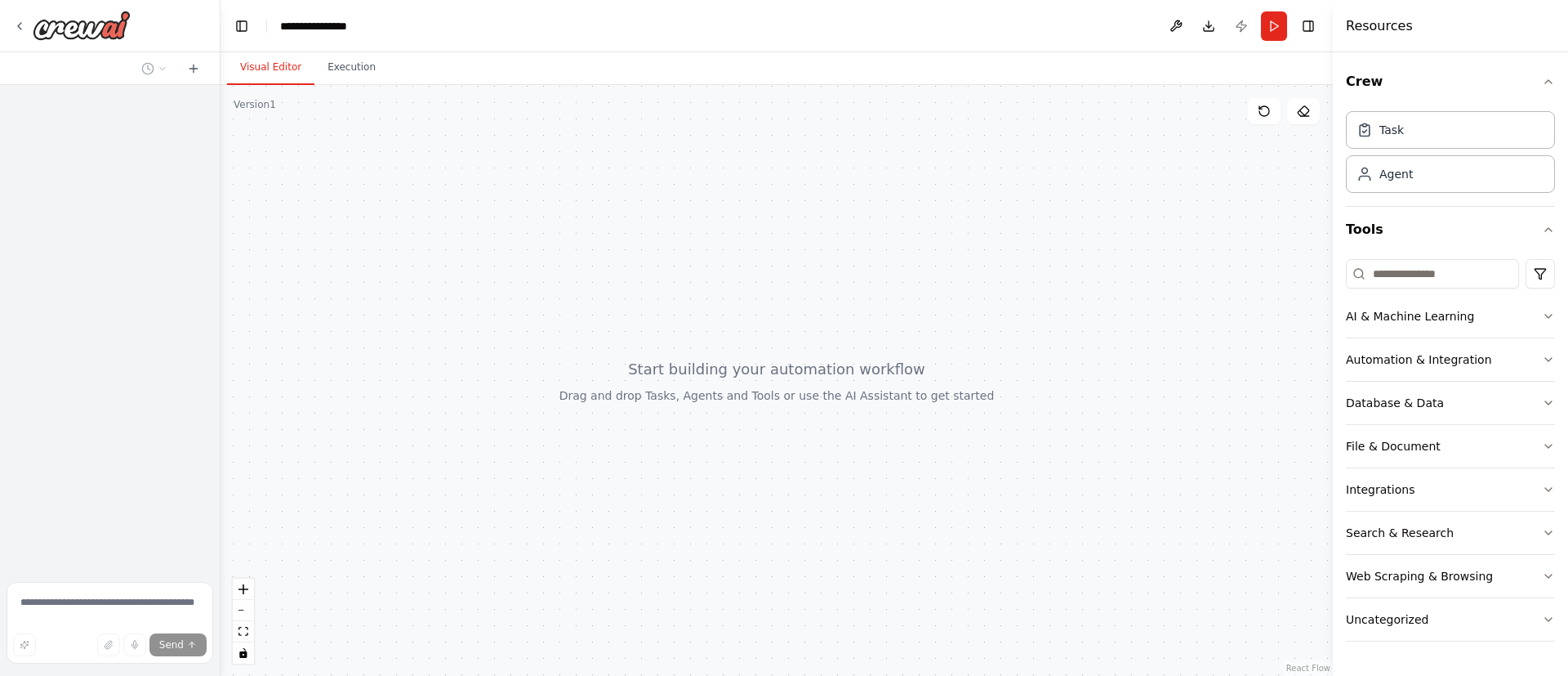
drag, startPoint x: 984, startPoint y: 454, endPoint x: 1005, endPoint y: 432, distance: 30.4
click at [1005, 432] on div at bounding box center [776, 380] width 1112 height 591
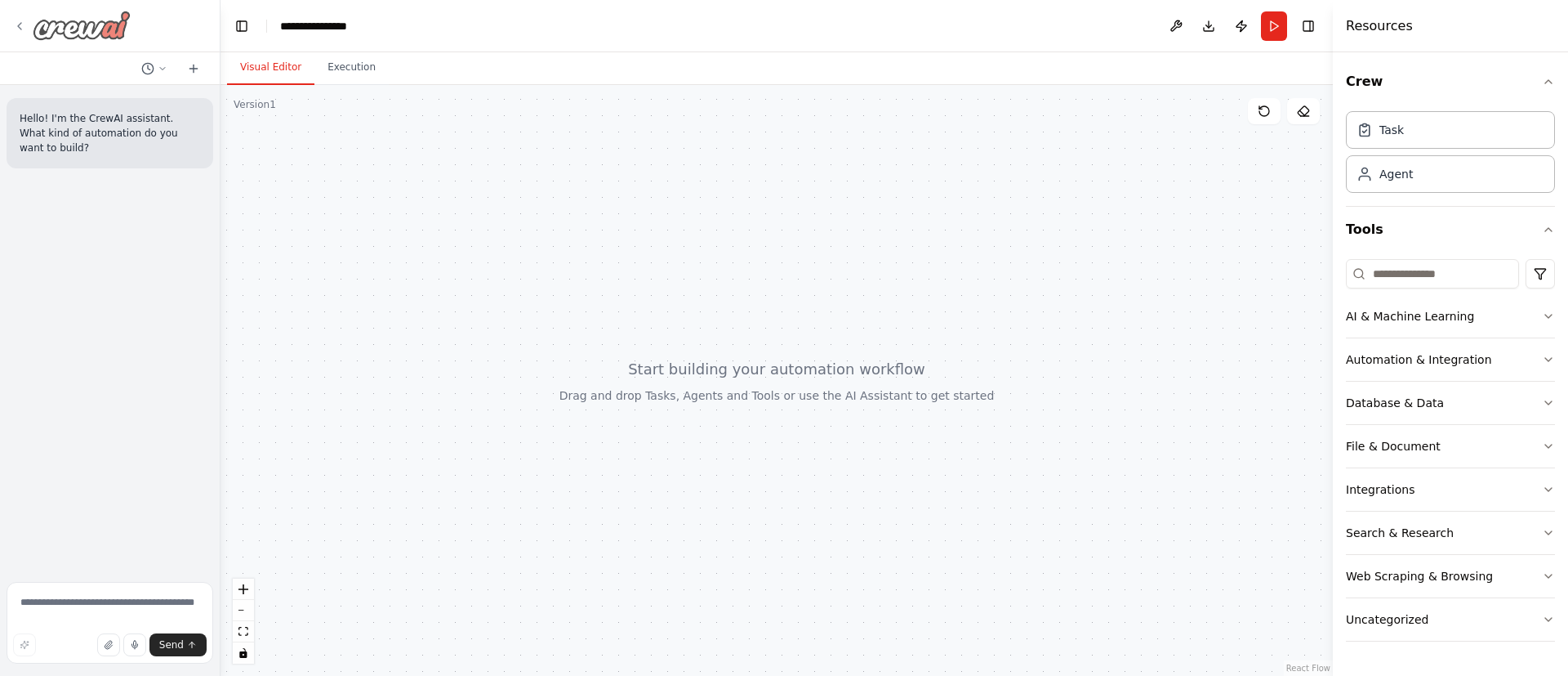
click at [27, 15] on div at bounding box center [72, 25] width 117 height 30
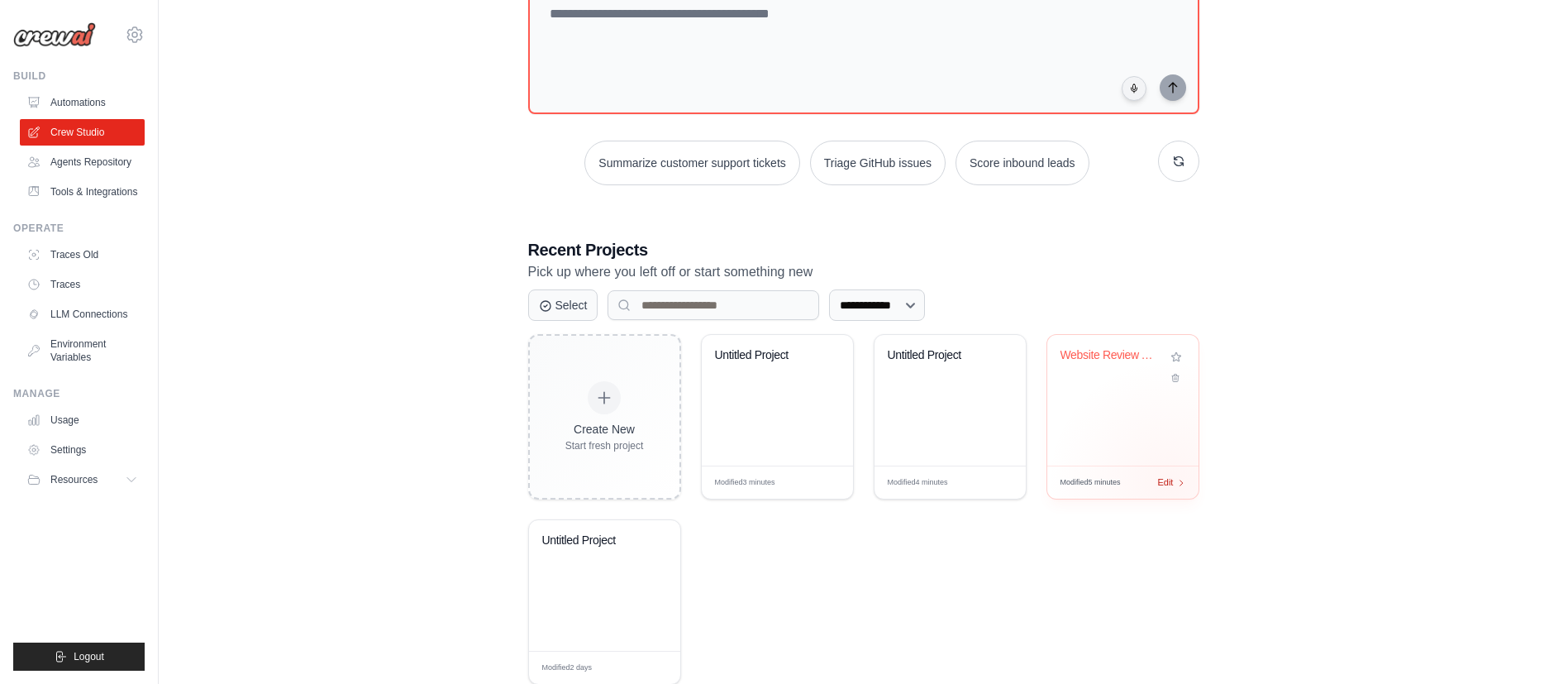
click at [1171, 484] on span "Edit" at bounding box center [1165, 482] width 15 height 14
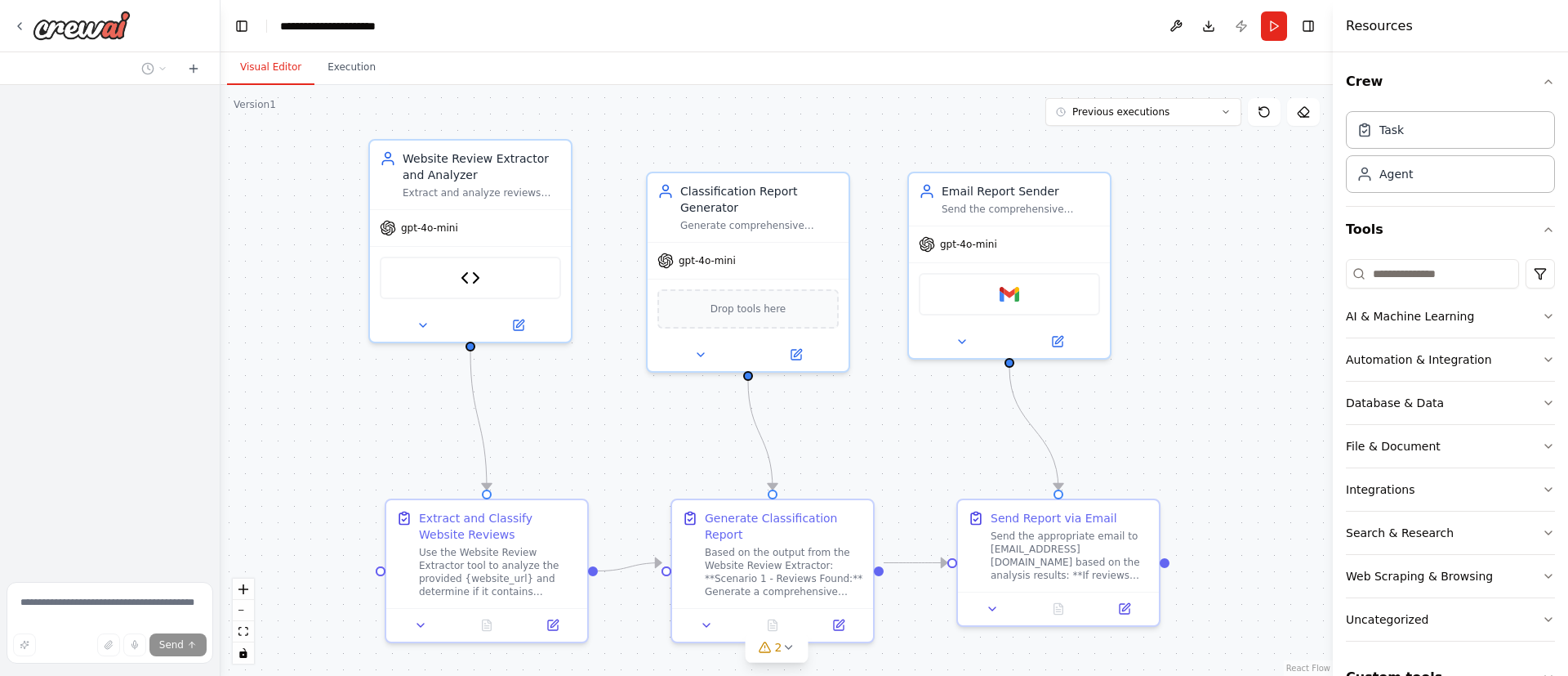
drag, startPoint x: 1130, startPoint y: 403, endPoint x: 1186, endPoint y: 417, distance: 57.7
click at [1186, 417] on div ".deletable-edge-delete-btn { width: 20px; height: 20px; border: 0px solid #ffff…" at bounding box center [776, 380] width 1112 height 591
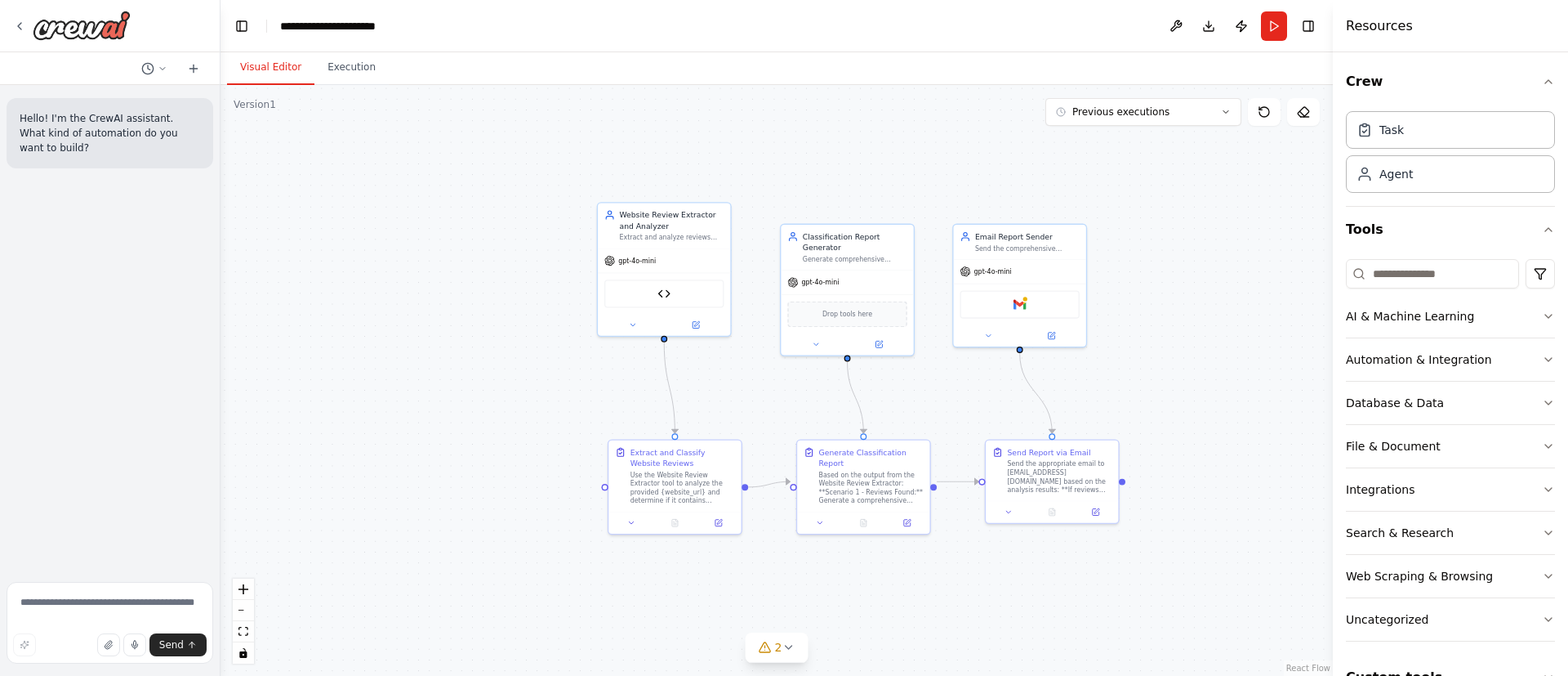
drag, startPoint x: 1014, startPoint y: 447, endPoint x: 1001, endPoint y: 431, distance: 20.6
click at [1001, 431] on div ".deletable-edge-delete-btn { width: 20px; height: 20px; border: 0px solid #ffff…" at bounding box center [776, 380] width 1112 height 591
click at [669, 228] on div "Website Review Extractor and Analyzer" at bounding box center [671, 219] width 105 height 22
click at [687, 257] on div "gpt-4o-mini" at bounding box center [664, 258] width 133 height 23
click at [688, 256] on div "gpt-4o-mini" at bounding box center [664, 258] width 133 height 23
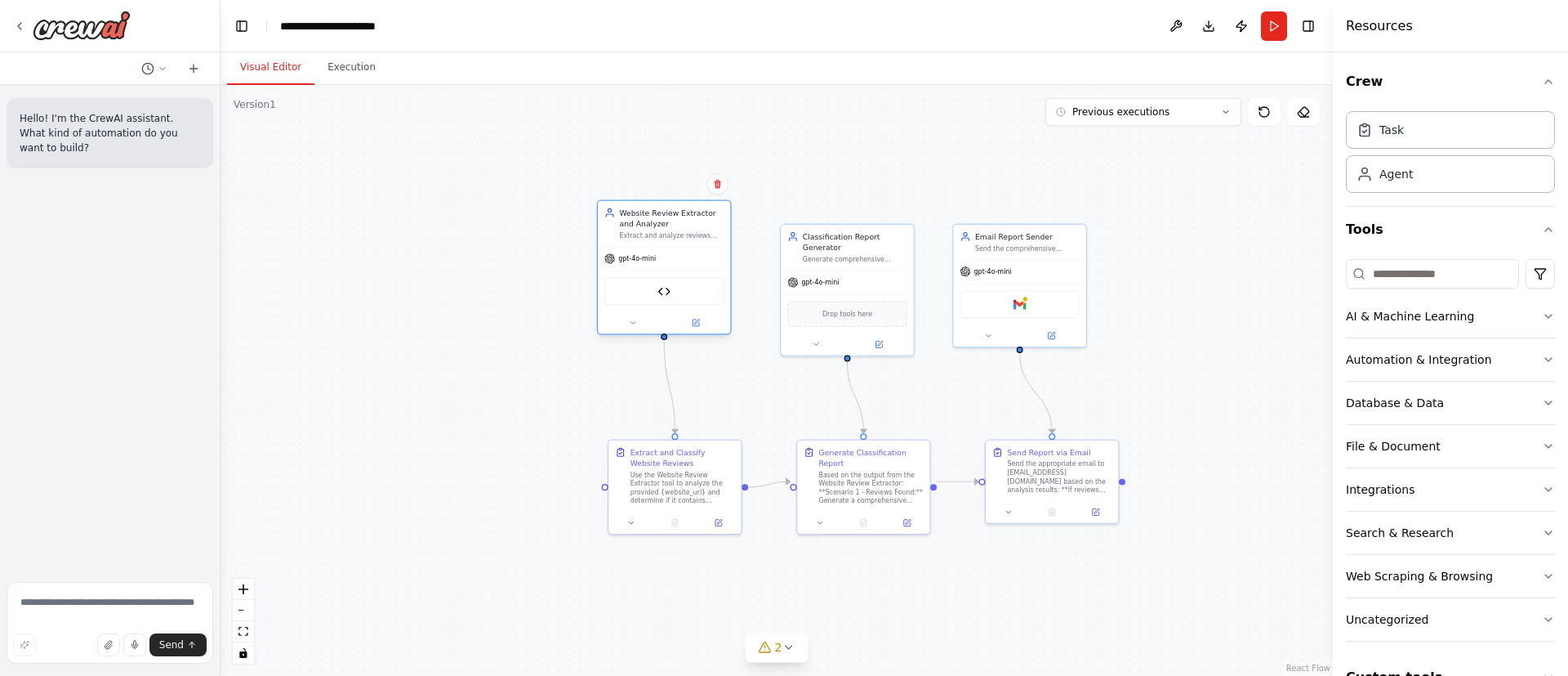
click at [688, 256] on div "gpt-4o-mini" at bounding box center [664, 258] width 133 height 23
click at [636, 328] on button at bounding box center [633, 323] width 61 height 13
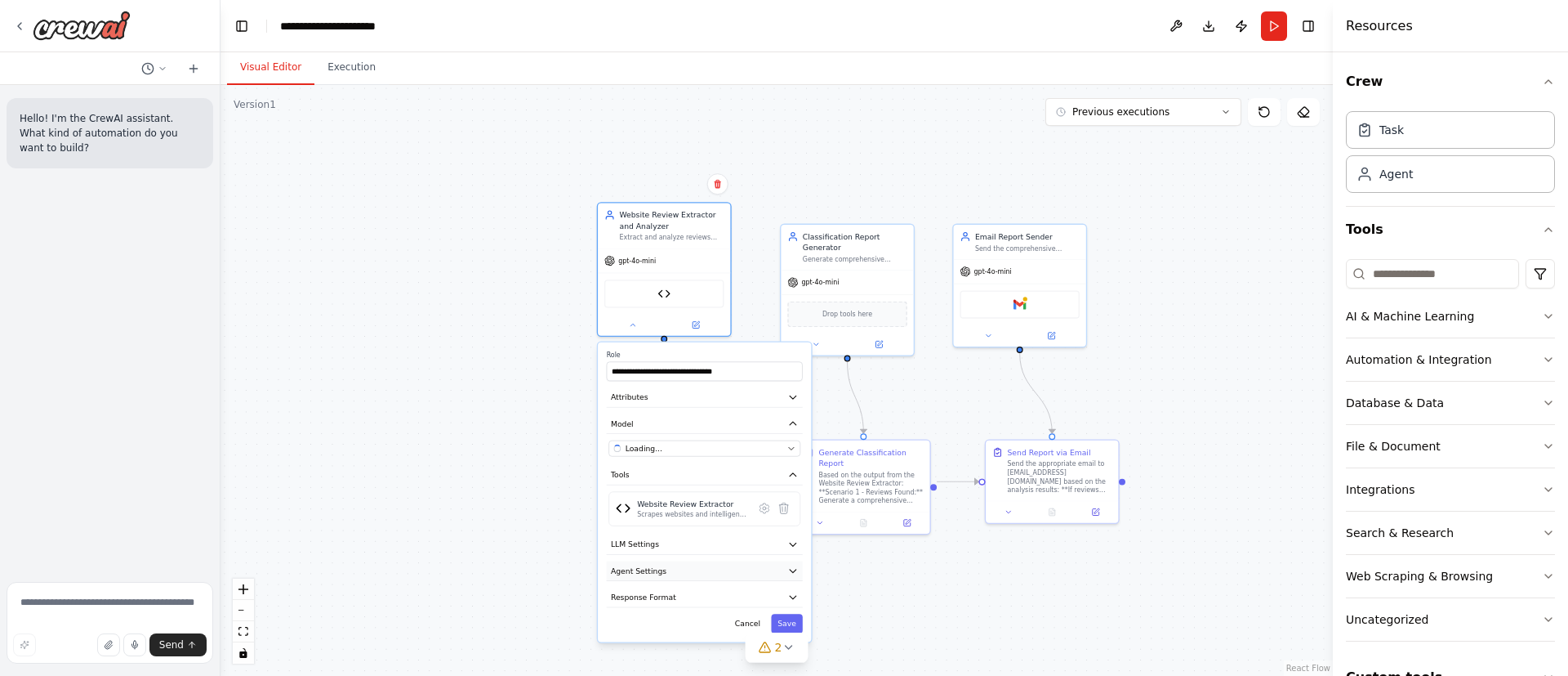
click at [788, 568] on icon "button" at bounding box center [793, 571] width 11 height 11
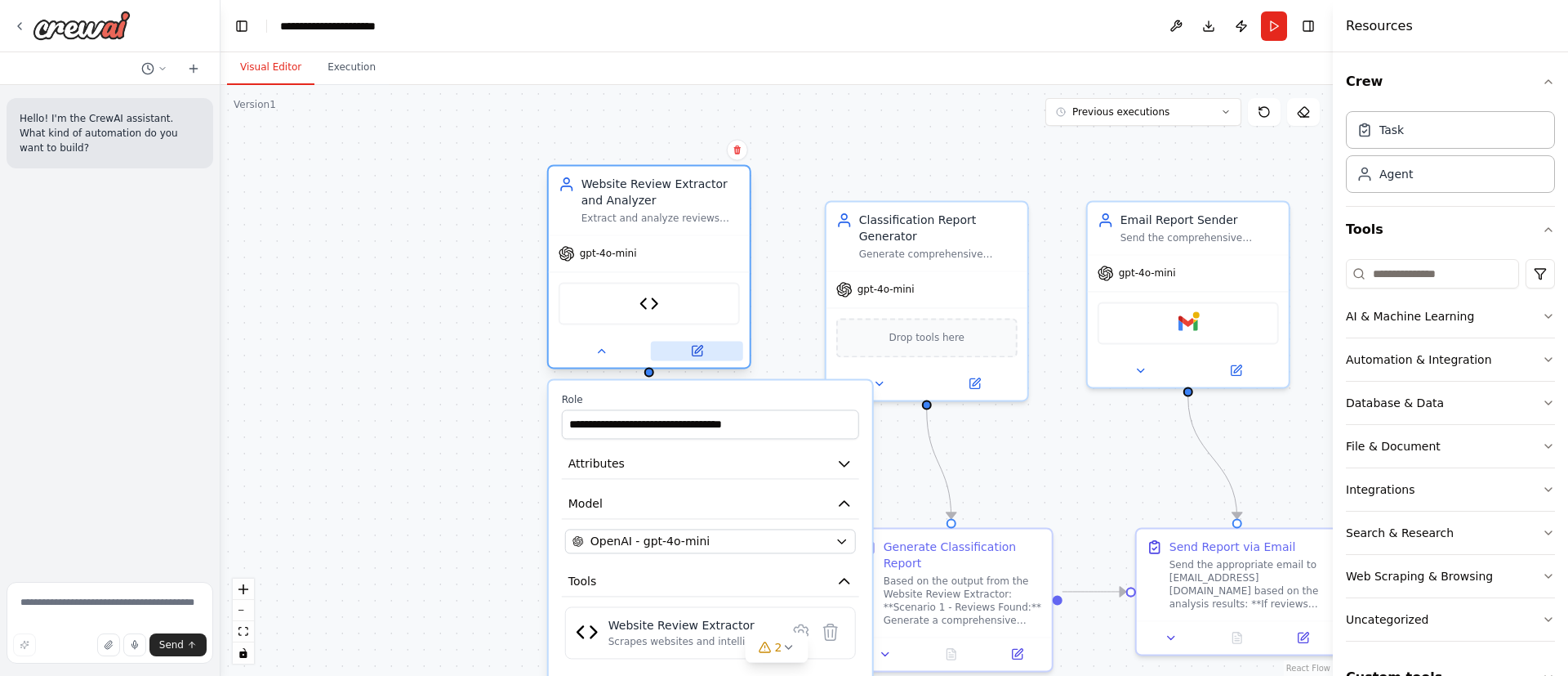
click at [699, 351] on icon at bounding box center [699, 350] width 7 height 7
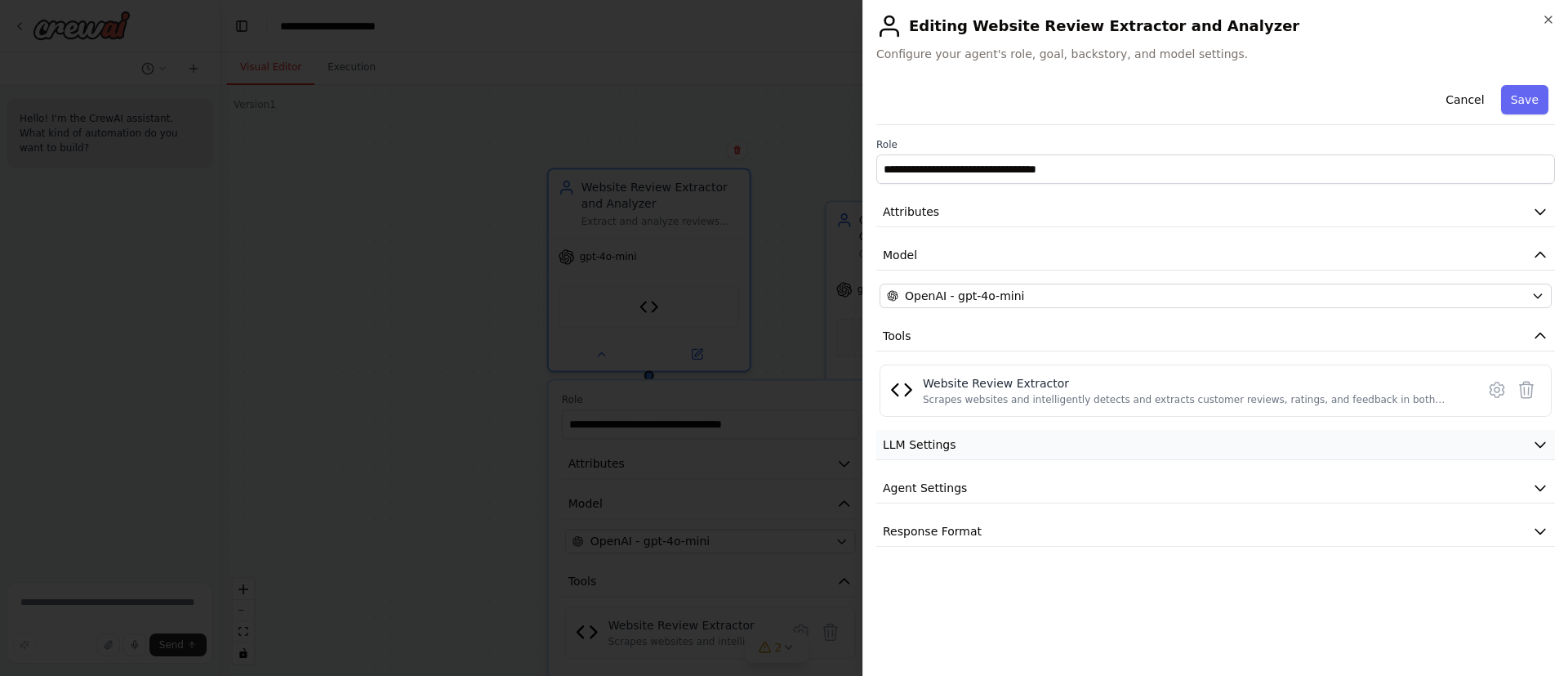
click at [973, 447] on button "LLM Settings" at bounding box center [1215, 445] width 678 height 30
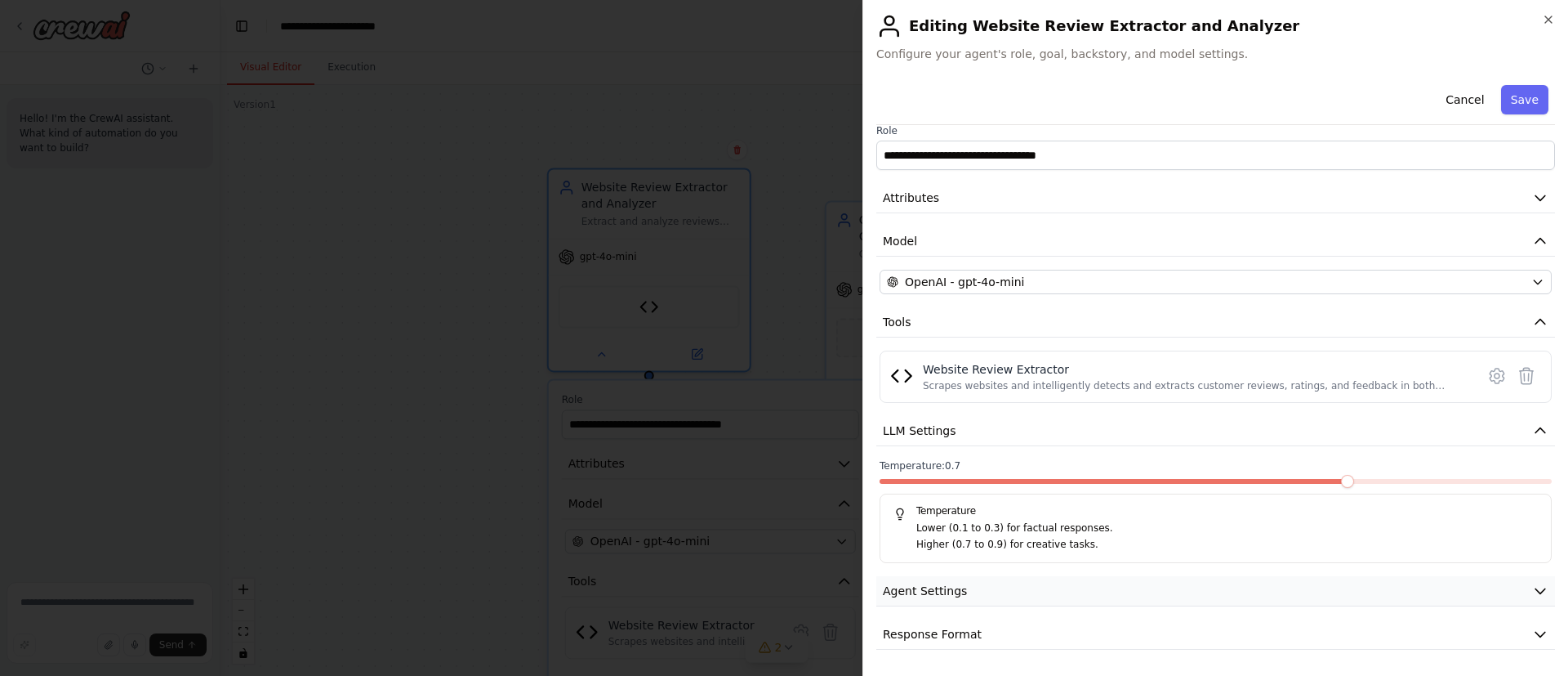
click at [1045, 589] on button "Agent Settings" at bounding box center [1215, 592] width 678 height 30
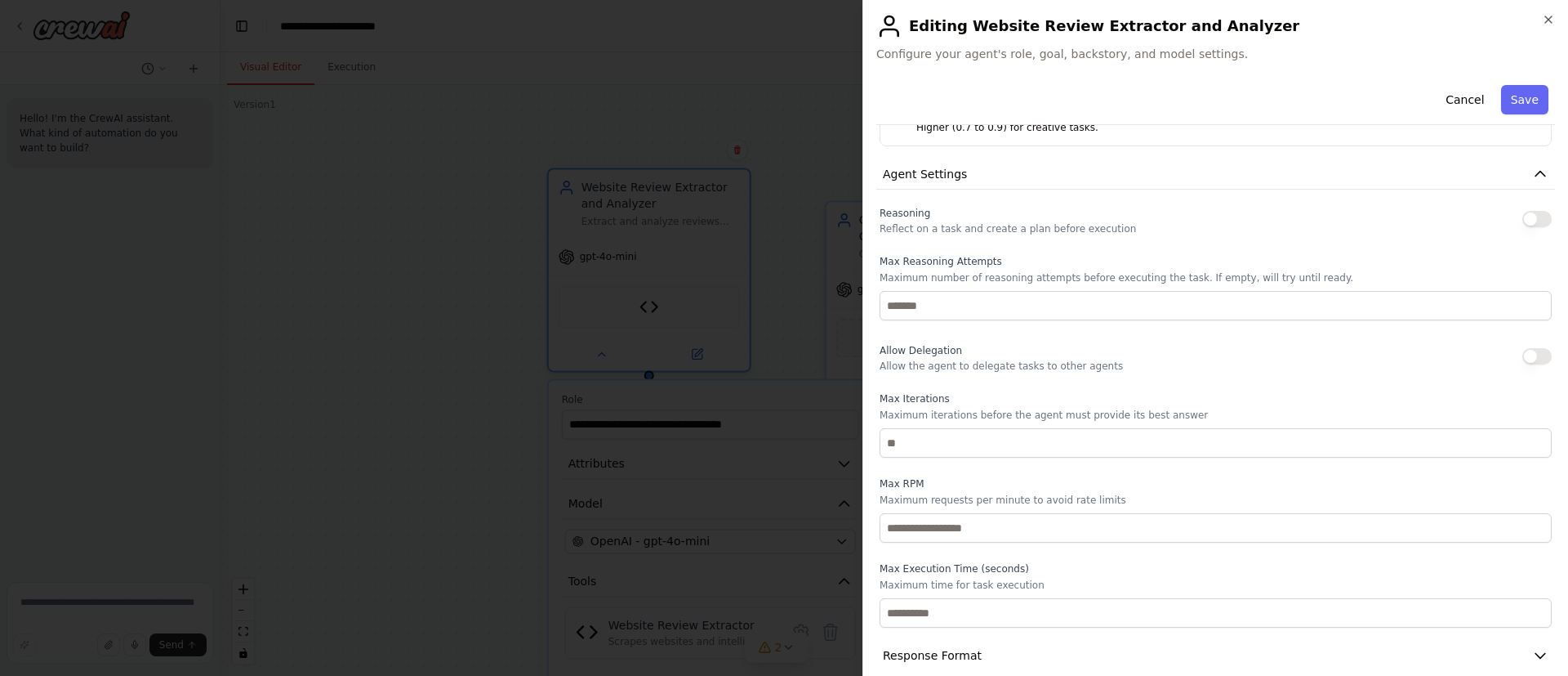
scroll to position [452, 0]
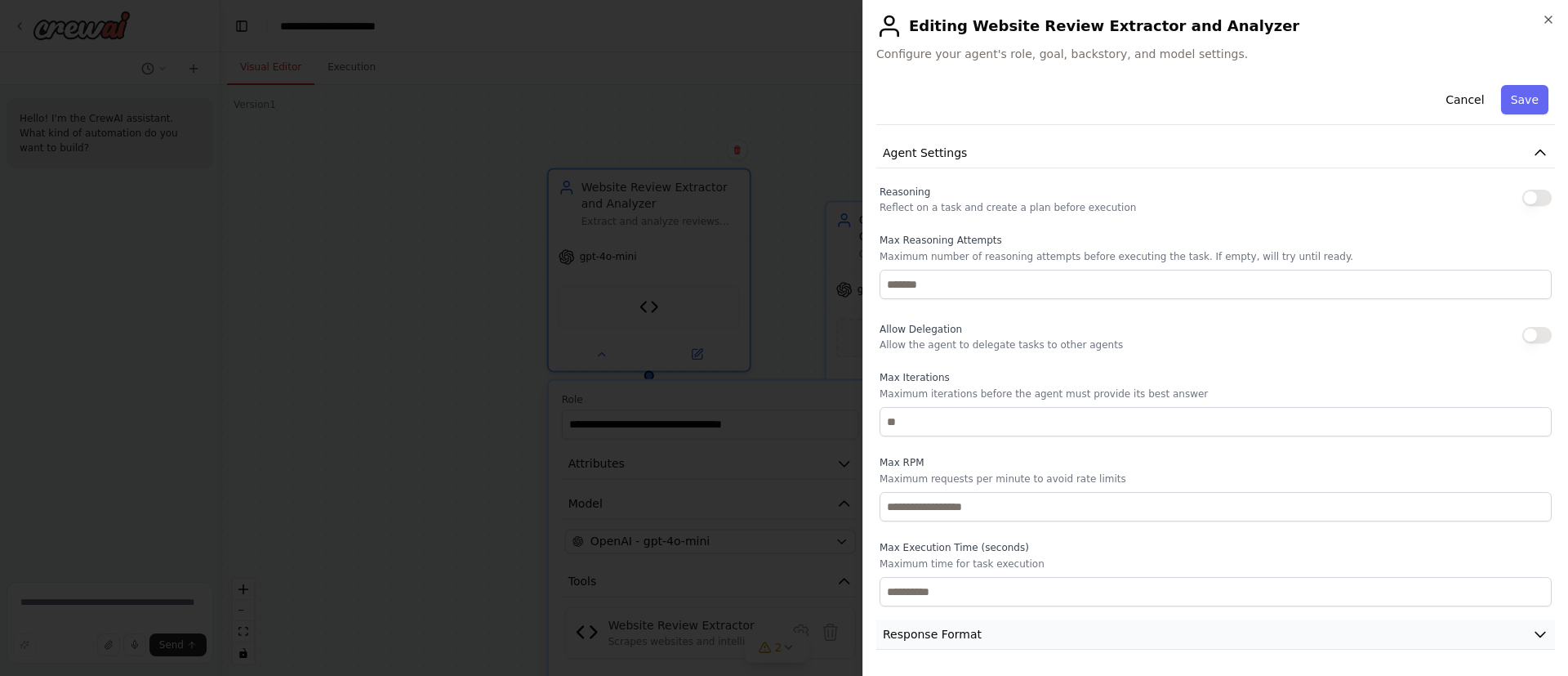
click at [978, 642] on button "Response Format" at bounding box center [1215, 635] width 678 height 30
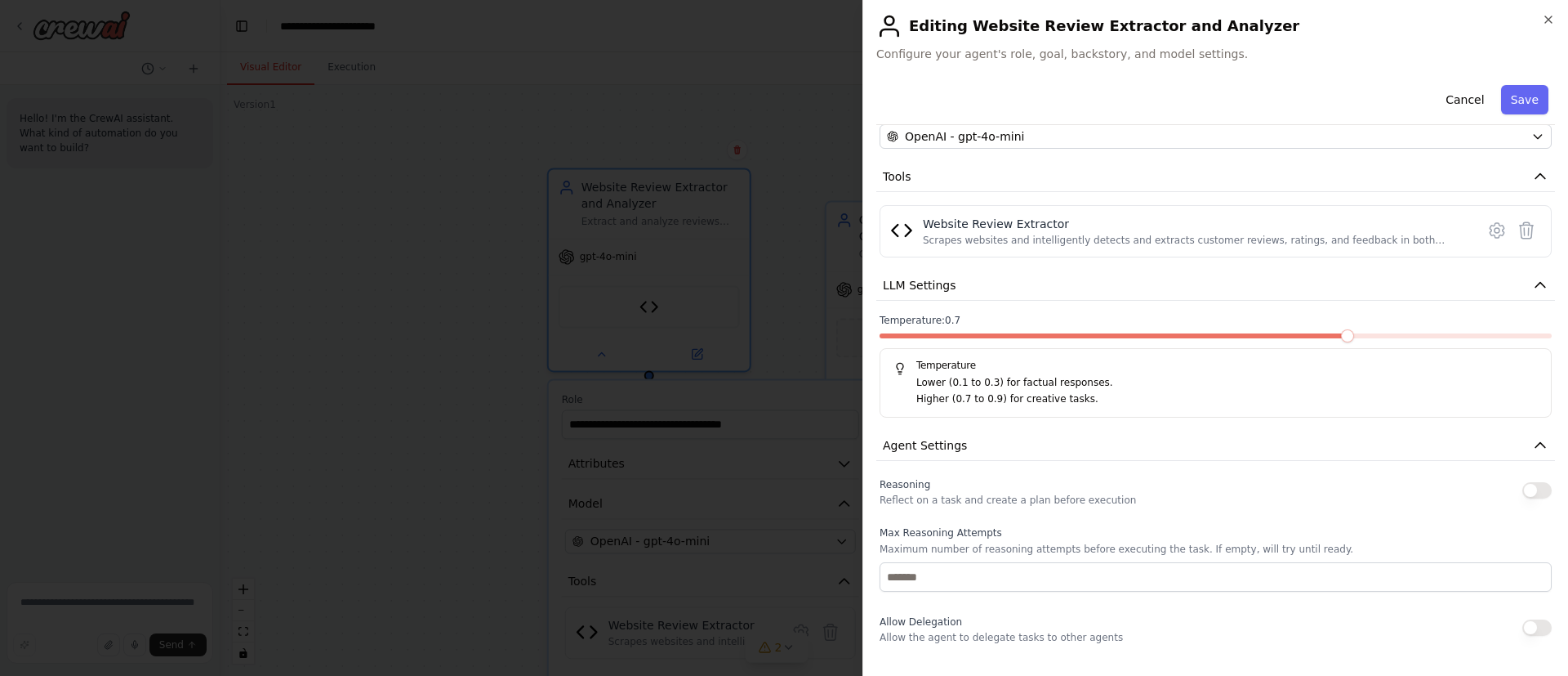
scroll to position [0, 0]
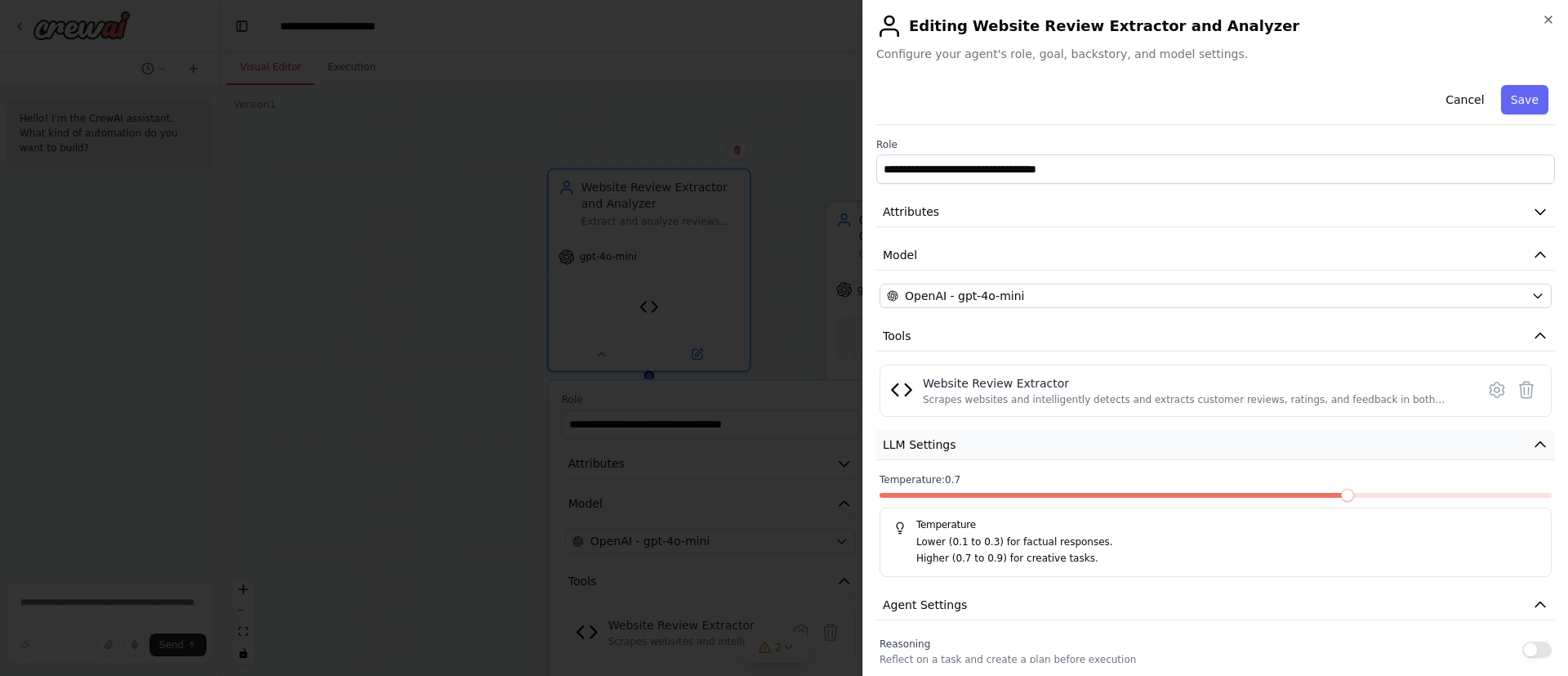
click at [1532, 443] on icon "button" at bounding box center [1540, 445] width 16 height 16
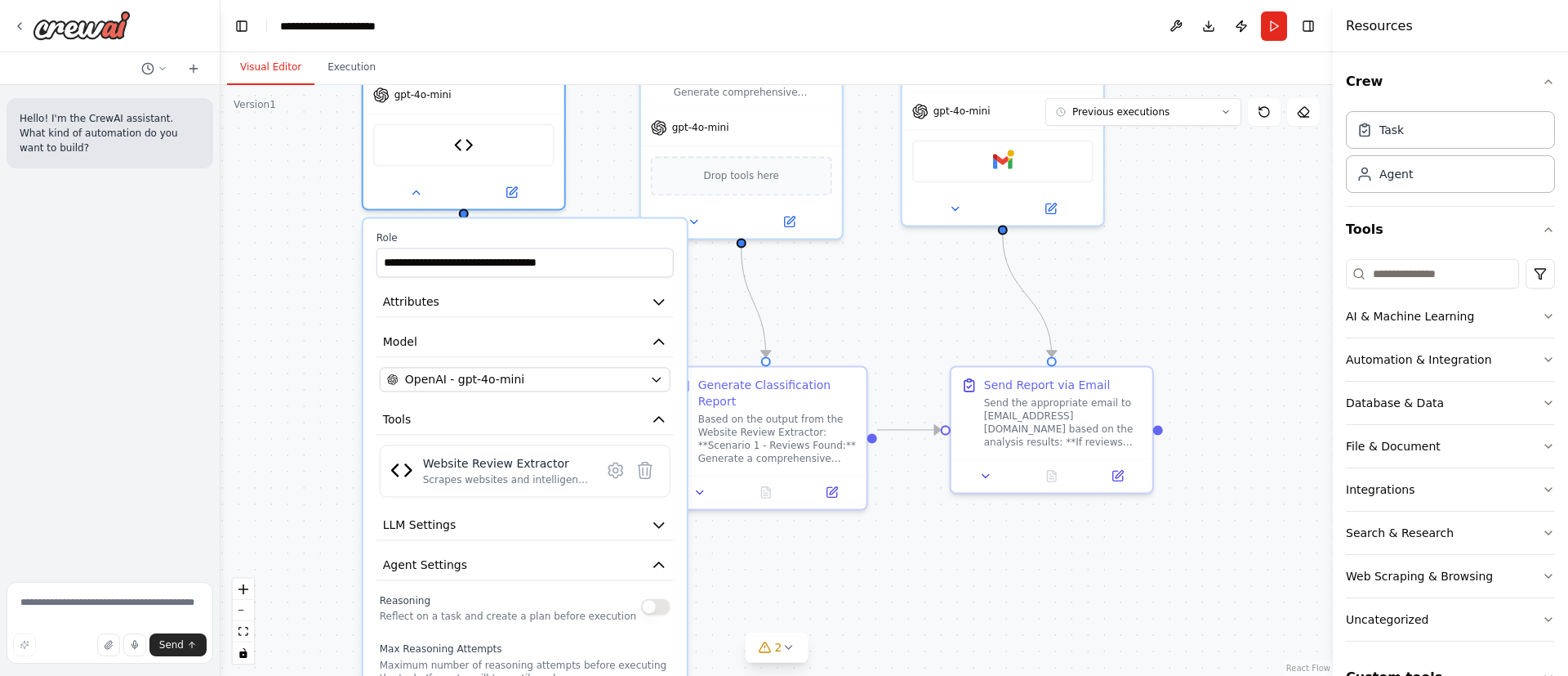
drag, startPoint x: 1085, startPoint y: 455, endPoint x: 901, endPoint y: 363, distance: 205.7
click at [896, 296] on div ".deletable-edge-delete-btn { width: 20px; height: 20px; border: 0px solid #ffff…" at bounding box center [776, 380] width 1112 height 591
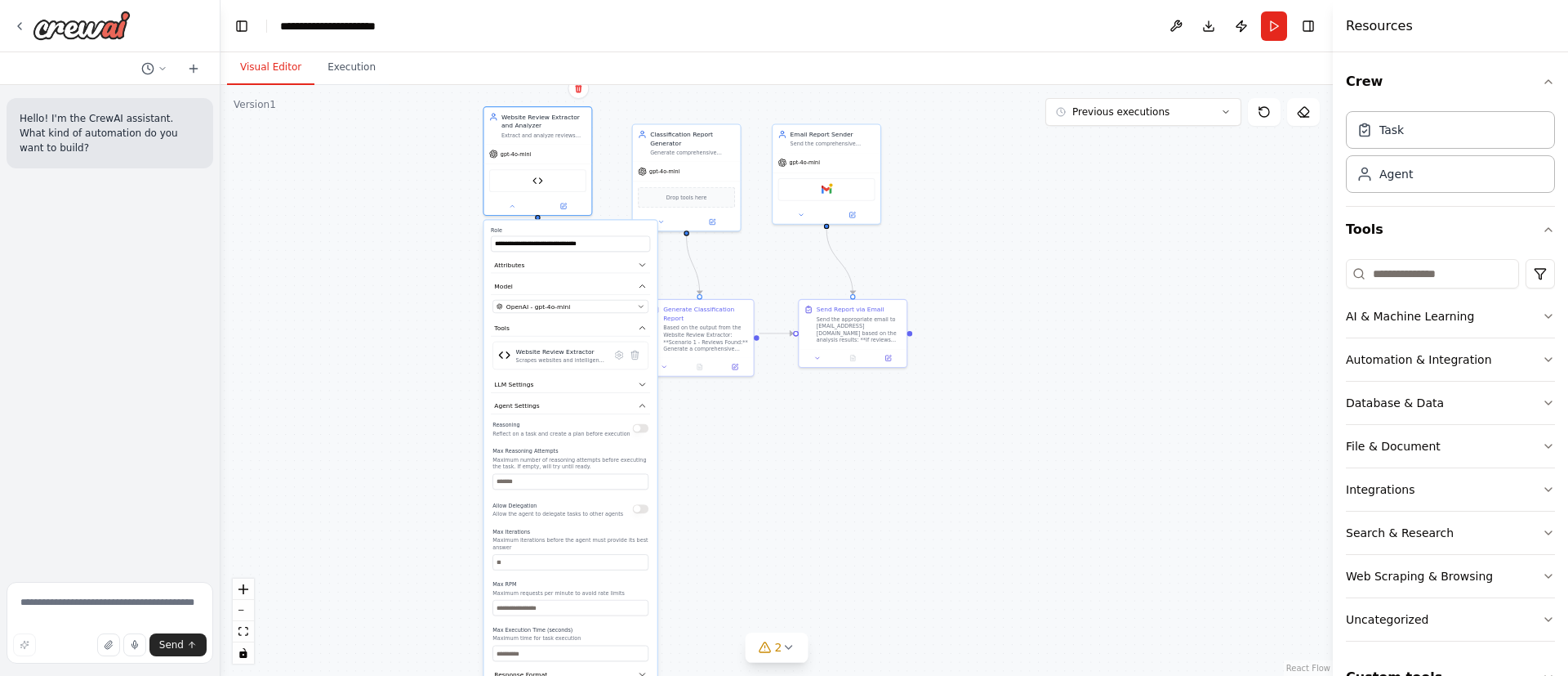
drag, startPoint x: 958, startPoint y: 607, endPoint x: 840, endPoint y: 542, distance: 134.7
click at [840, 542] on div ".deletable-edge-delete-btn { width: 20px; height: 20px; border: 0px solid #ffff…" at bounding box center [776, 380] width 1112 height 591
click at [642, 325] on icon "button" at bounding box center [642, 328] width 9 height 9
click at [642, 285] on icon "button" at bounding box center [642, 286] width 4 height 3
click at [644, 350] on icon "button" at bounding box center [642, 351] width 9 height 9
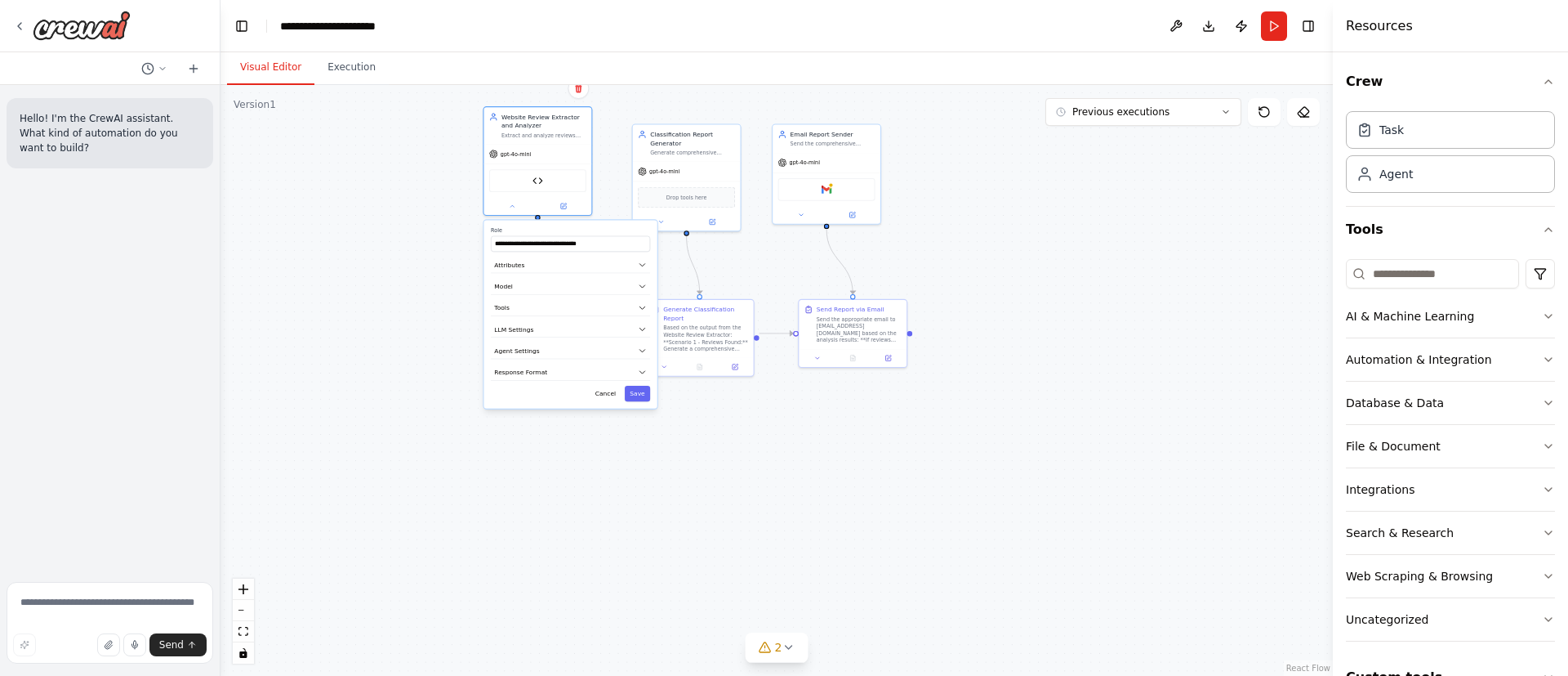
click at [892, 445] on div ".deletable-edge-delete-btn { width: 20px; height: 20px; border: 0px solid #ffff…" at bounding box center [776, 380] width 1112 height 591
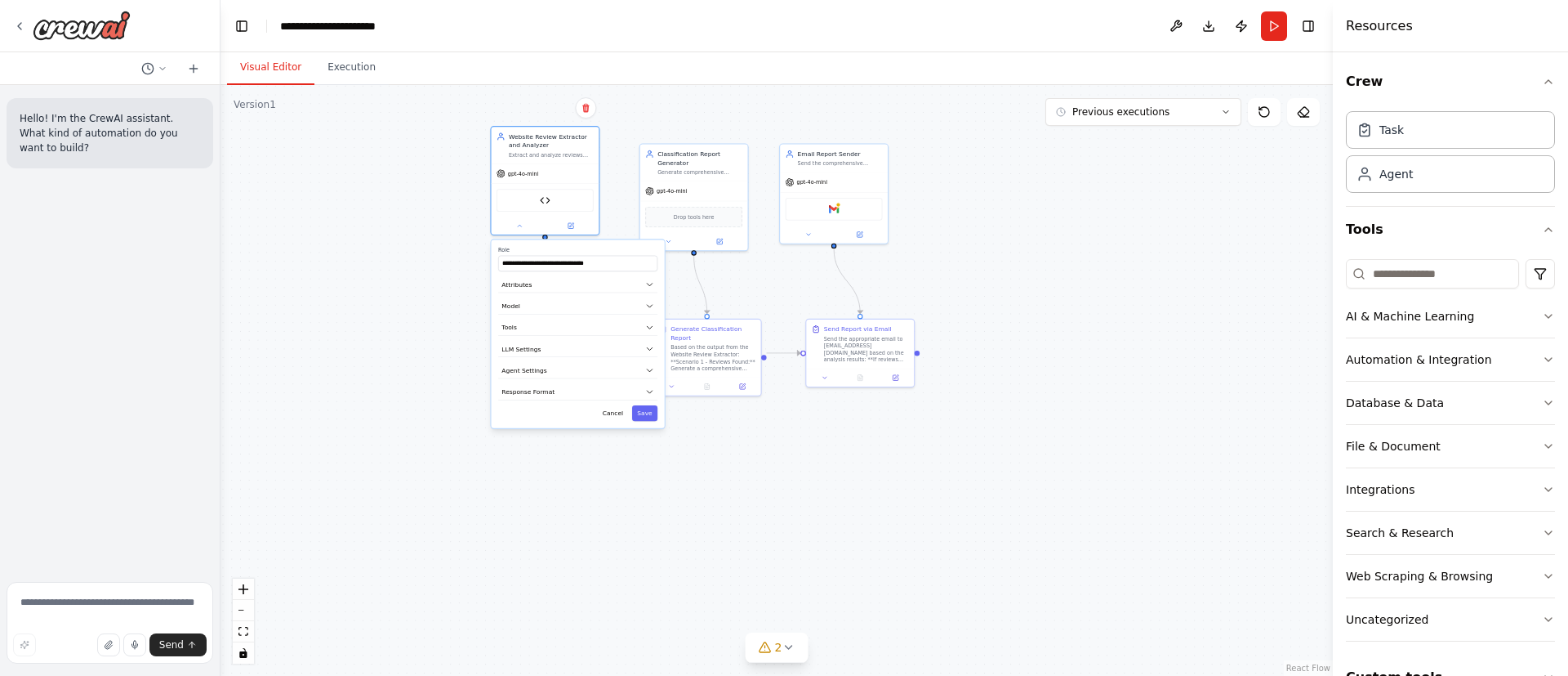
drag, startPoint x: 855, startPoint y: 486, endPoint x: 853, endPoint y: 546, distance: 60.0
click at [860, 544] on div ".deletable-edge-delete-btn { width: 20px; height: 20px; border: 0px solid #ffff…" at bounding box center [776, 380] width 1112 height 591
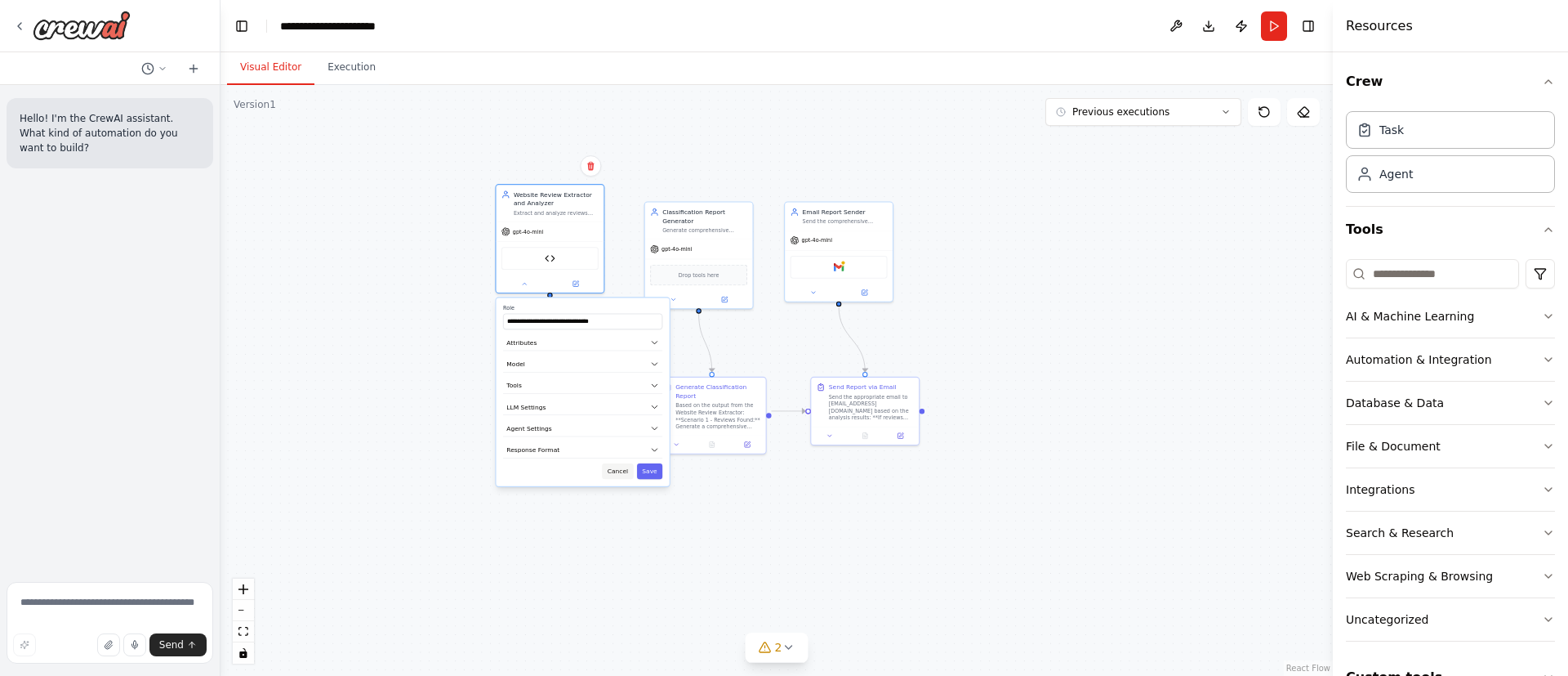
click at [628, 470] on button "Cancel" at bounding box center [617, 471] width 31 height 15
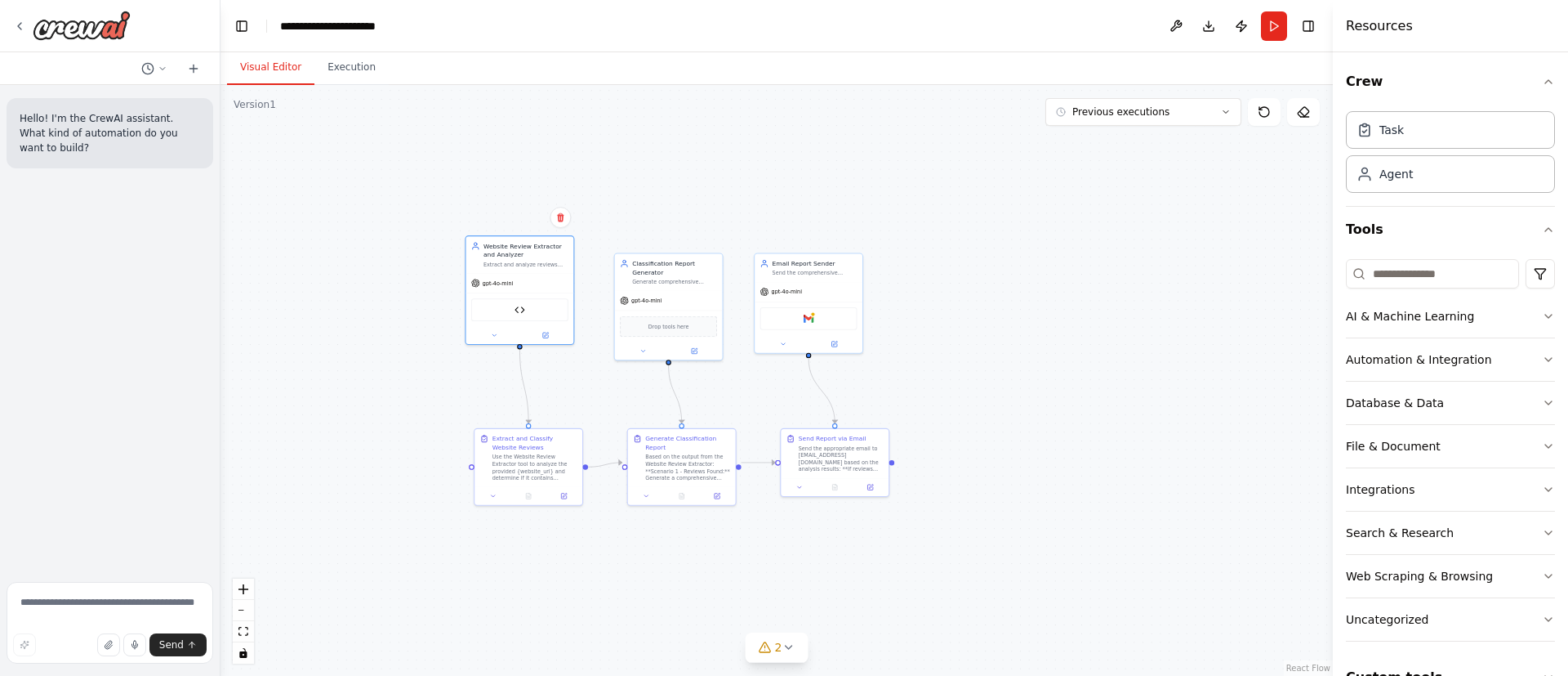
drag, startPoint x: 1268, startPoint y: 423, endPoint x: 1279, endPoint y: 508, distance: 85.7
click at [1279, 508] on div ".deletable-edge-delete-btn { width: 20px; height: 20px; border: 0px solid #ffff…" at bounding box center [776, 380] width 1112 height 591
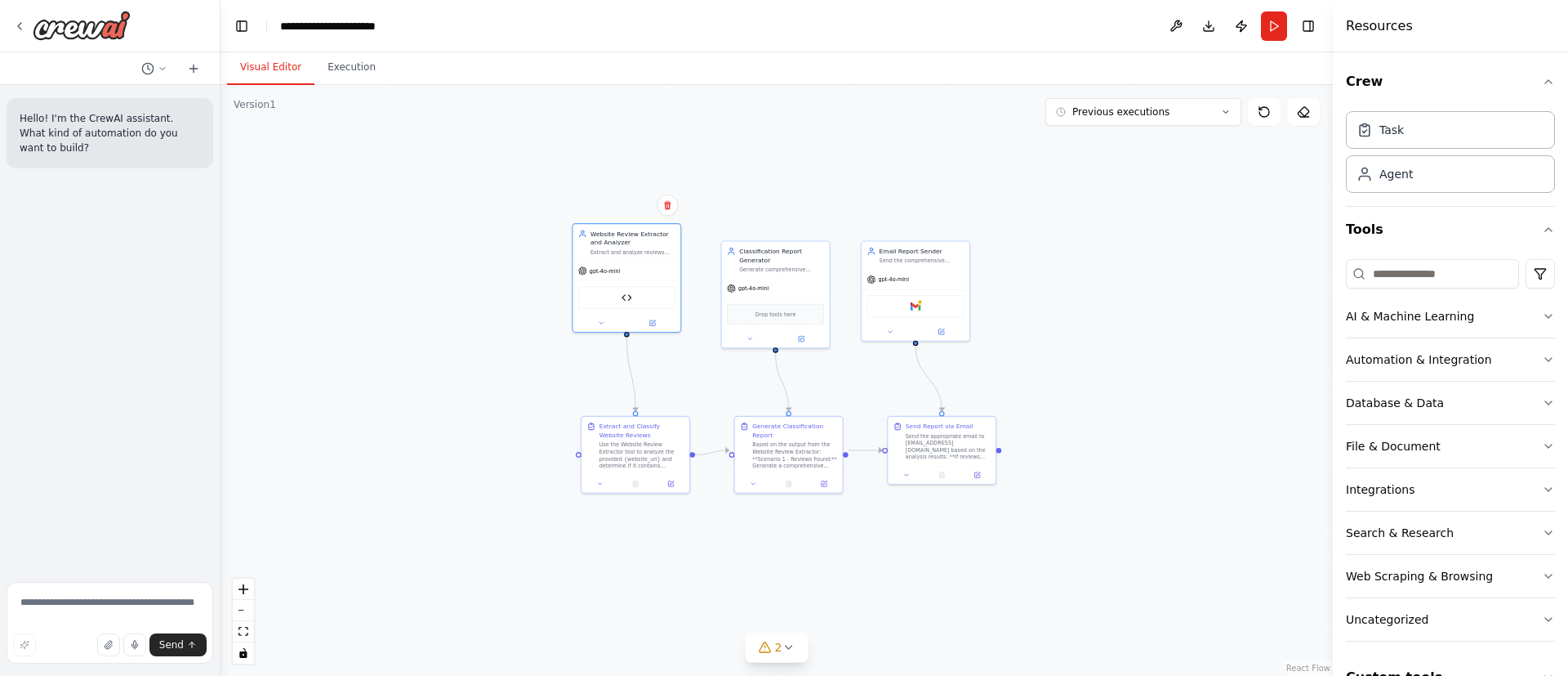
drag, startPoint x: 1036, startPoint y: 402, endPoint x: 1050, endPoint y: 385, distance: 22.0
click at [1050, 385] on div ".deletable-edge-delete-btn { width: 20px; height: 20px; border: 0px solid #ffff…" at bounding box center [776, 380] width 1112 height 591
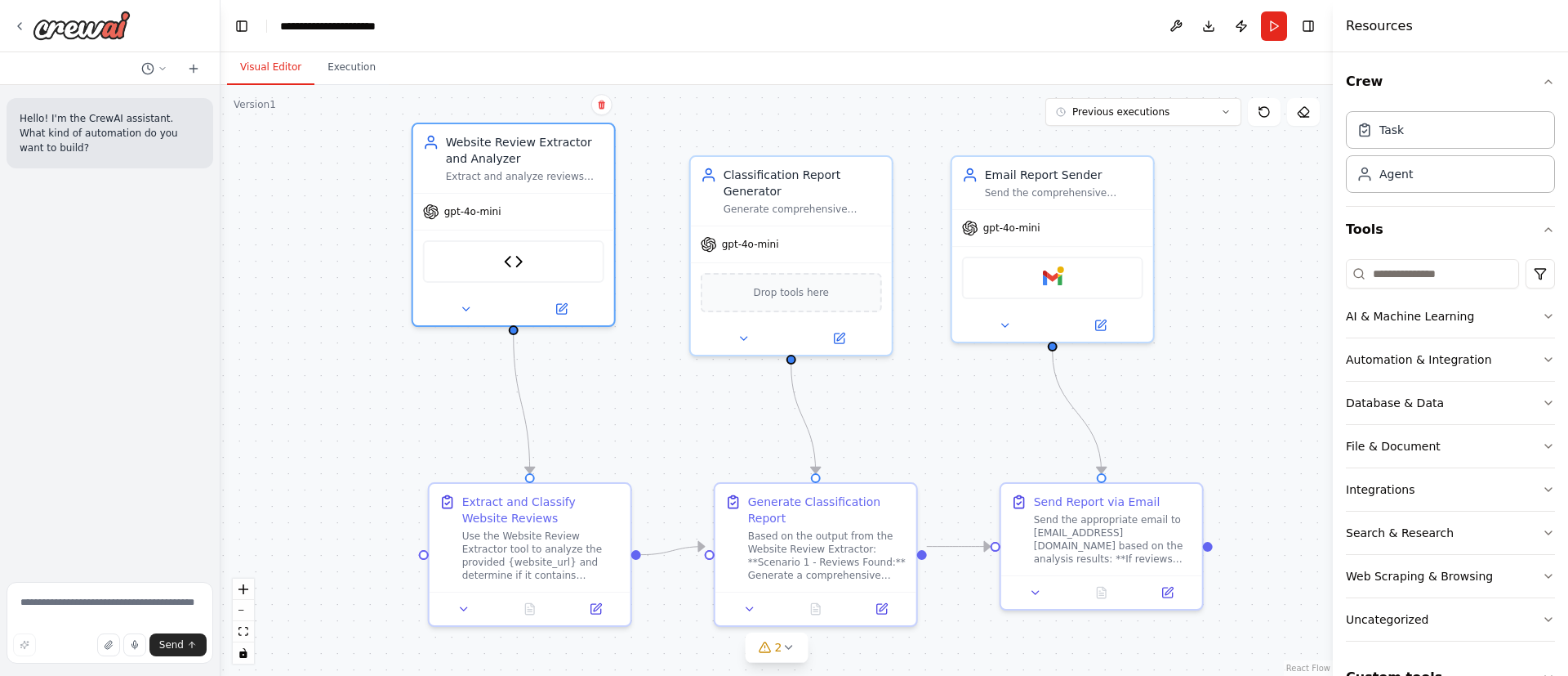
drag, startPoint x: 727, startPoint y: 407, endPoint x: 821, endPoint y: 437, distance: 98.7
click at [821, 437] on div ".deletable-edge-delete-btn { width: 20px; height: 20px; border: 0px solid #ffff…" at bounding box center [776, 380] width 1112 height 591
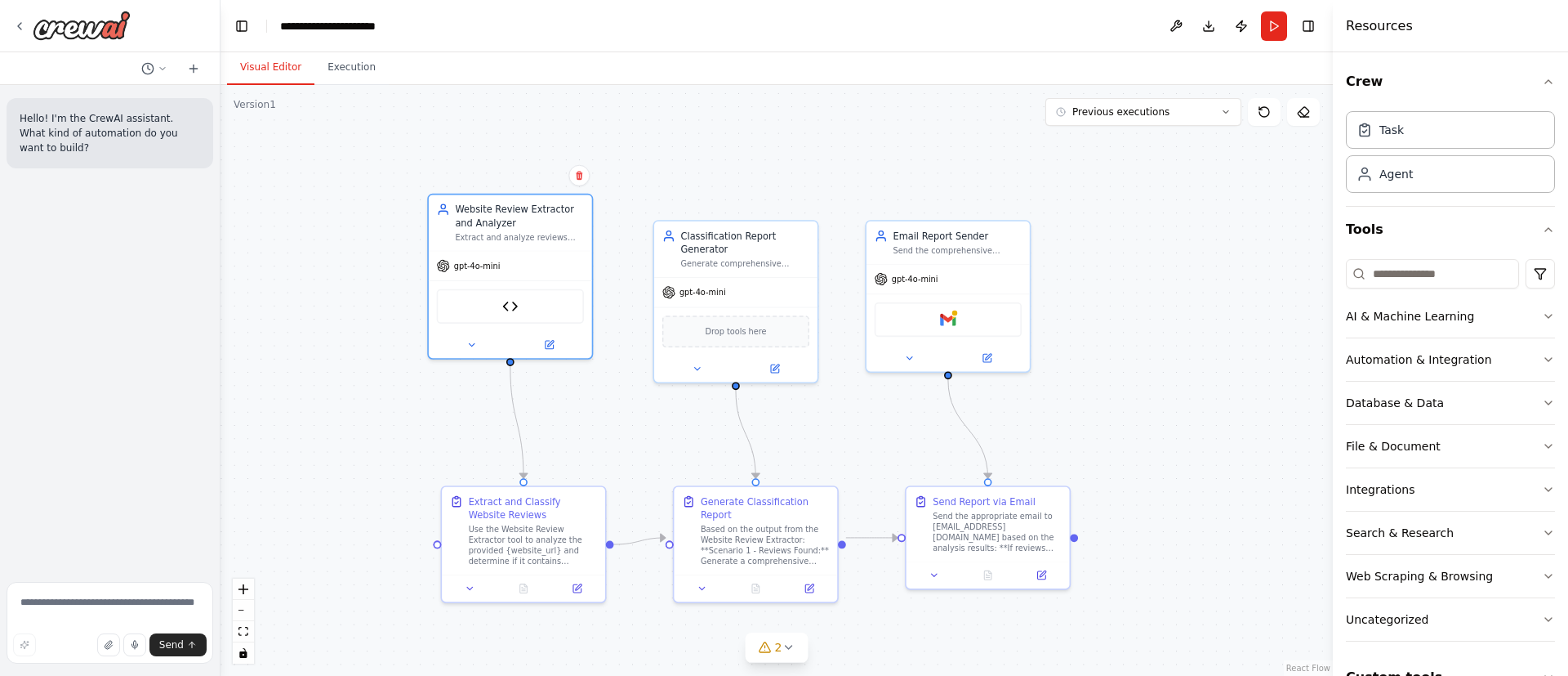
drag, startPoint x: 1108, startPoint y: 412, endPoint x: 1092, endPoint y: 420, distance: 17.9
click at [1092, 420] on div ".deletable-edge-delete-btn { width: 20px; height: 20px; border: 0px solid #ffff…" at bounding box center [776, 380] width 1112 height 591
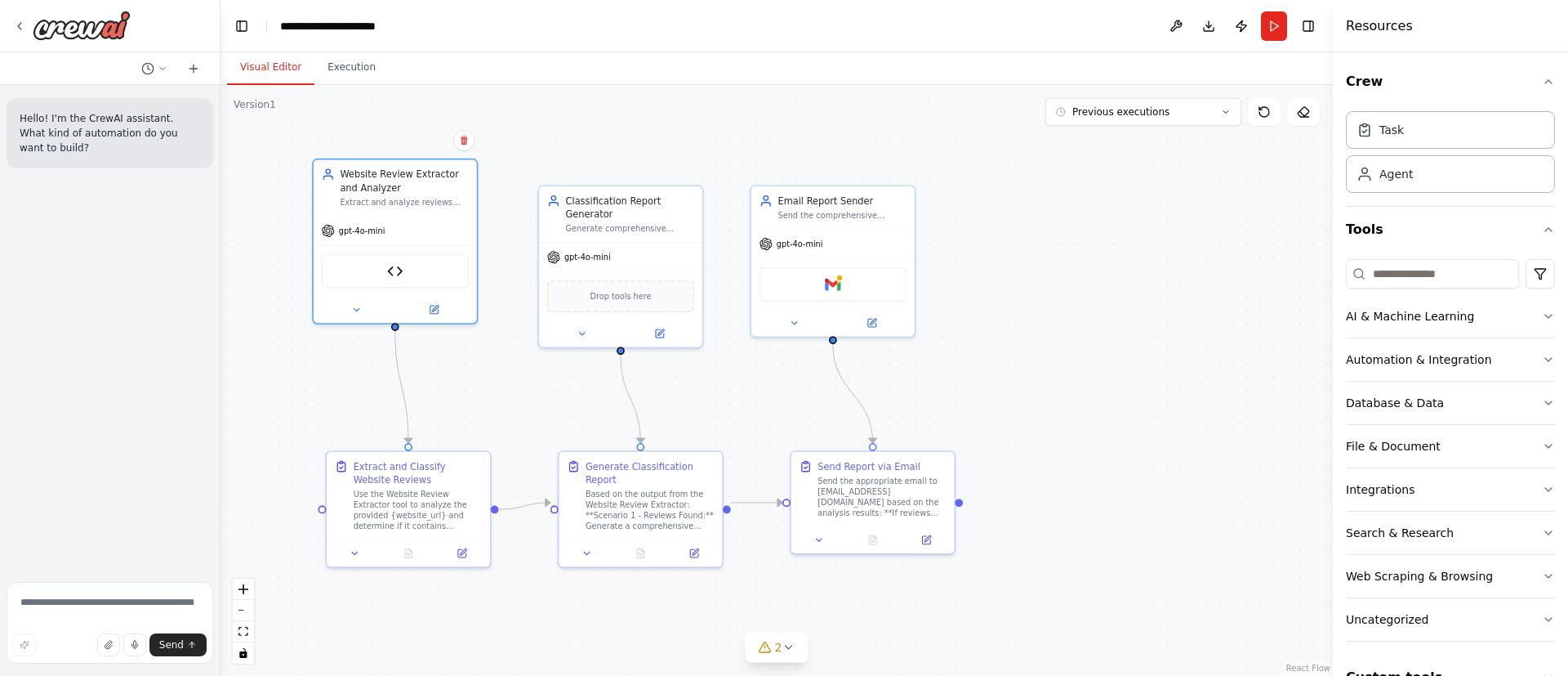
drag, startPoint x: 1081, startPoint y: 394, endPoint x: 1018, endPoint y: 383, distance: 64.0
click at [1018, 383] on div ".deletable-edge-delete-btn { width: 20px; height: 20px; border: 0px solid #ffff…" at bounding box center [776, 380] width 1112 height 591
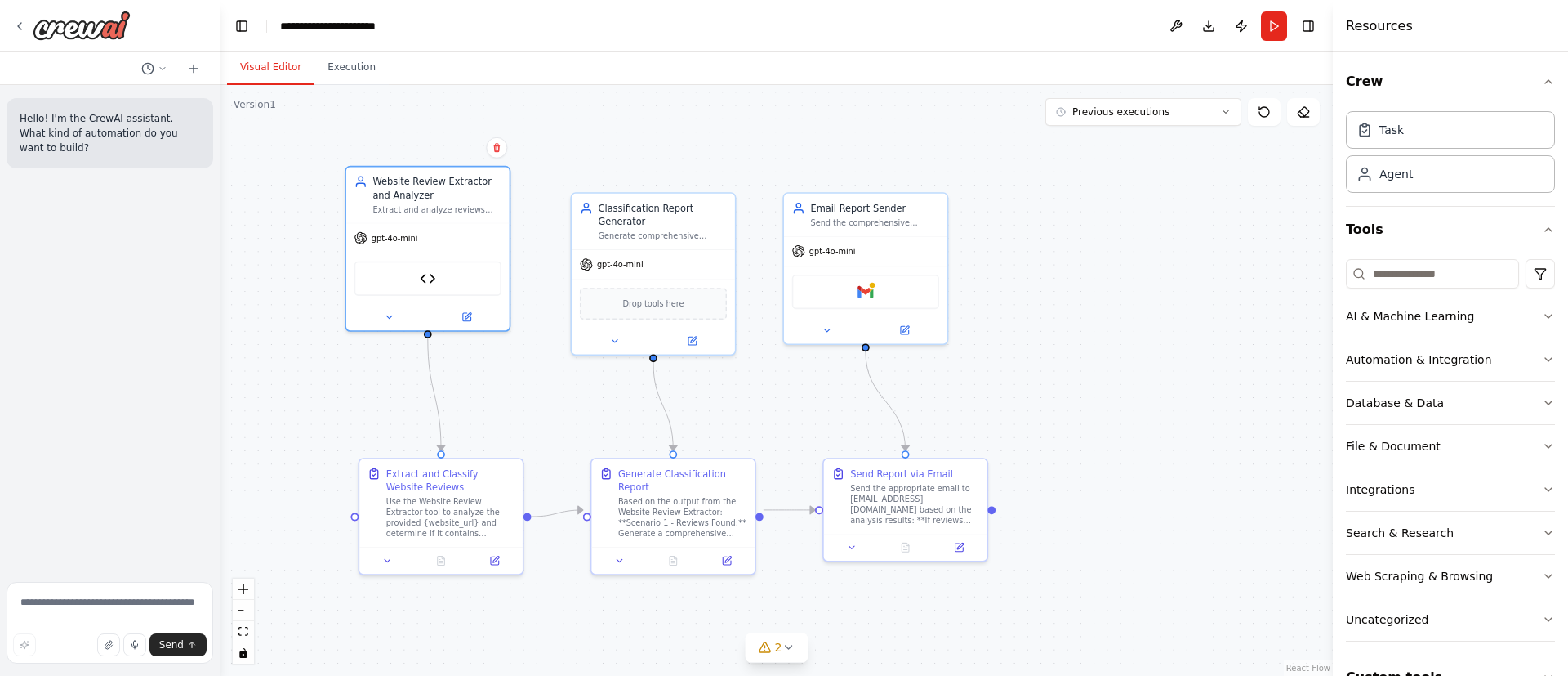
drag, startPoint x: 1058, startPoint y: 379, endPoint x: 1090, endPoint y: 383, distance: 32.2
click at [1084, 383] on div ".deletable-edge-delete-btn { width: 20px; height: 20px; border: 0px solid #ffff…" at bounding box center [776, 380] width 1112 height 591
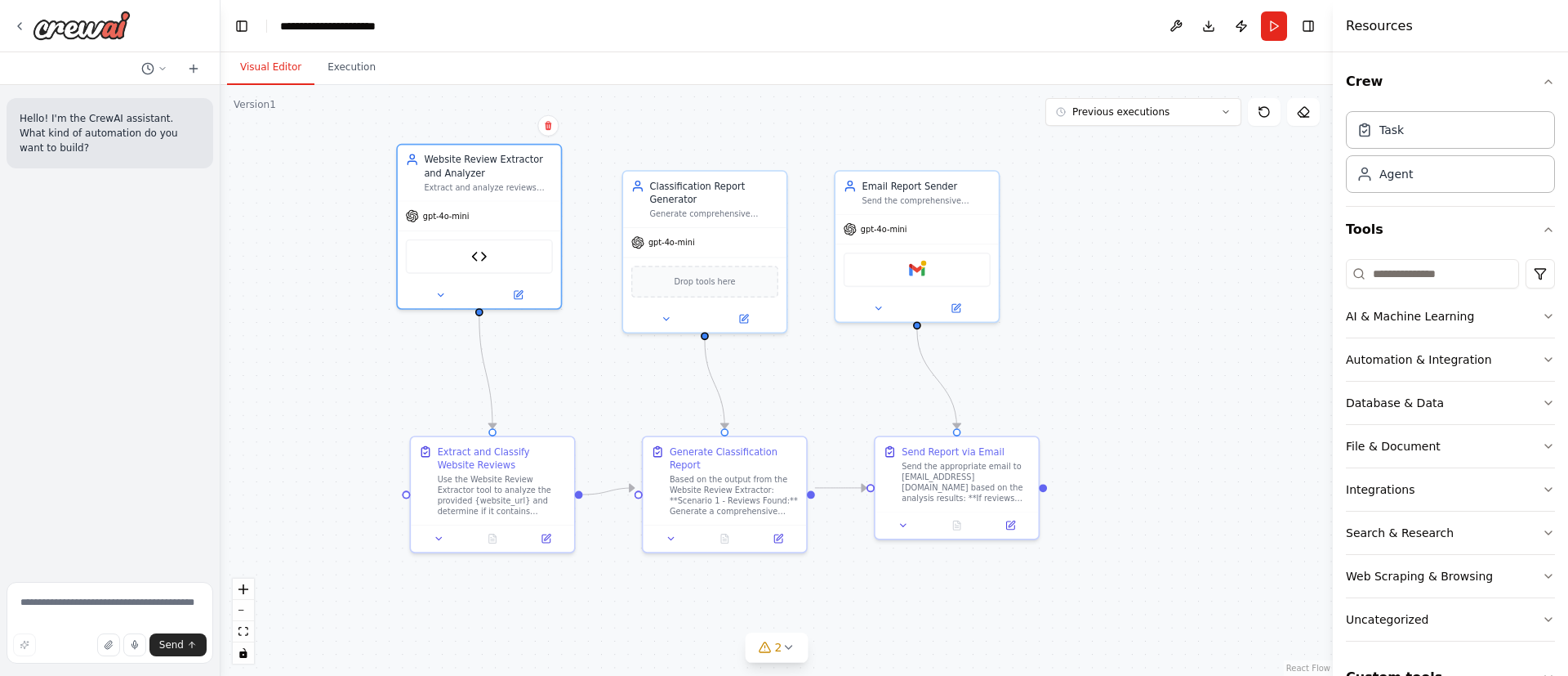
drag, startPoint x: 1081, startPoint y: 374, endPoint x: 1130, endPoint y: 353, distance: 53.3
click at [1130, 353] on div ".deletable-edge-delete-btn { width: 20px; height: 20px; border: 0px solid #ffff…" at bounding box center [776, 380] width 1112 height 591
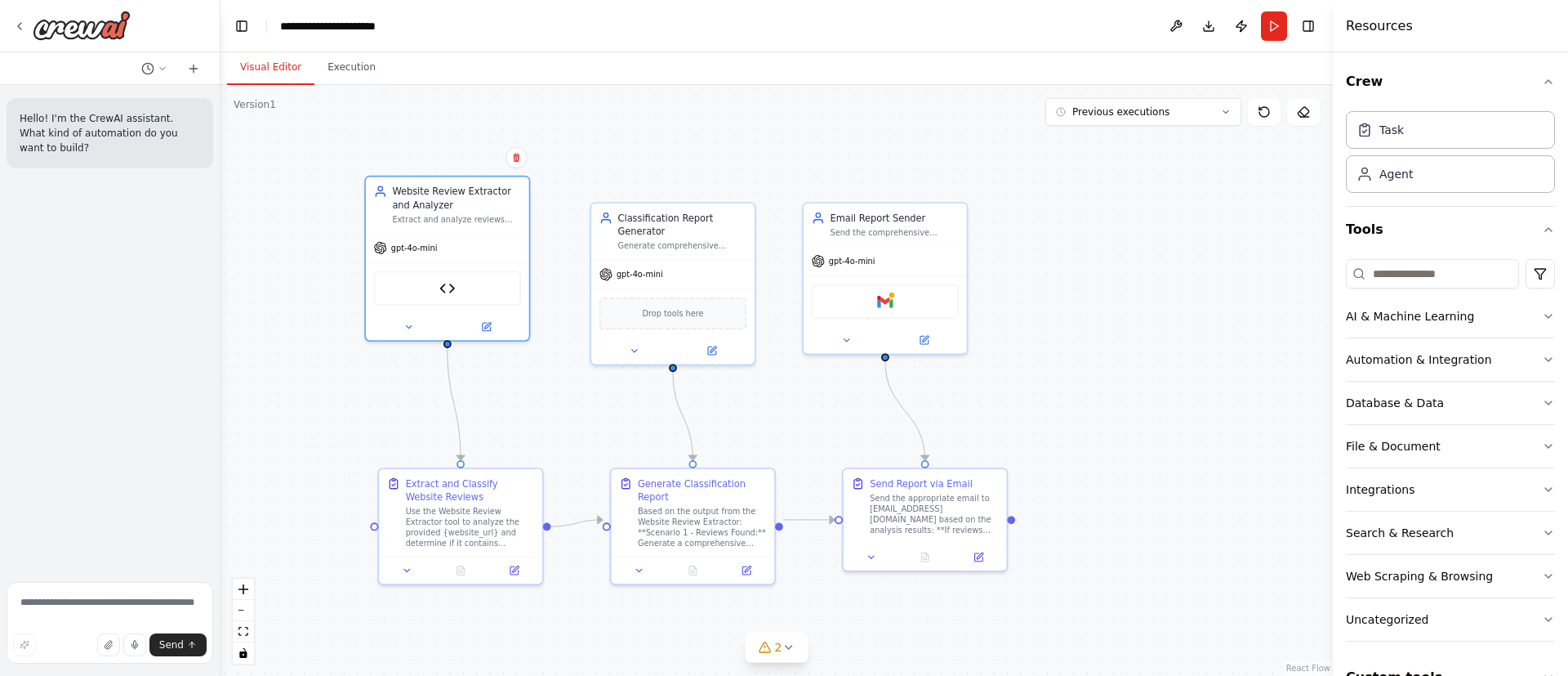
drag, startPoint x: 1137, startPoint y: 324, endPoint x: 1111, endPoint y: 355, distance: 40.5
click at [1111, 355] on div ".deletable-edge-delete-btn { width: 20px; height: 20px; border: 0px solid #ffff…" at bounding box center [776, 380] width 1112 height 591
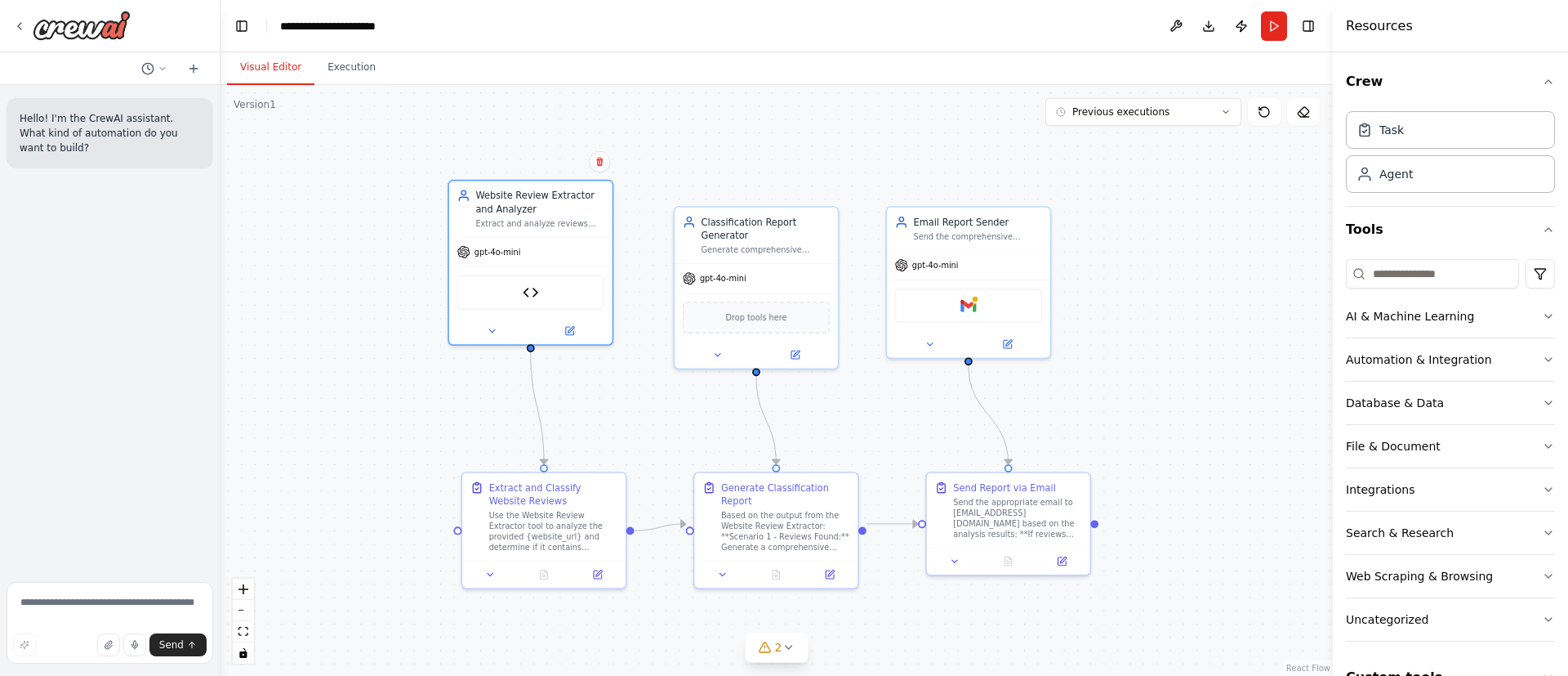
drag, startPoint x: 409, startPoint y: 169, endPoint x: 491, endPoint y: 172, distance: 82.1
click at [491, 172] on div ".deletable-edge-delete-btn { width: 20px; height: 20px; border: 0px solid #ffff…" at bounding box center [776, 380] width 1112 height 591
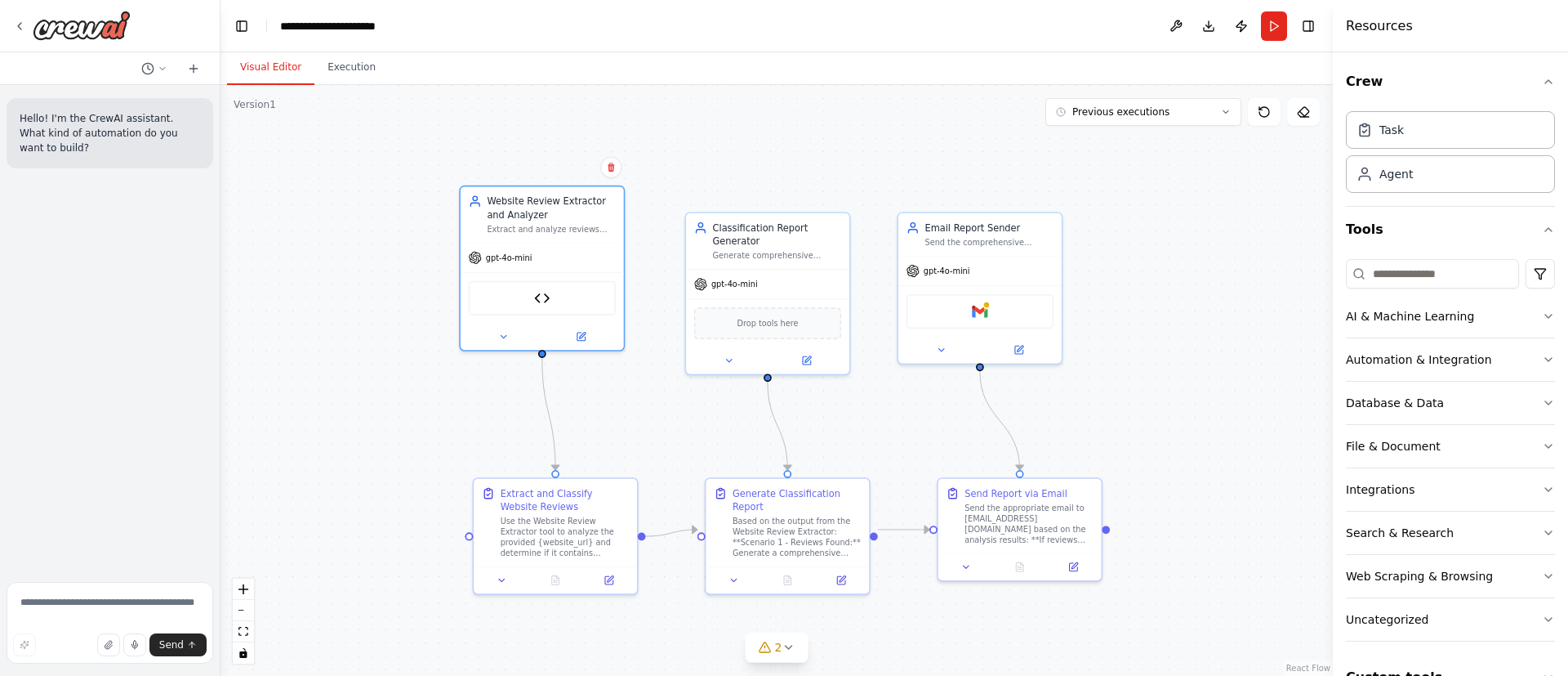
drag, startPoint x: 358, startPoint y: 311, endPoint x: 416, endPoint y: 351, distance: 70.5
click at [415, 351] on div ".deletable-edge-delete-btn { width: 20px; height: 20px; border: 0px solid #ffff…" at bounding box center [776, 380] width 1112 height 591
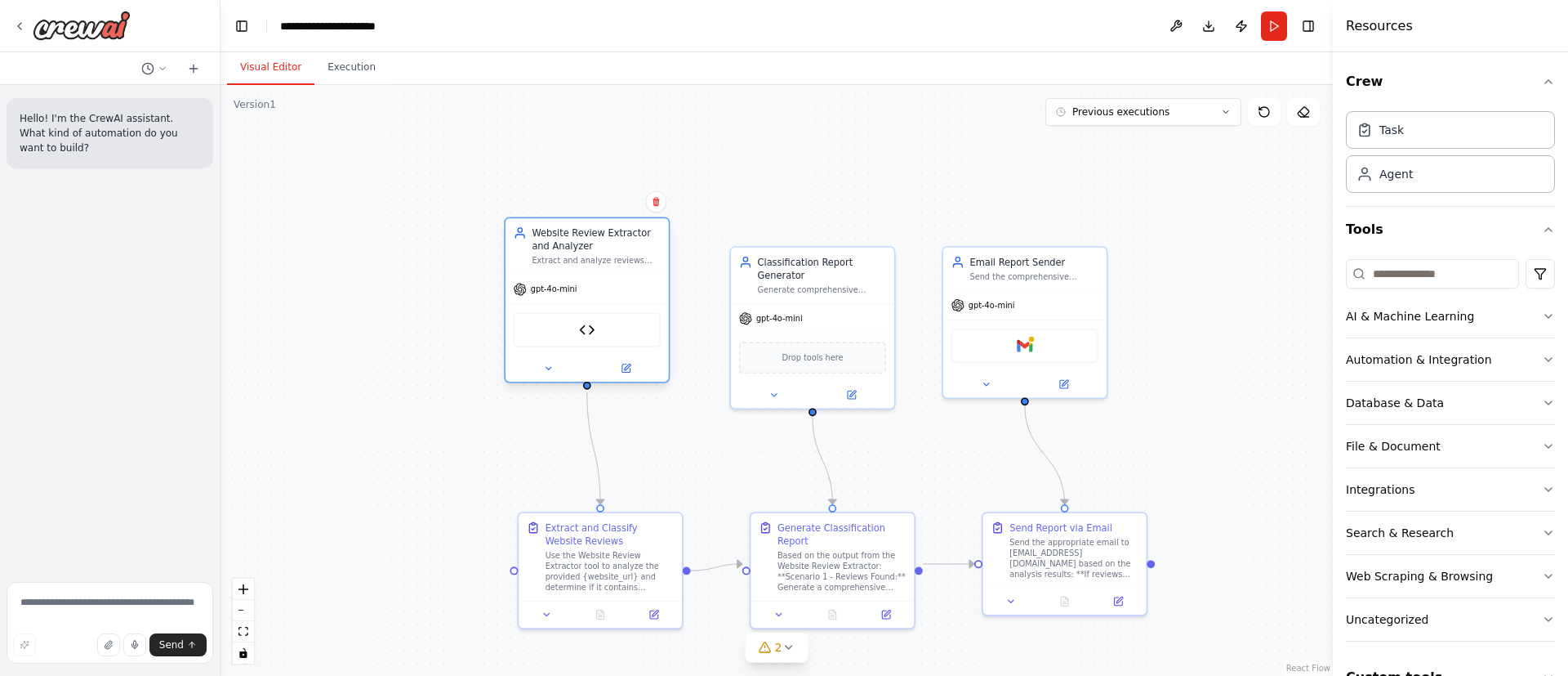
click at [590, 256] on div "Extract and analyze reviews from any website using the provided {website_url}. …" at bounding box center [596, 261] width 129 height 11
click at [586, 336] on img at bounding box center [586, 329] width 15 height 15
click at [1269, 23] on button "Run" at bounding box center [1273, 26] width 26 height 30
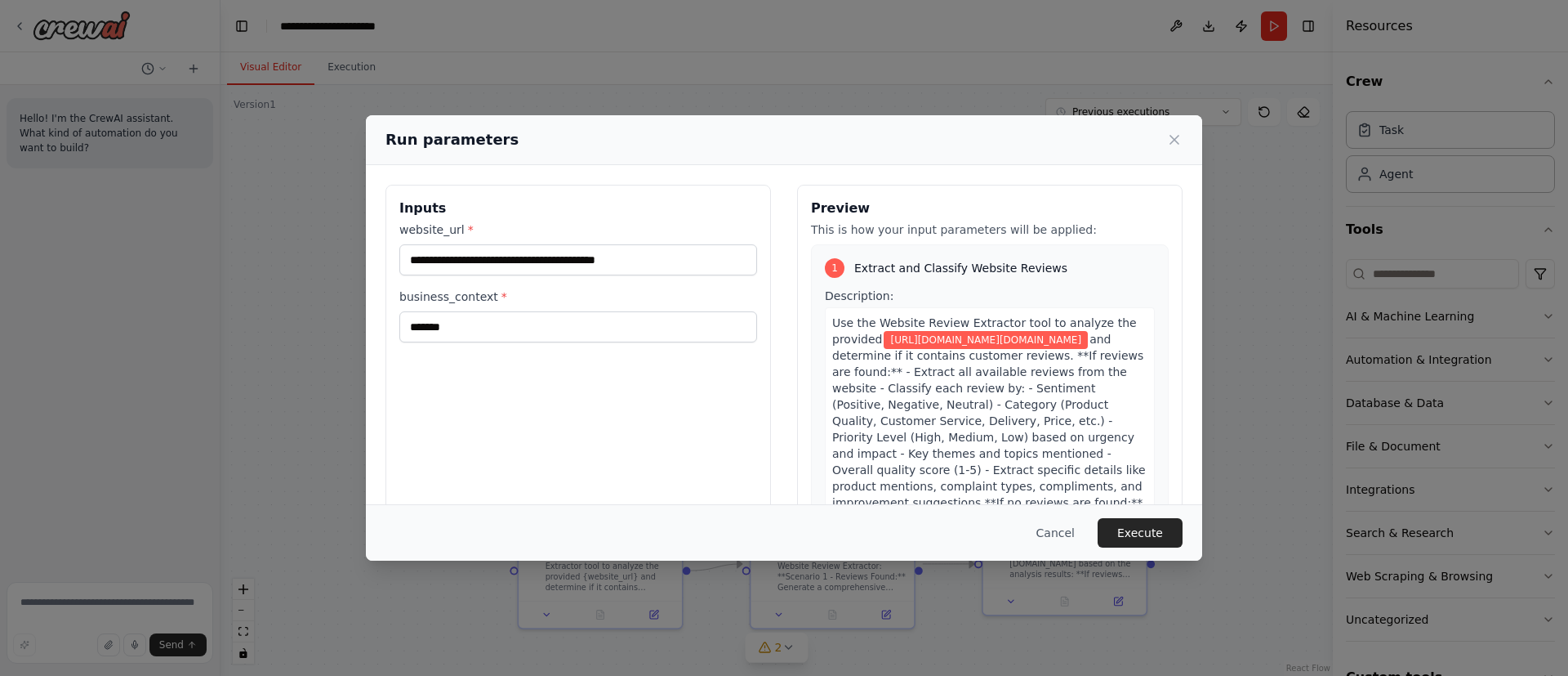
click at [607, 238] on div "**********" at bounding box center [578, 248] width 358 height 54
drag, startPoint x: 654, startPoint y: 259, endPoint x: 281, endPoint y: 261, distance: 373.0
click at [281, 261] on div "**********" at bounding box center [784, 338] width 1568 height 676
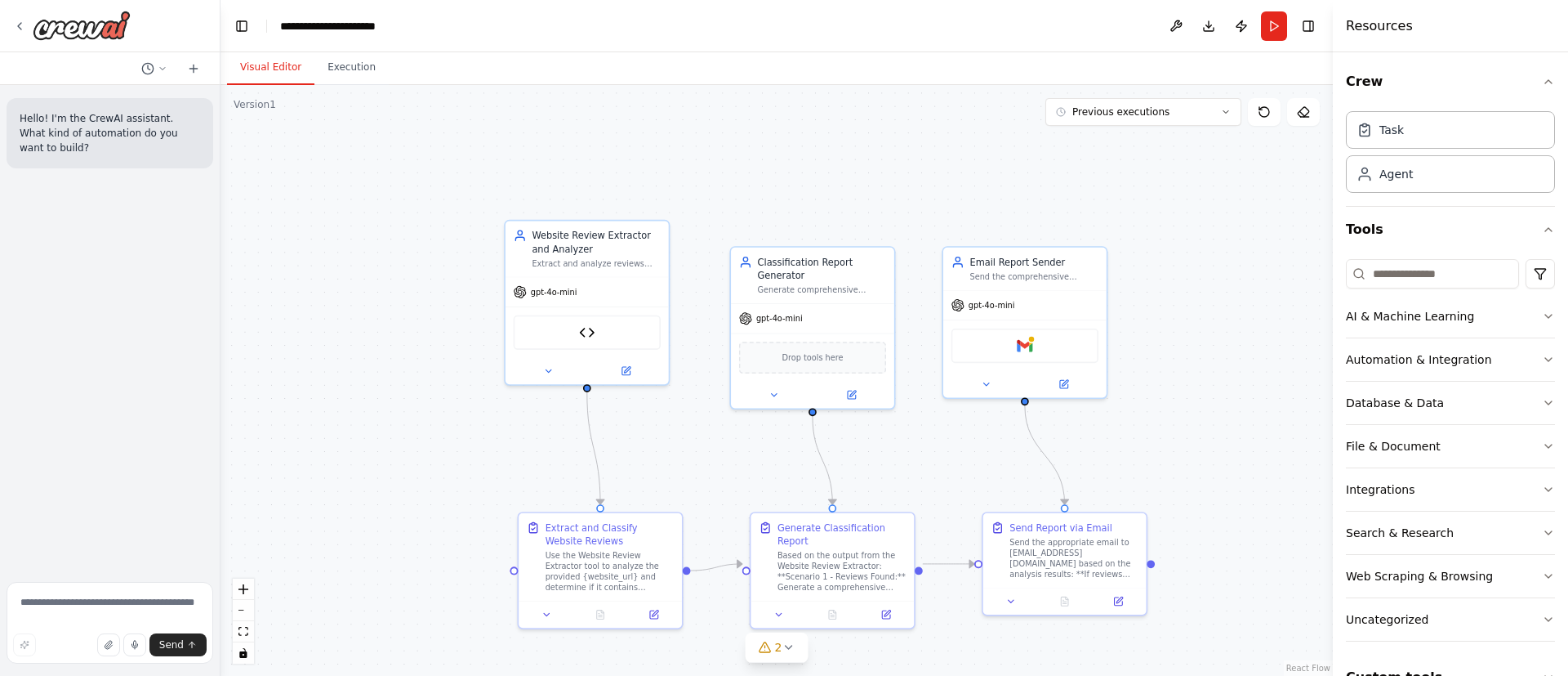
drag, startPoint x: 1278, startPoint y: 19, endPoint x: 1270, endPoint y: 16, distance: 8.5
click at [1276, 16] on button "Run" at bounding box center [1273, 26] width 26 height 30
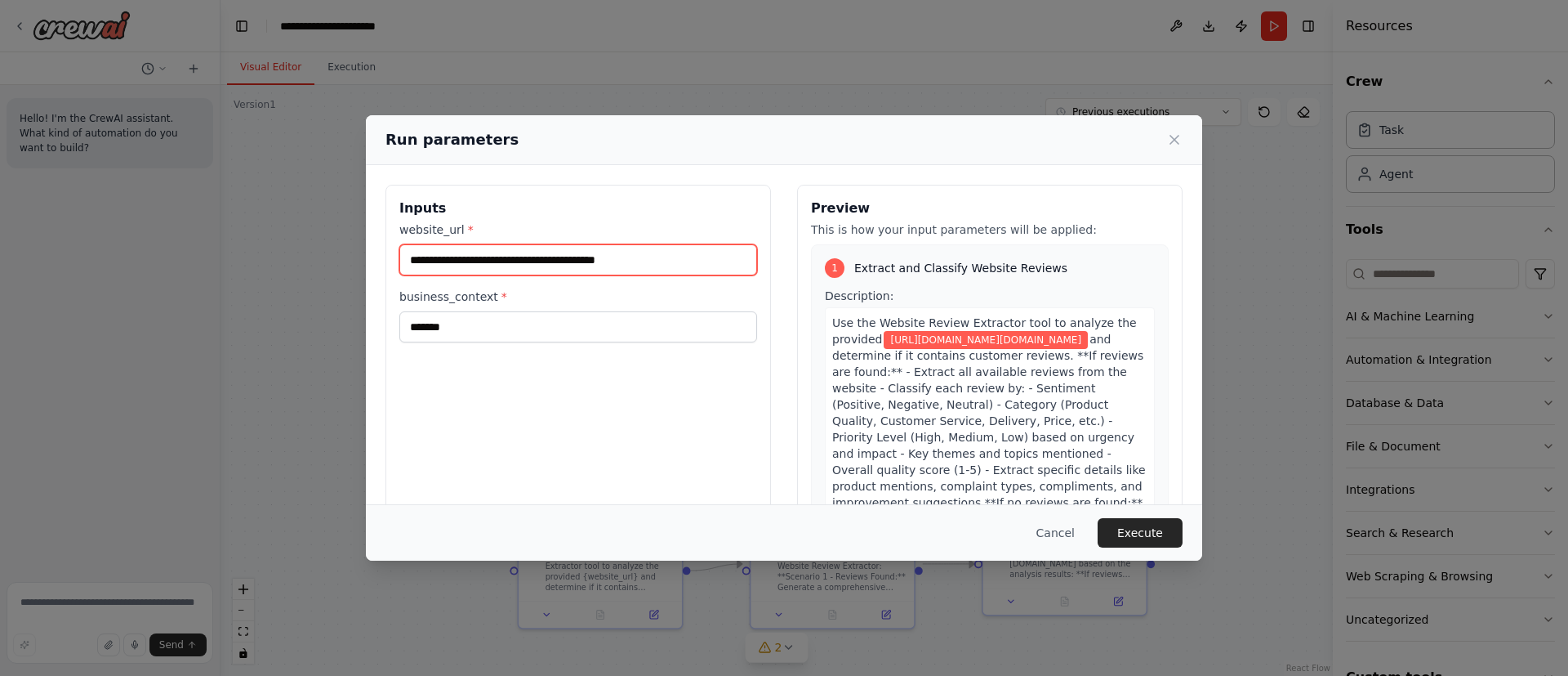
click at [553, 260] on input "**********" at bounding box center [578, 260] width 358 height 31
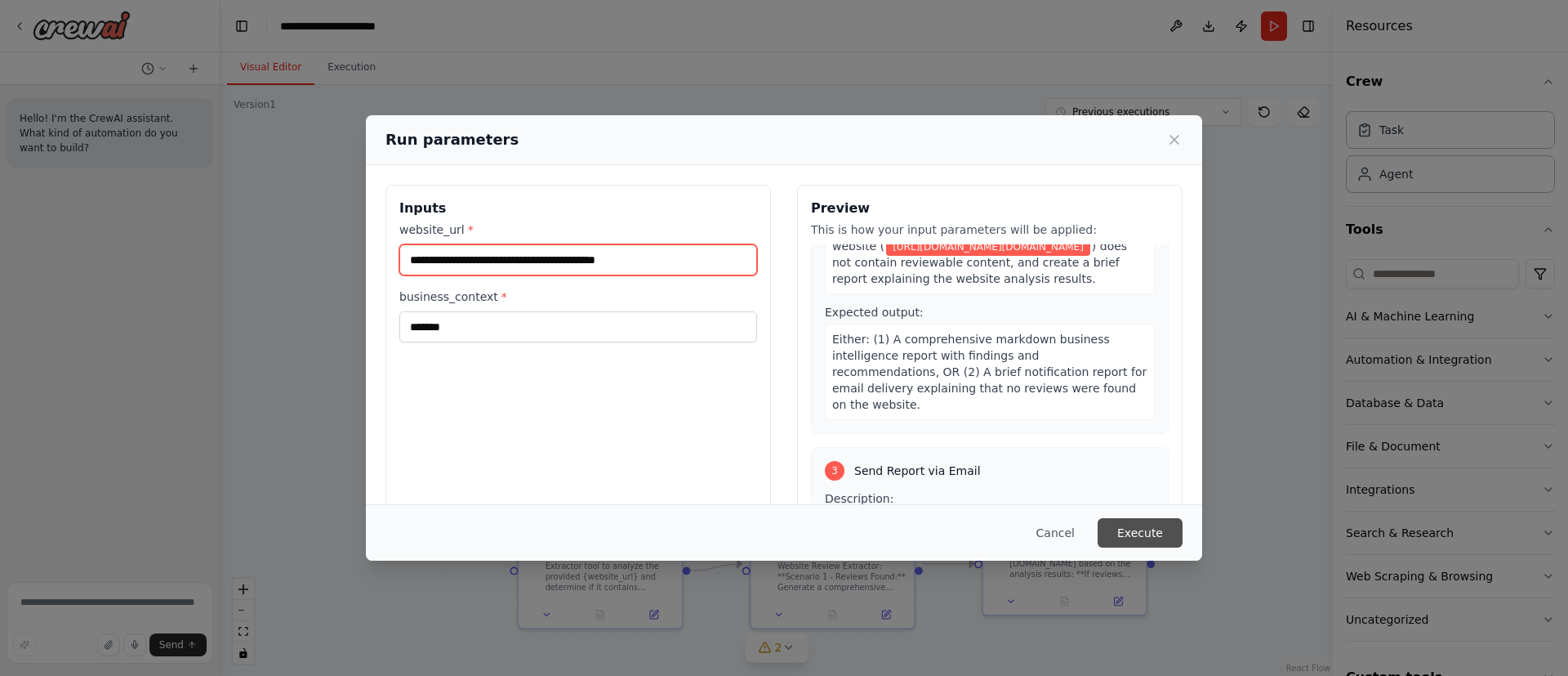
scroll to position [858, 0]
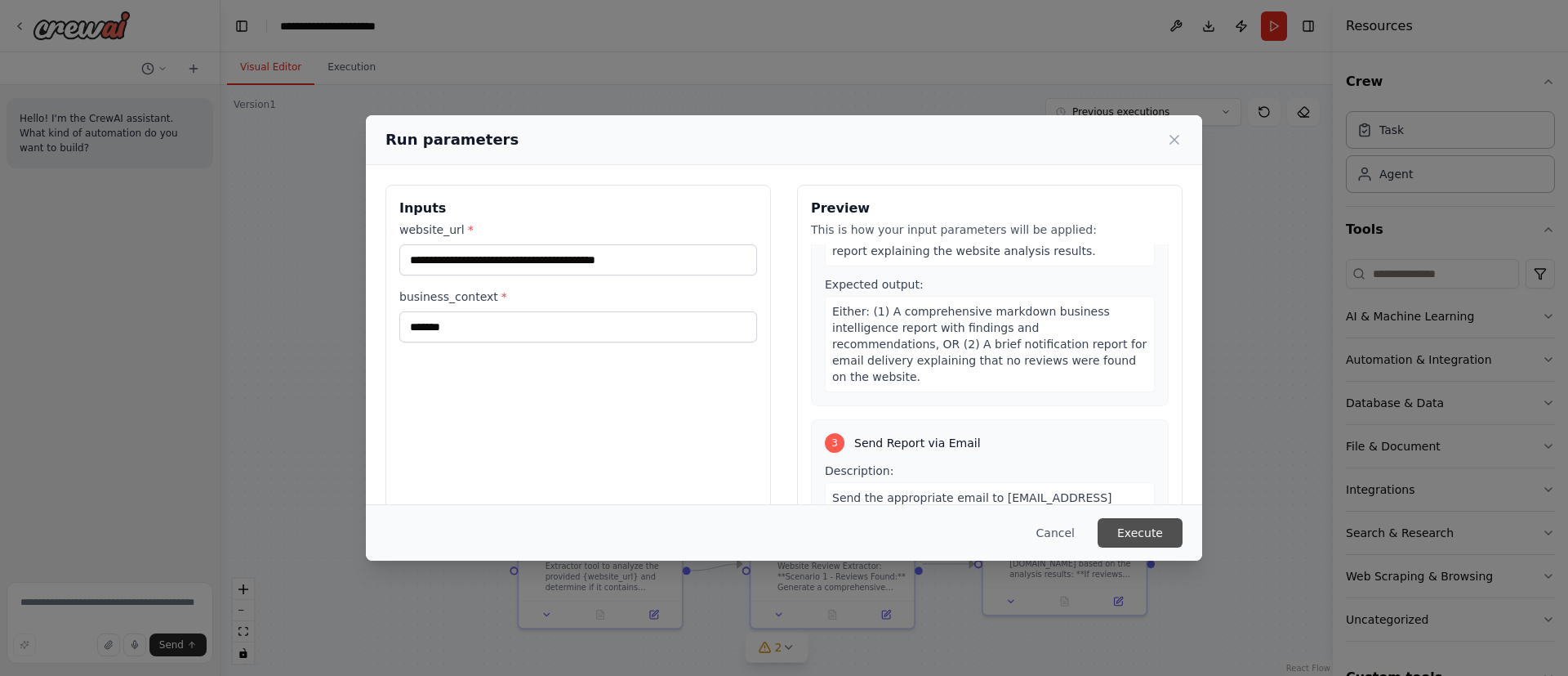
click at [1133, 531] on button "Execute" at bounding box center [1140, 533] width 85 height 30
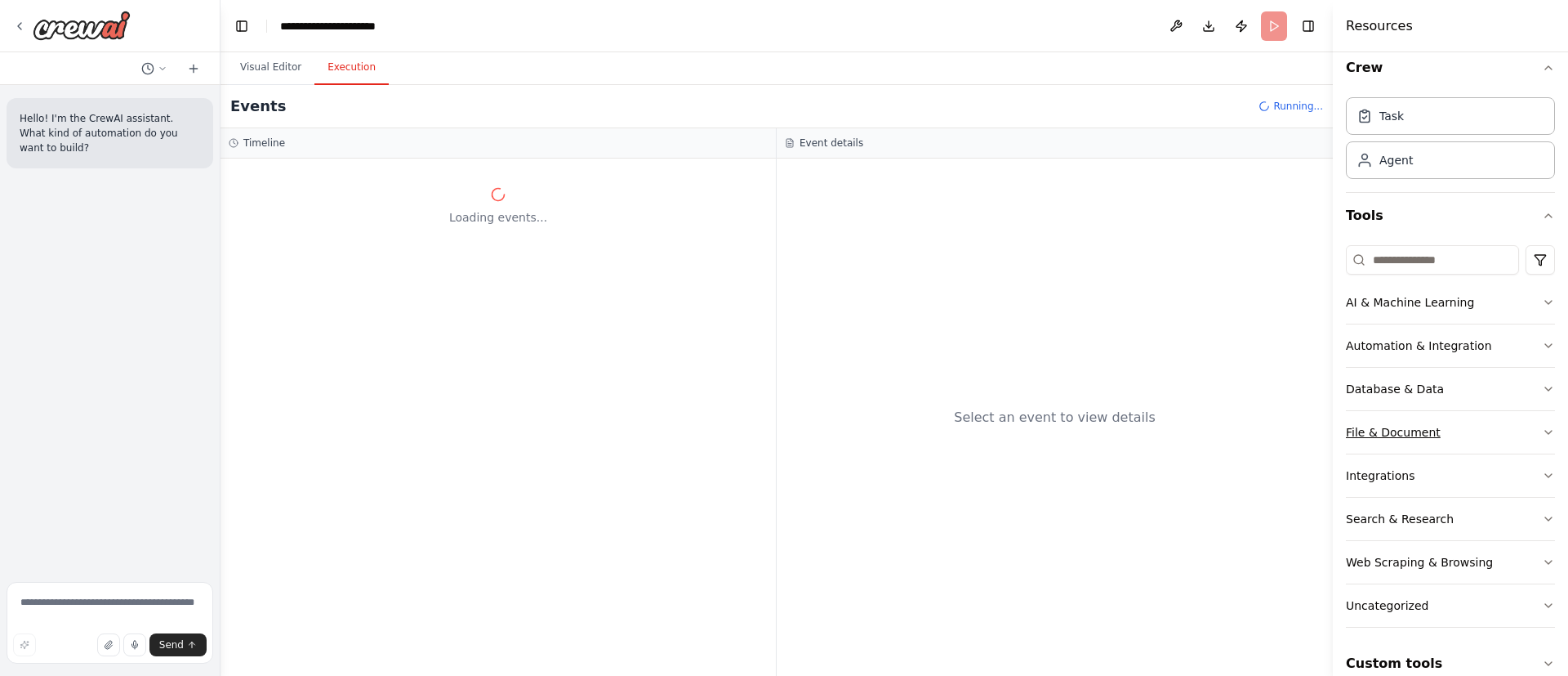
scroll to position [38, 0]
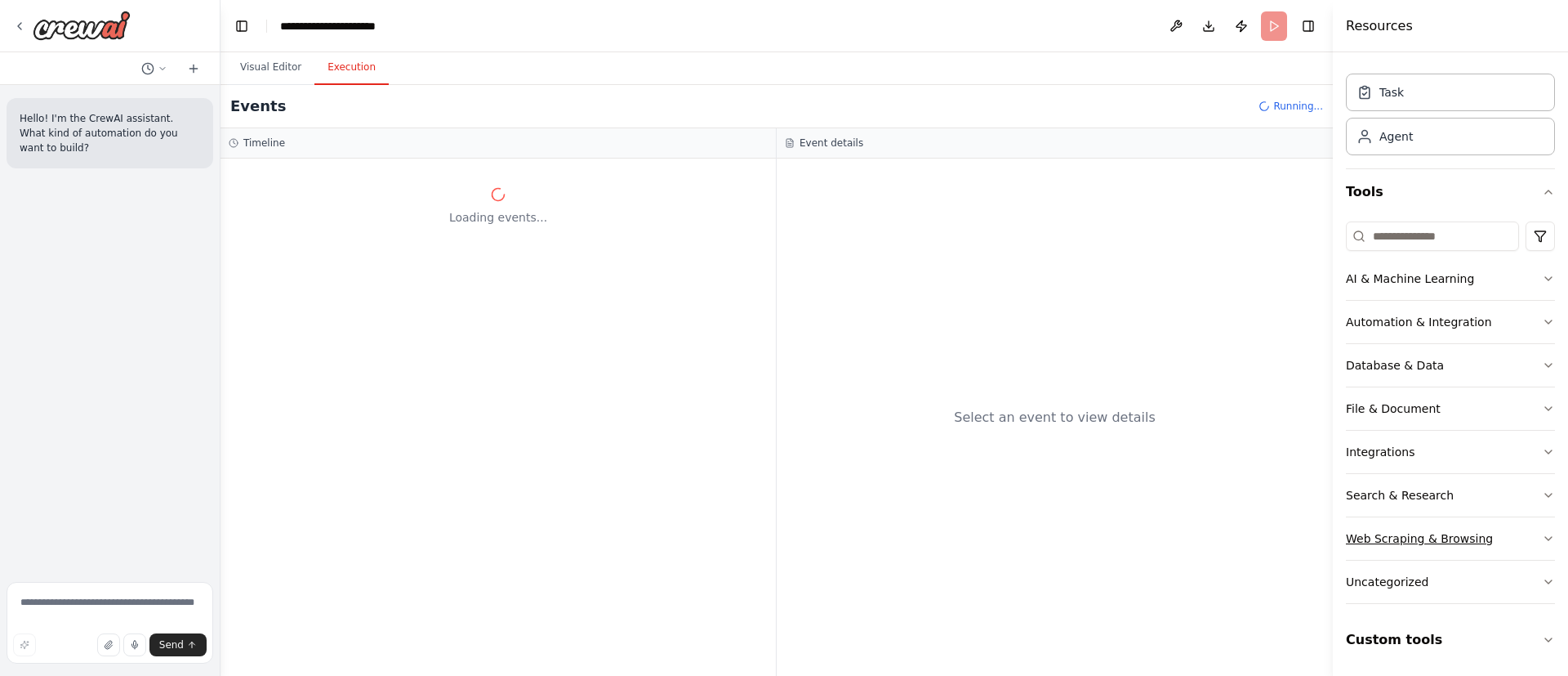
click at [1495, 541] on button "Web Scraping & Browsing" at bounding box center [1450, 538] width 209 height 42
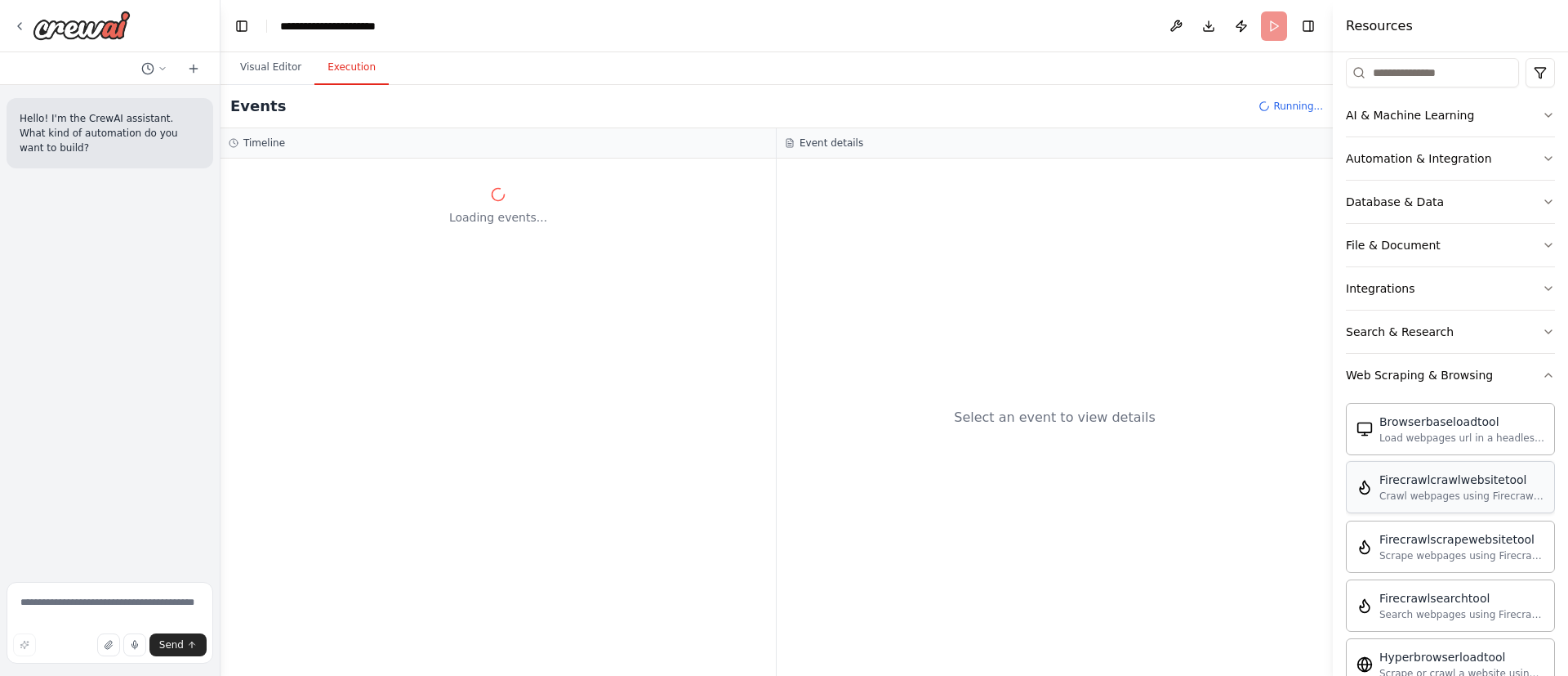
scroll to position [282, 0]
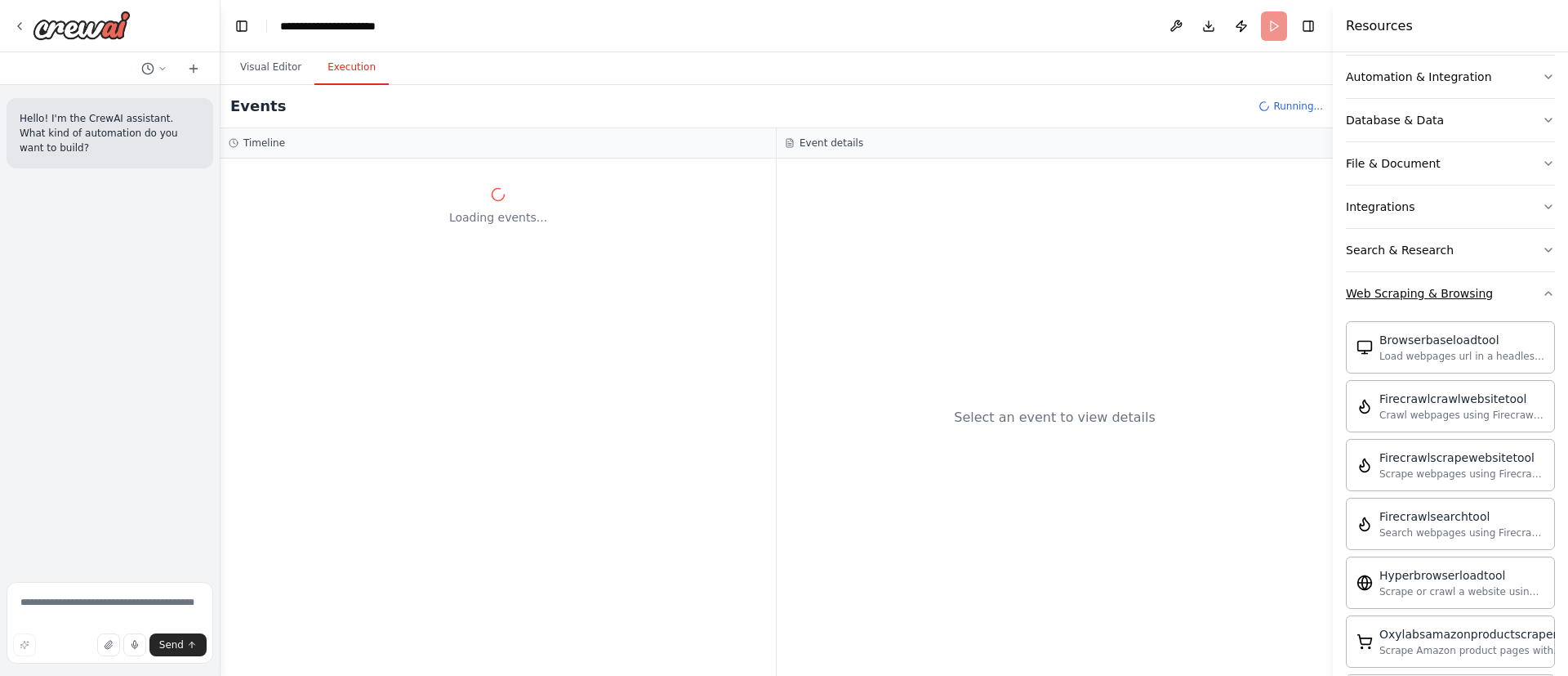
click at [1509, 290] on button "Web Scraping & Browsing" at bounding box center [1450, 293] width 209 height 42
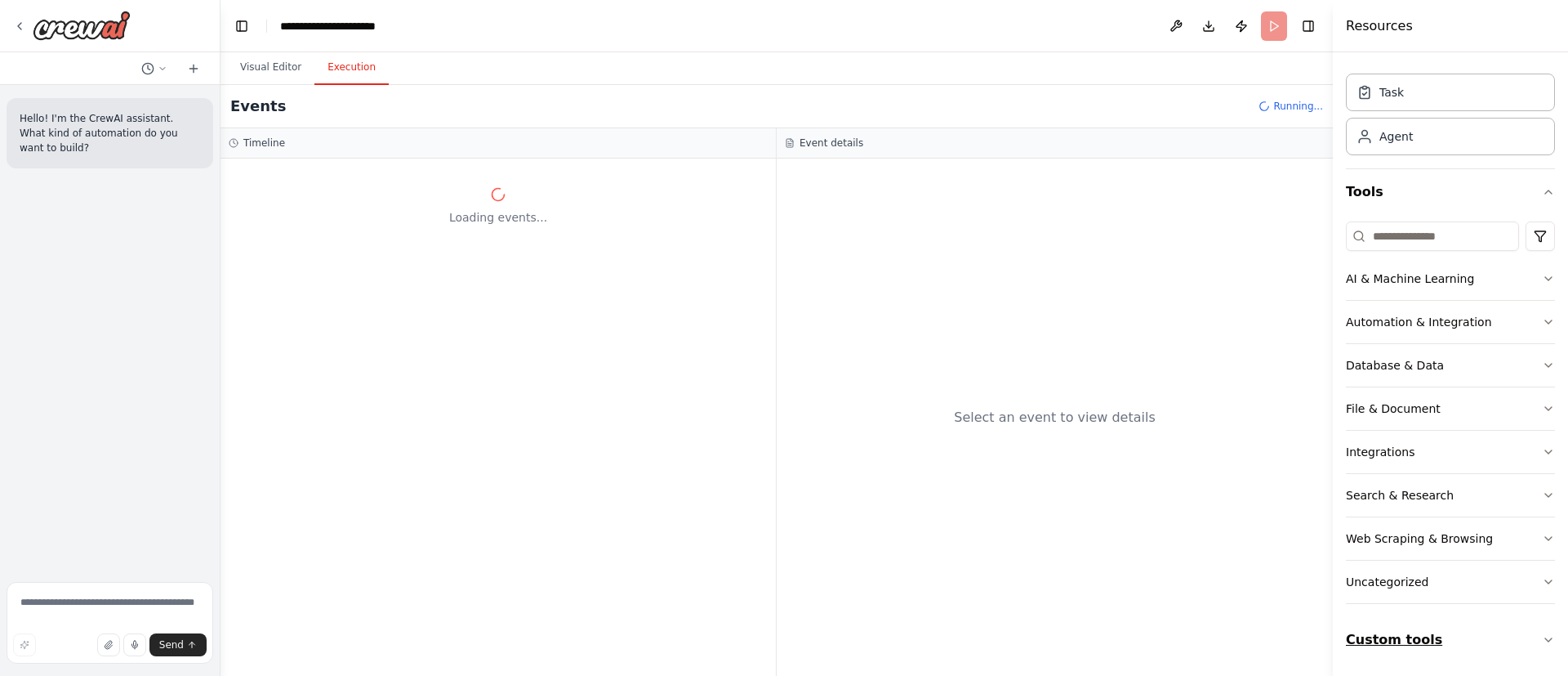
click at [1480, 638] on button "Custom tools" at bounding box center [1450, 639] width 209 height 46
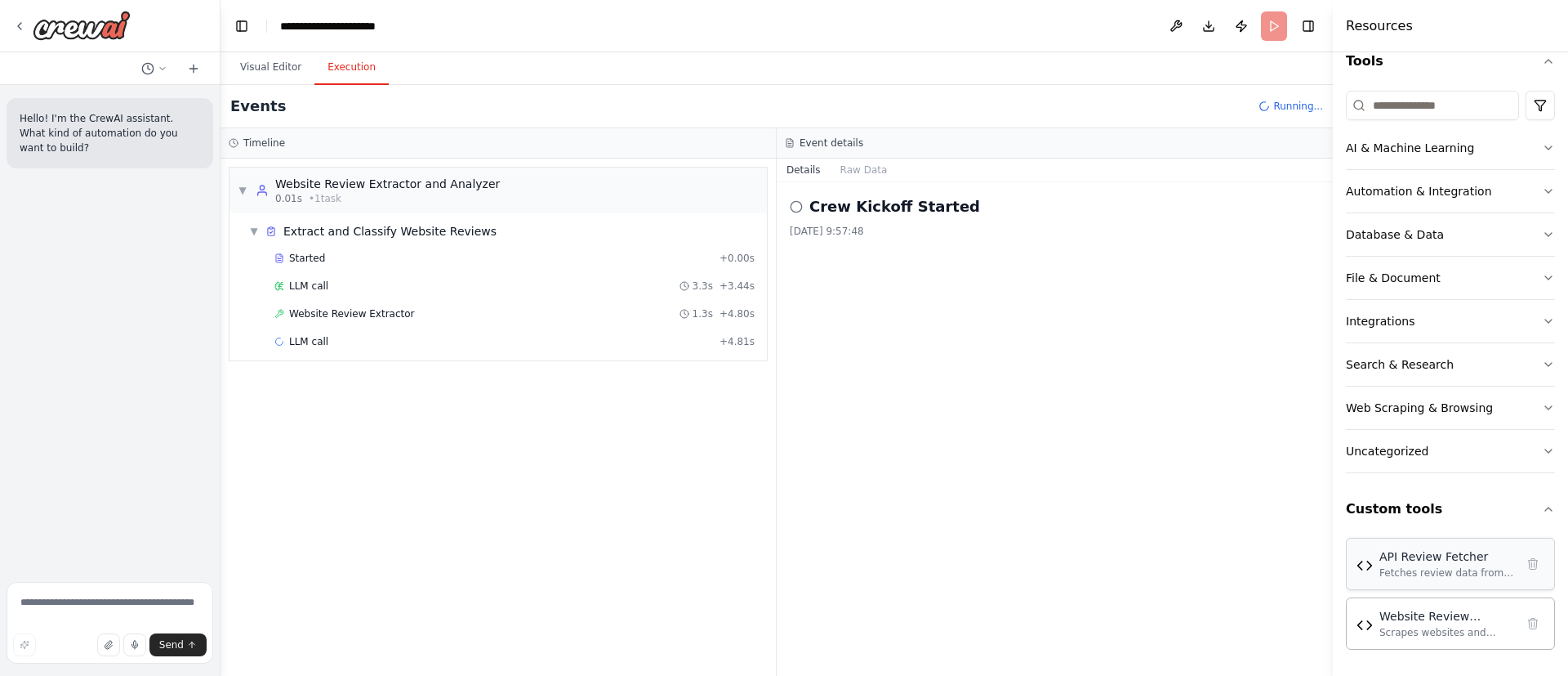
click at [1412, 573] on div "Fetches review data from APIs using HTTP GET requests, supports authentication …" at bounding box center [1446, 573] width 135 height 13
click at [1411, 573] on div "Fetches review data from APIs using HTTP GET requests, supports authentication …" at bounding box center [1446, 573] width 135 height 13
click at [1413, 570] on div "Fetches review data from APIs using HTTP GET requests, supports authentication …" at bounding box center [1446, 573] width 135 height 13
click at [1422, 568] on div "Fetches review data from APIs using HTTP GET requests, supports authentication …" at bounding box center [1446, 573] width 135 height 13
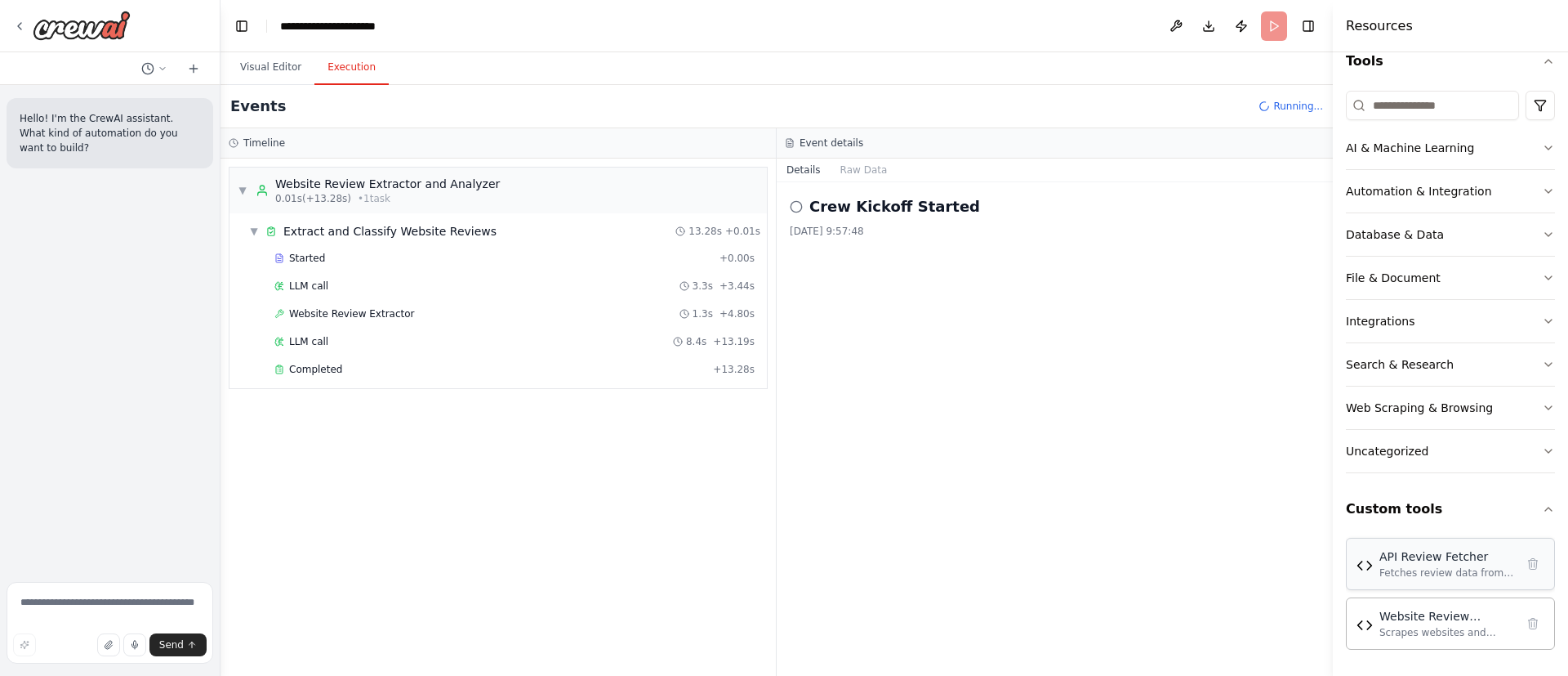
click at [1422, 568] on div "Fetches review data from APIs using HTTP GET requests, supports authentication …" at bounding box center [1446, 573] width 135 height 13
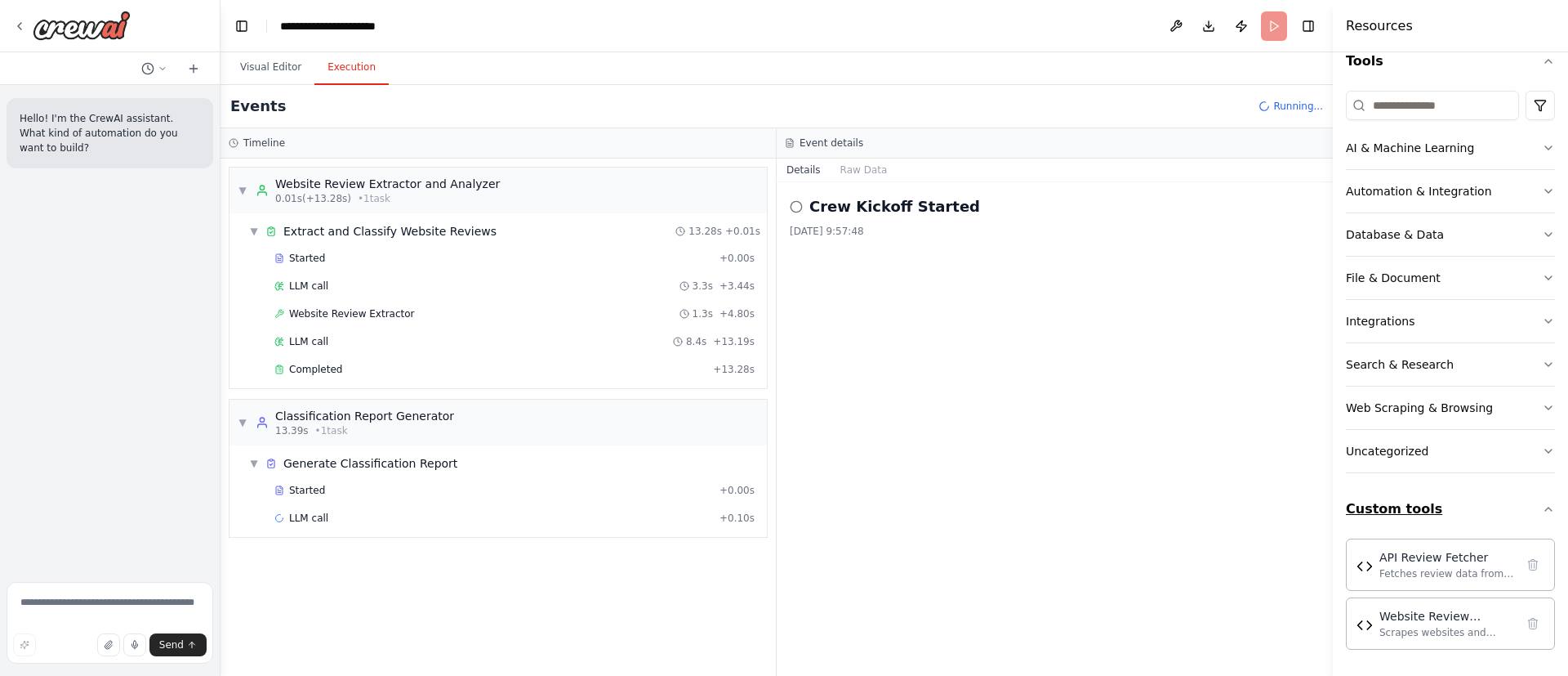
click at [1455, 500] on button "Custom tools" at bounding box center [1450, 508] width 209 height 46
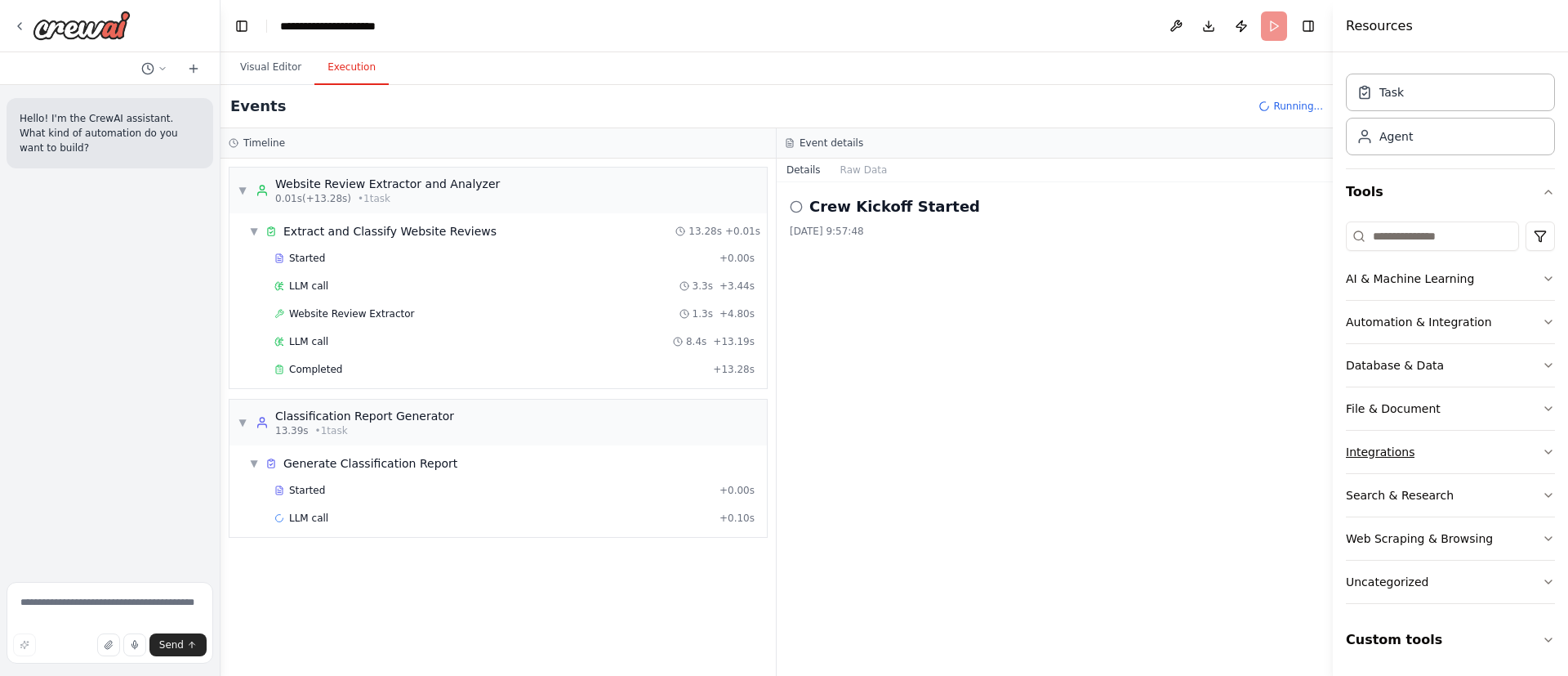
click at [1453, 456] on button "Integrations" at bounding box center [1450, 451] width 209 height 42
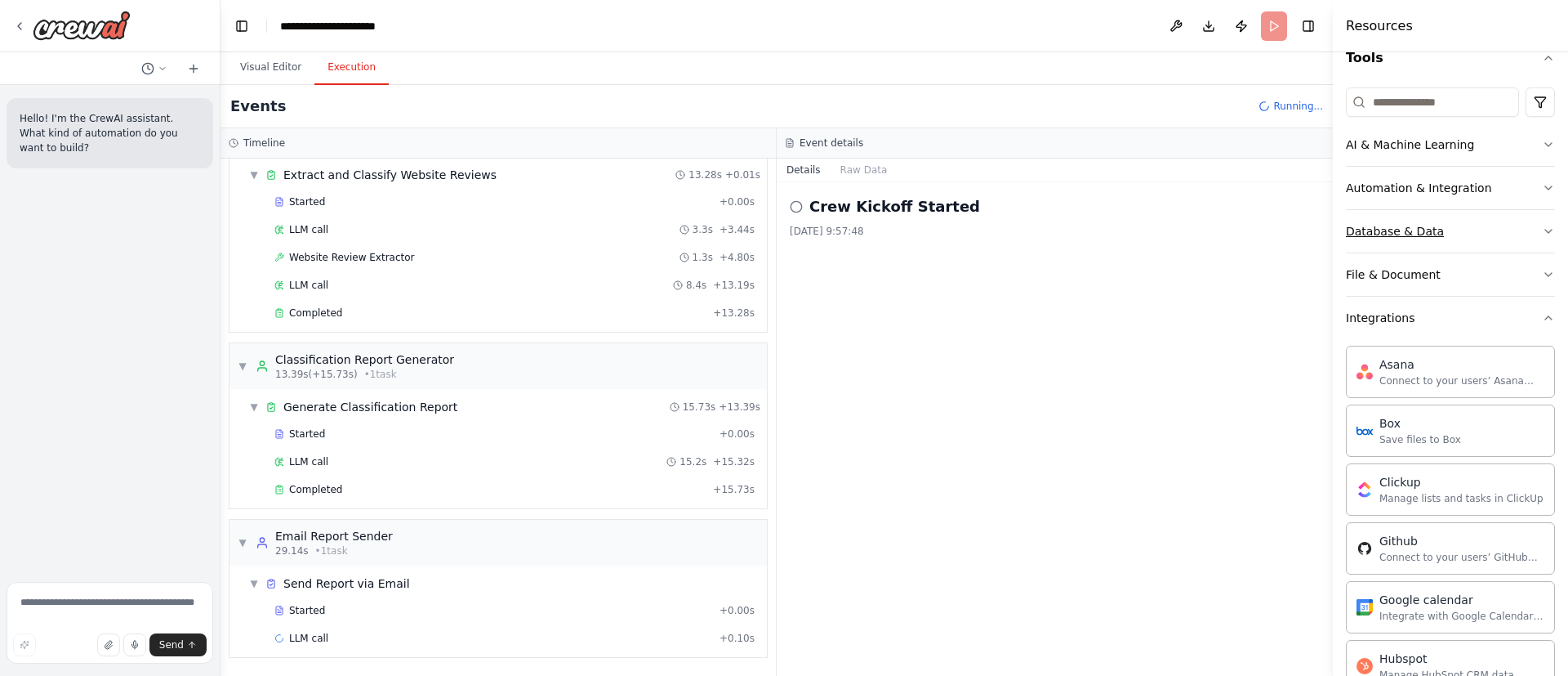
scroll to position [134, 0]
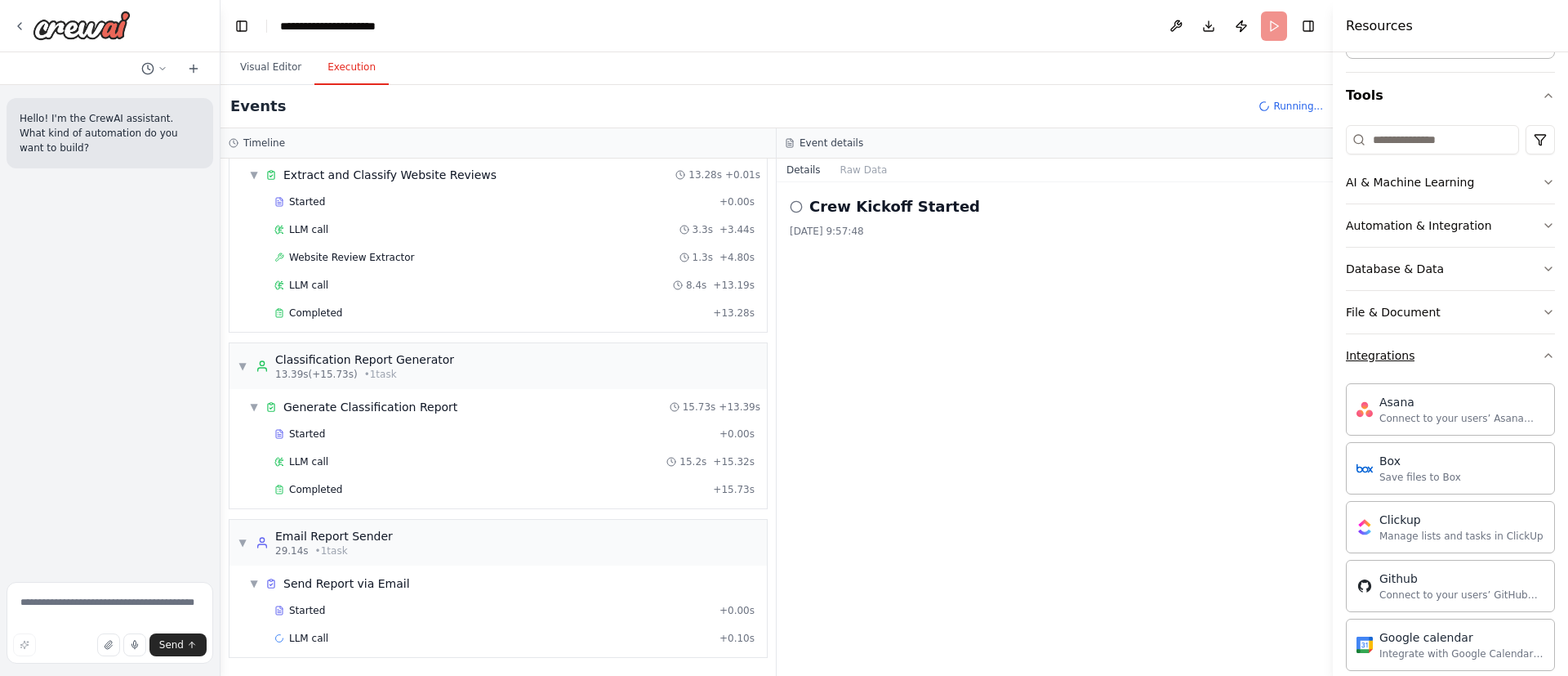
click at [1542, 349] on icon "button" at bounding box center [1548, 355] width 13 height 13
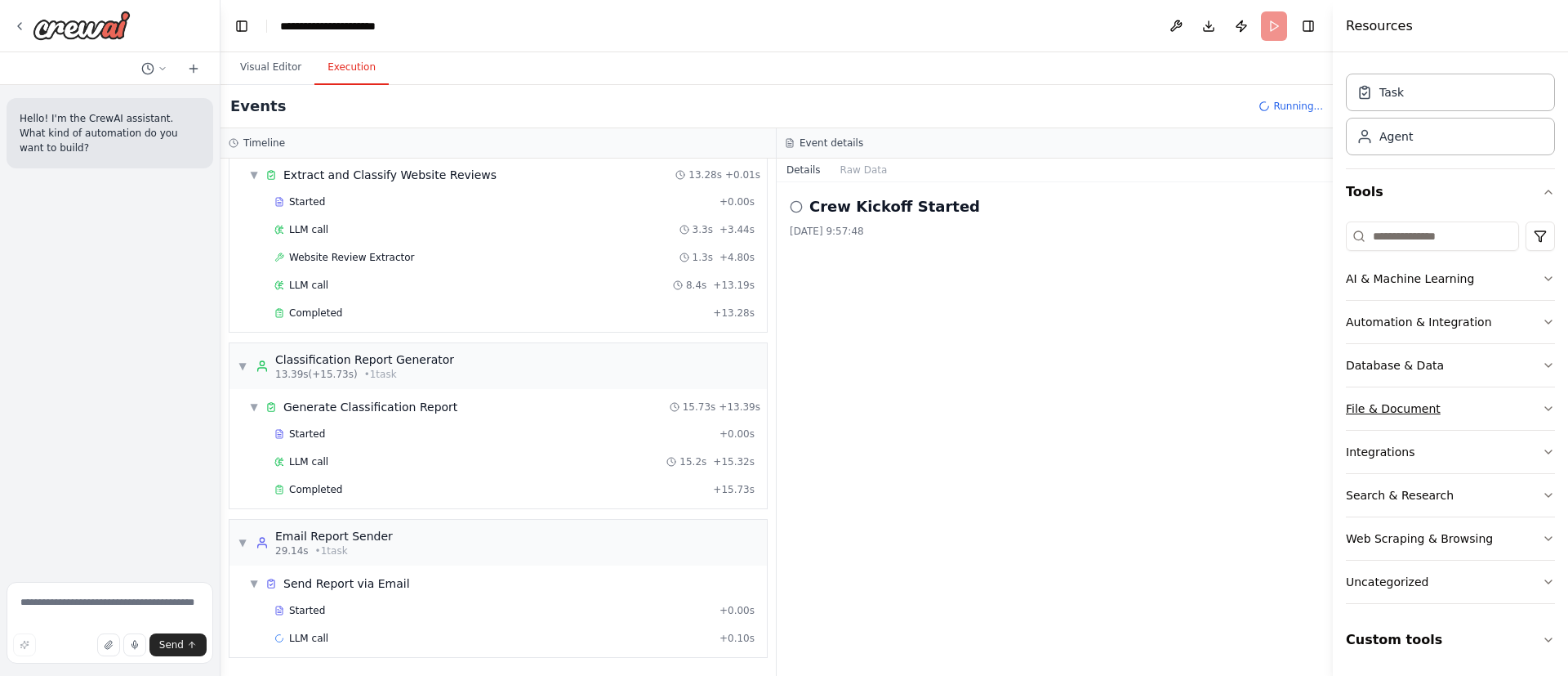
click at [1485, 412] on button "File & Document" at bounding box center [1450, 408] width 209 height 42
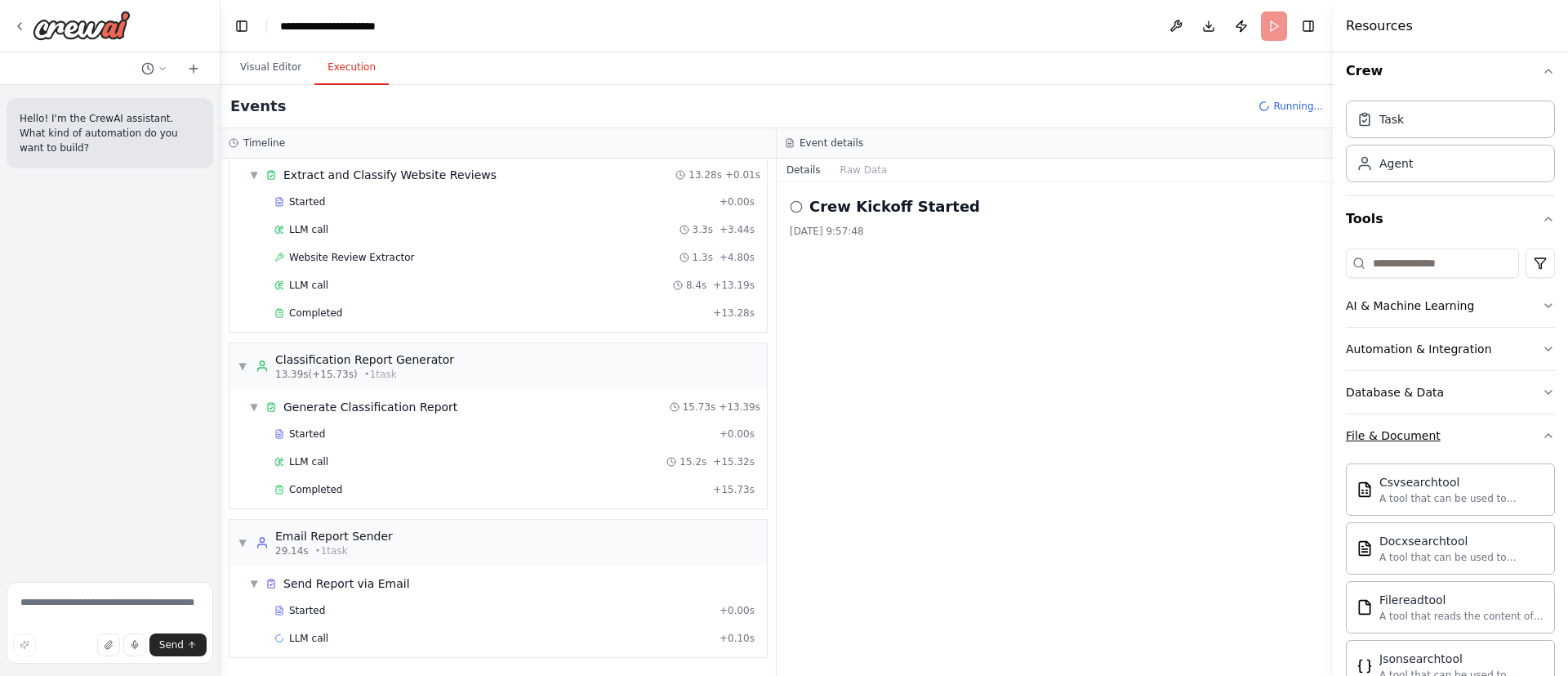
scroll to position [0, 0]
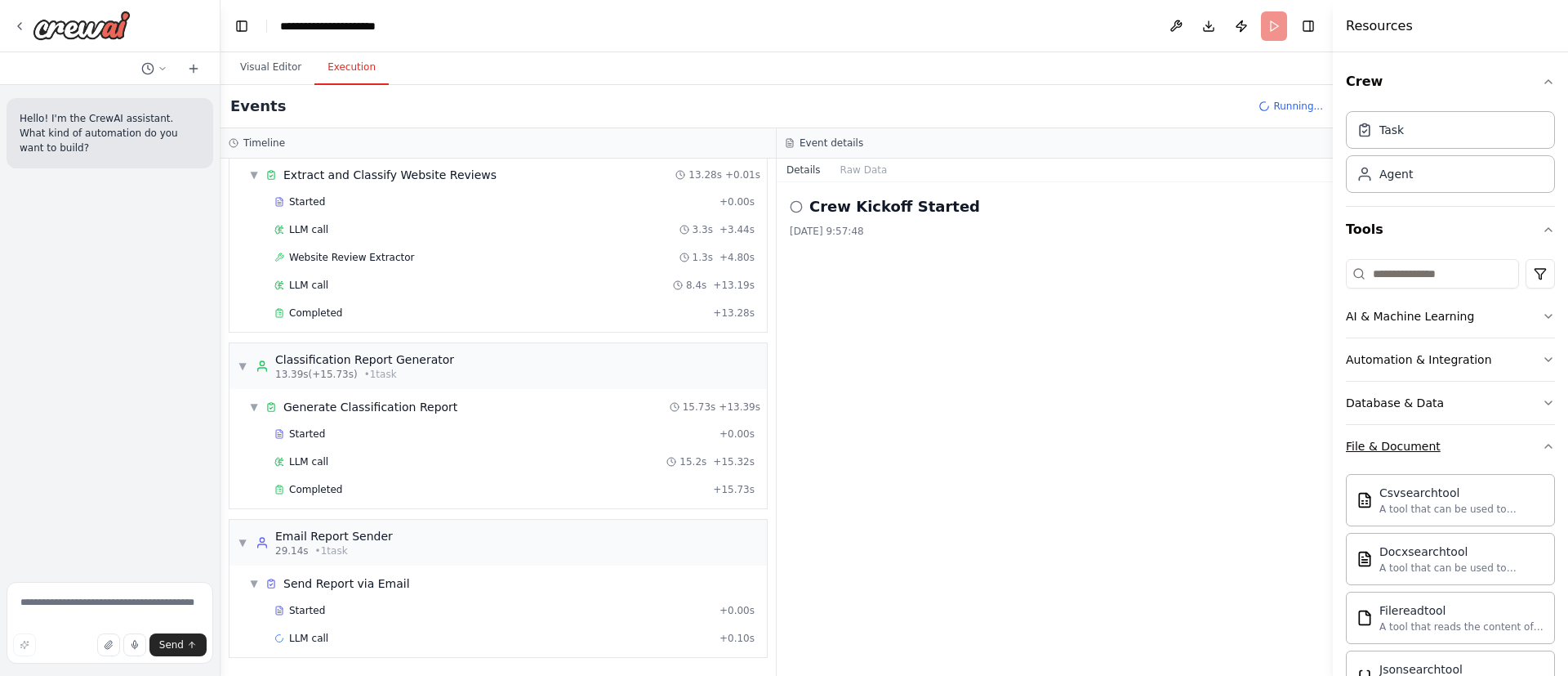
click at [1475, 435] on button "File & Document" at bounding box center [1450, 446] width 209 height 42
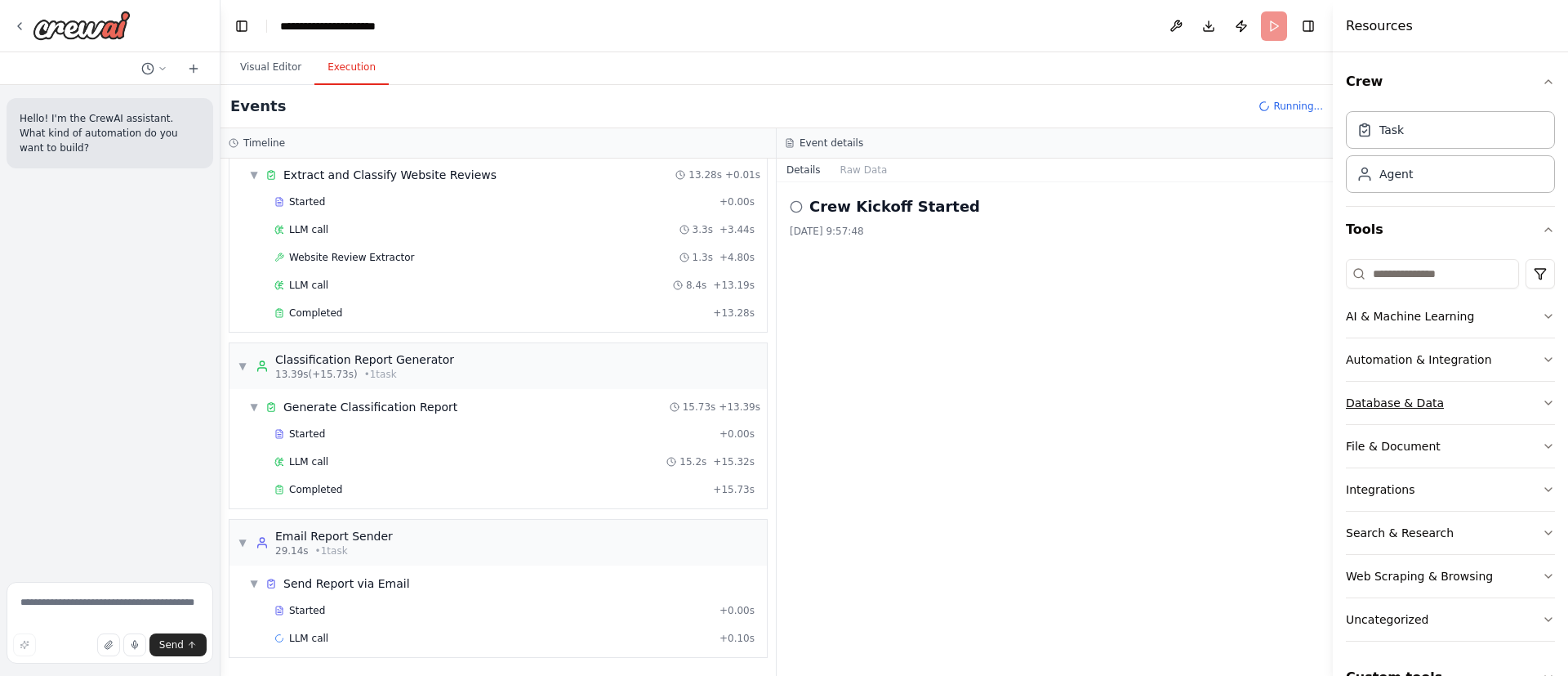
click at [1486, 395] on button "Database & Data" at bounding box center [1450, 403] width 209 height 42
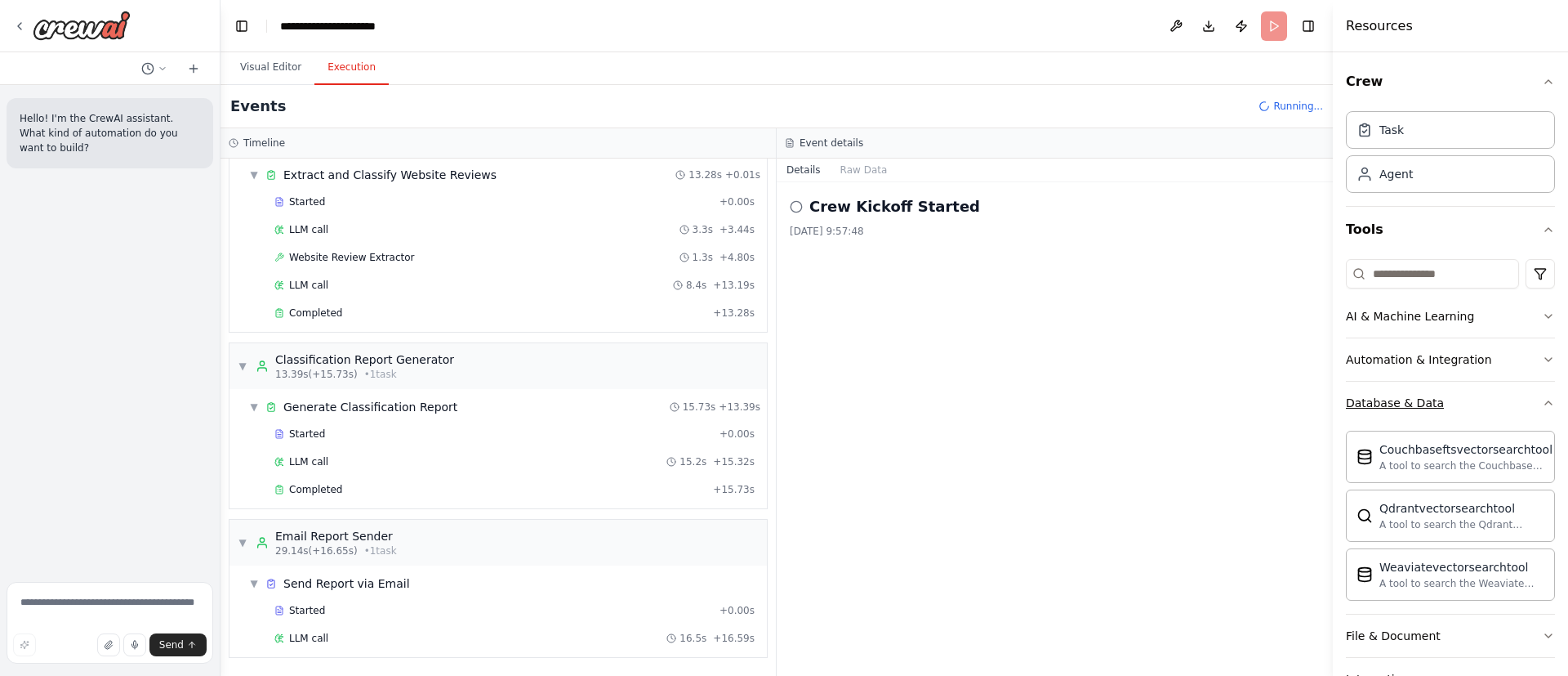
scroll to position [84, 0]
click at [1474, 401] on button "Database & Data" at bounding box center [1450, 403] width 209 height 42
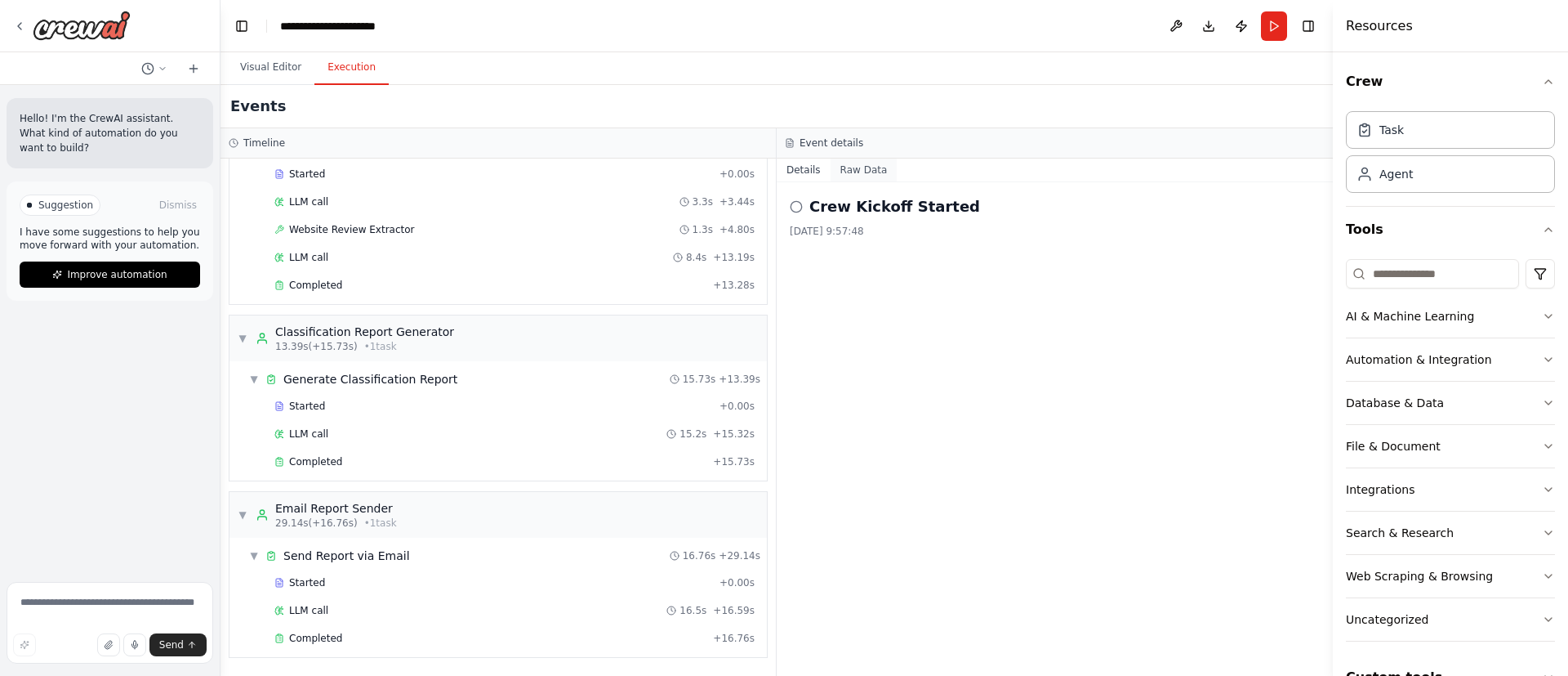
click at [861, 166] on button "Raw Data" at bounding box center [864, 170] width 67 height 23
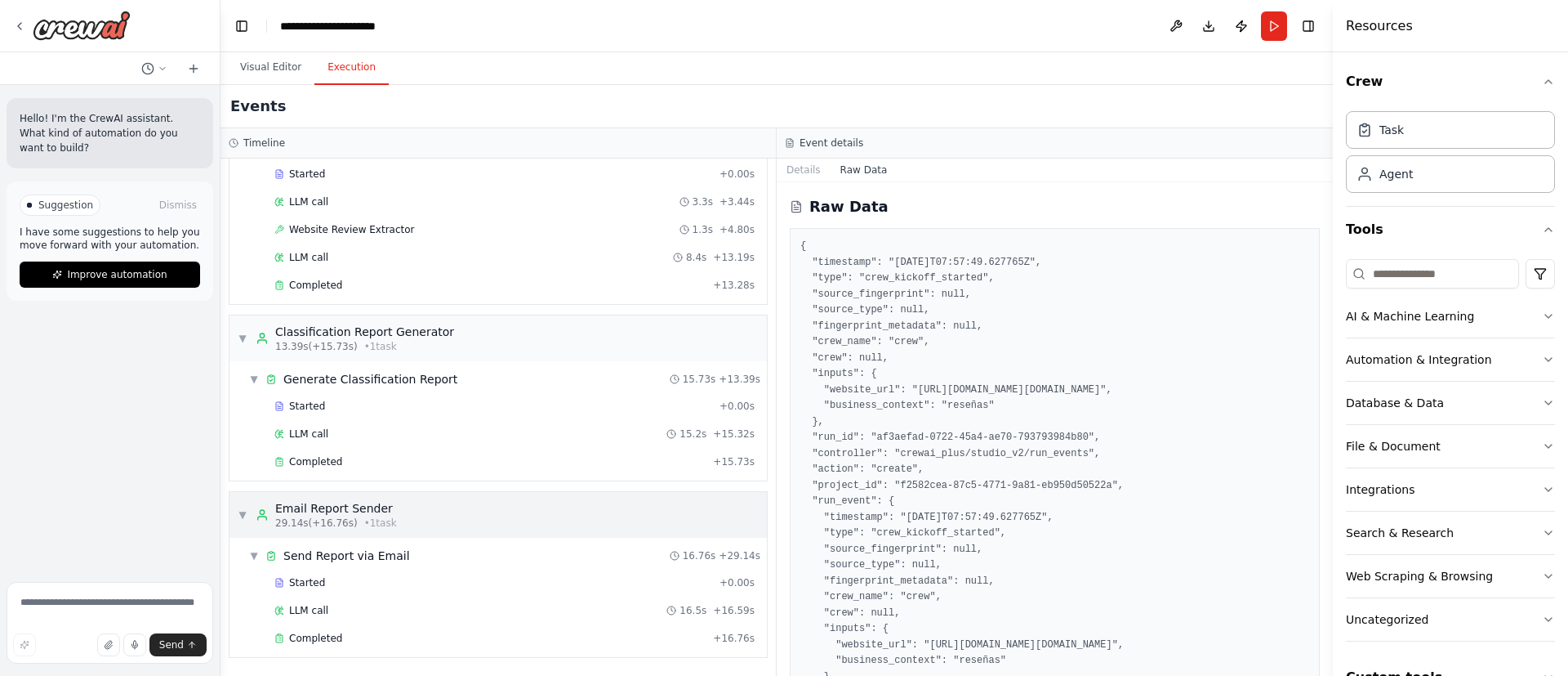
click at [558, 514] on div "▼ Email Report Sender 29.14s (+16.76s) • 1 task" at bounding box center [498, 515] width 538 height 46
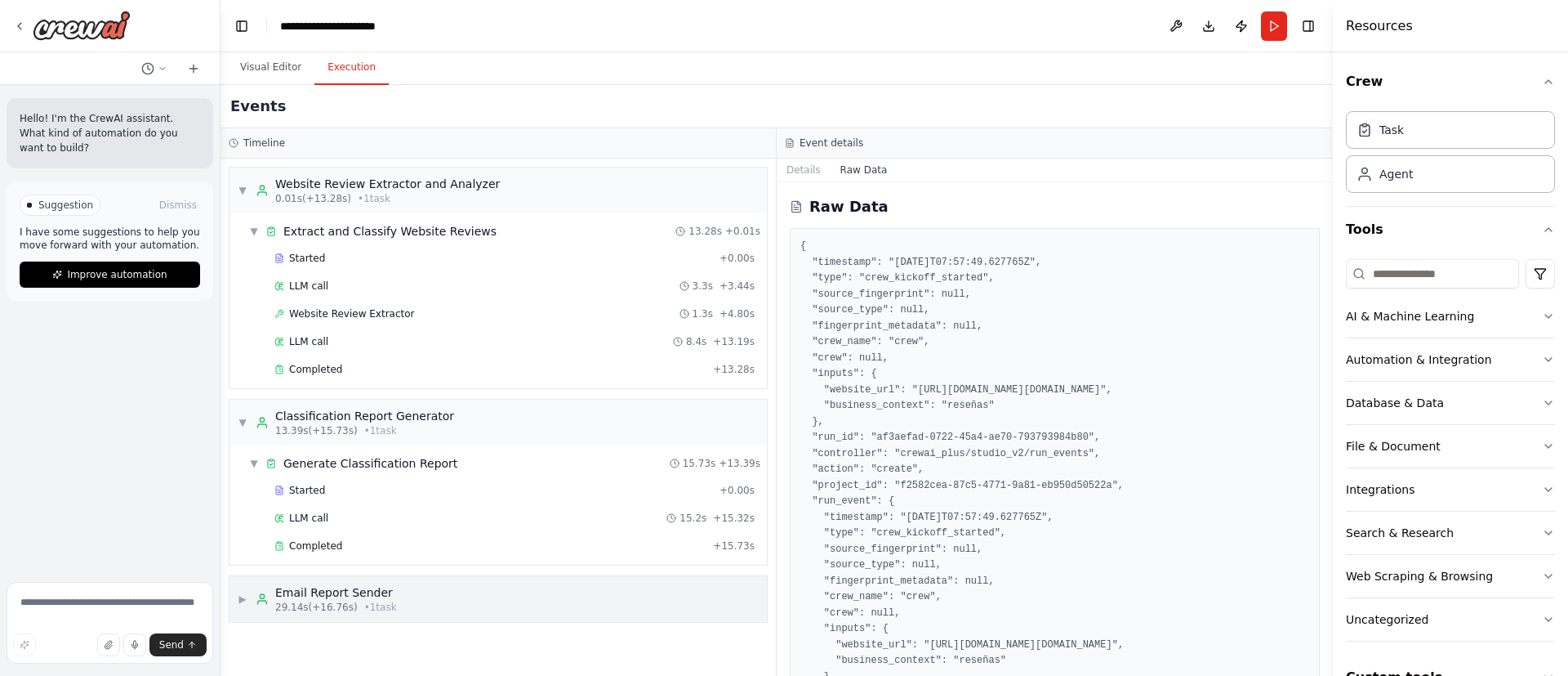
scroll to position [0, 0]
click at [389, 602] on div "▶ Email Report Sender 29.14s (+16.76s) • 1 task" at bounding box center [498, 599] width 538 height 46
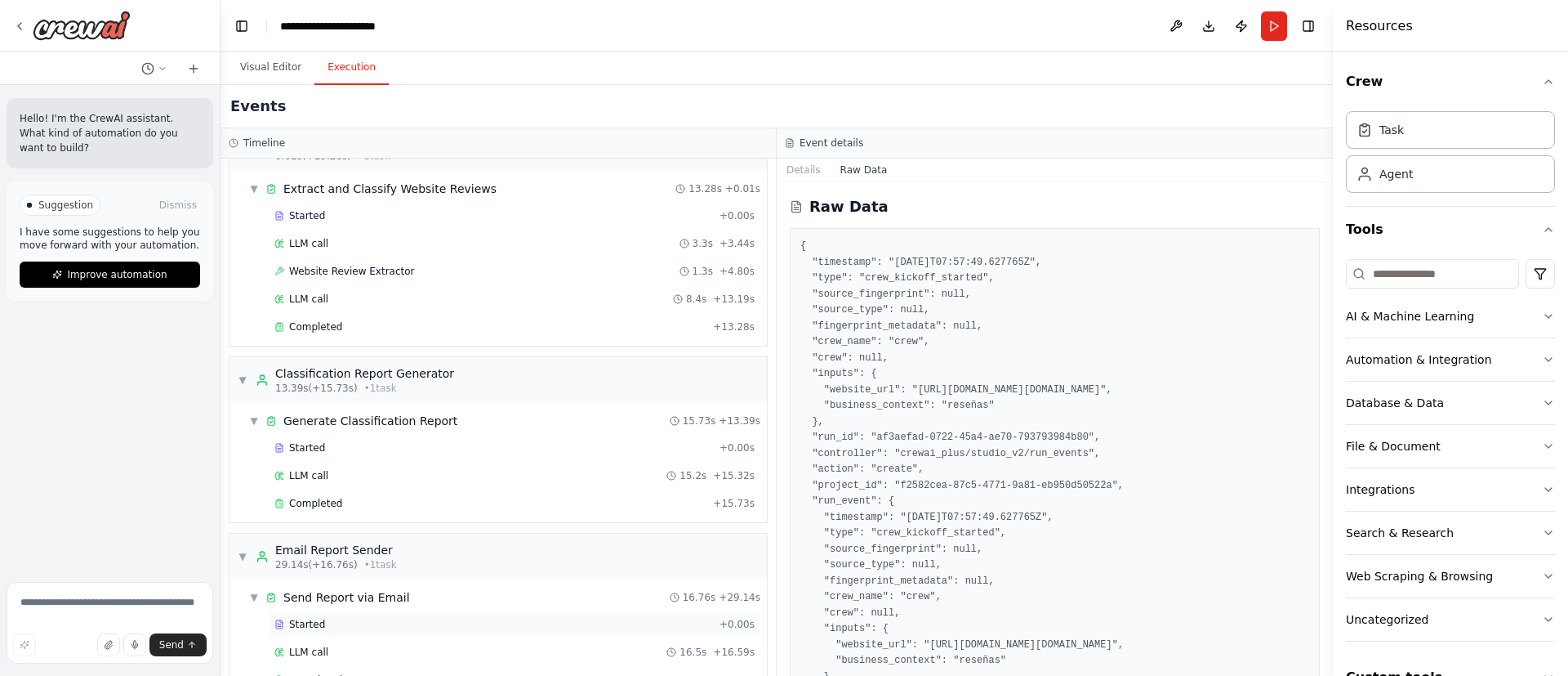
scroll to position [84, 0]
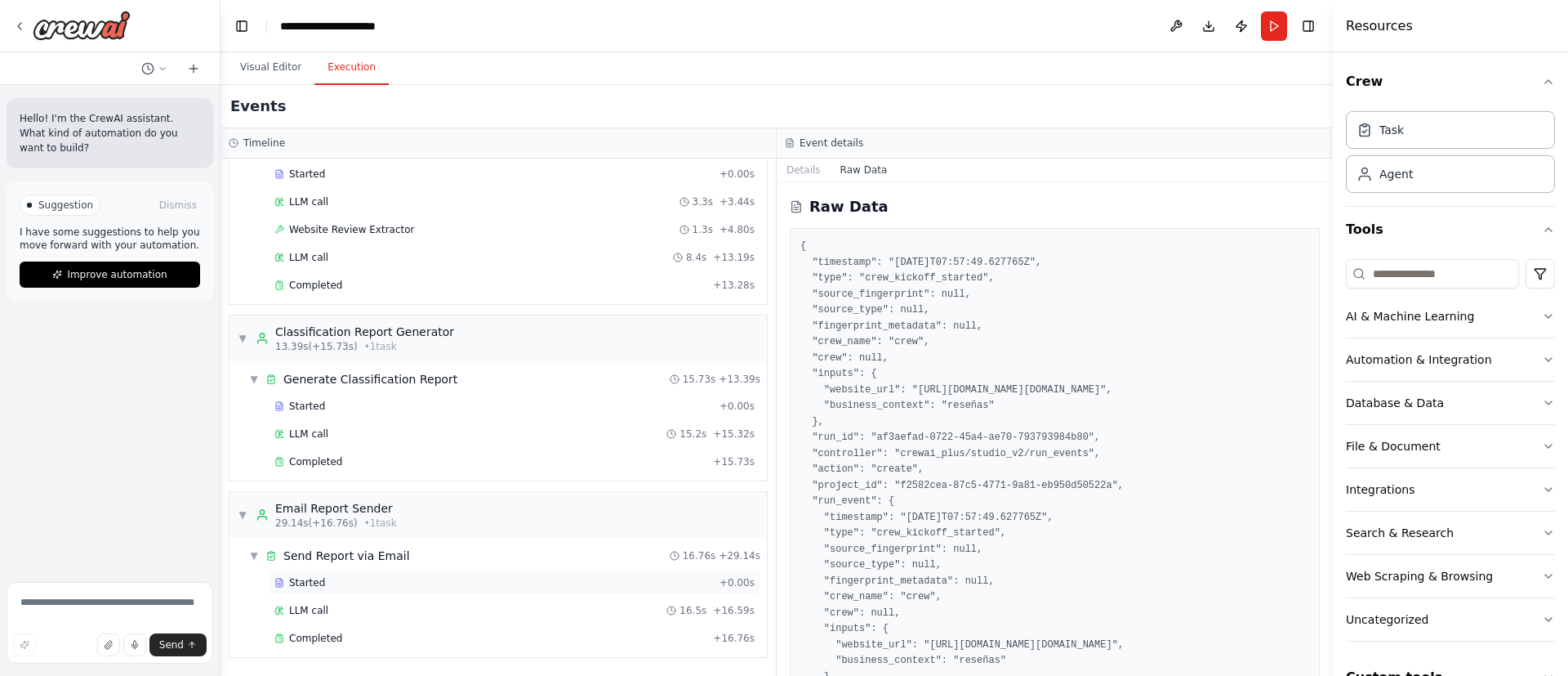
click at [374, 585] on div "Started" at bounding box center [493, 583] width 438 height 13
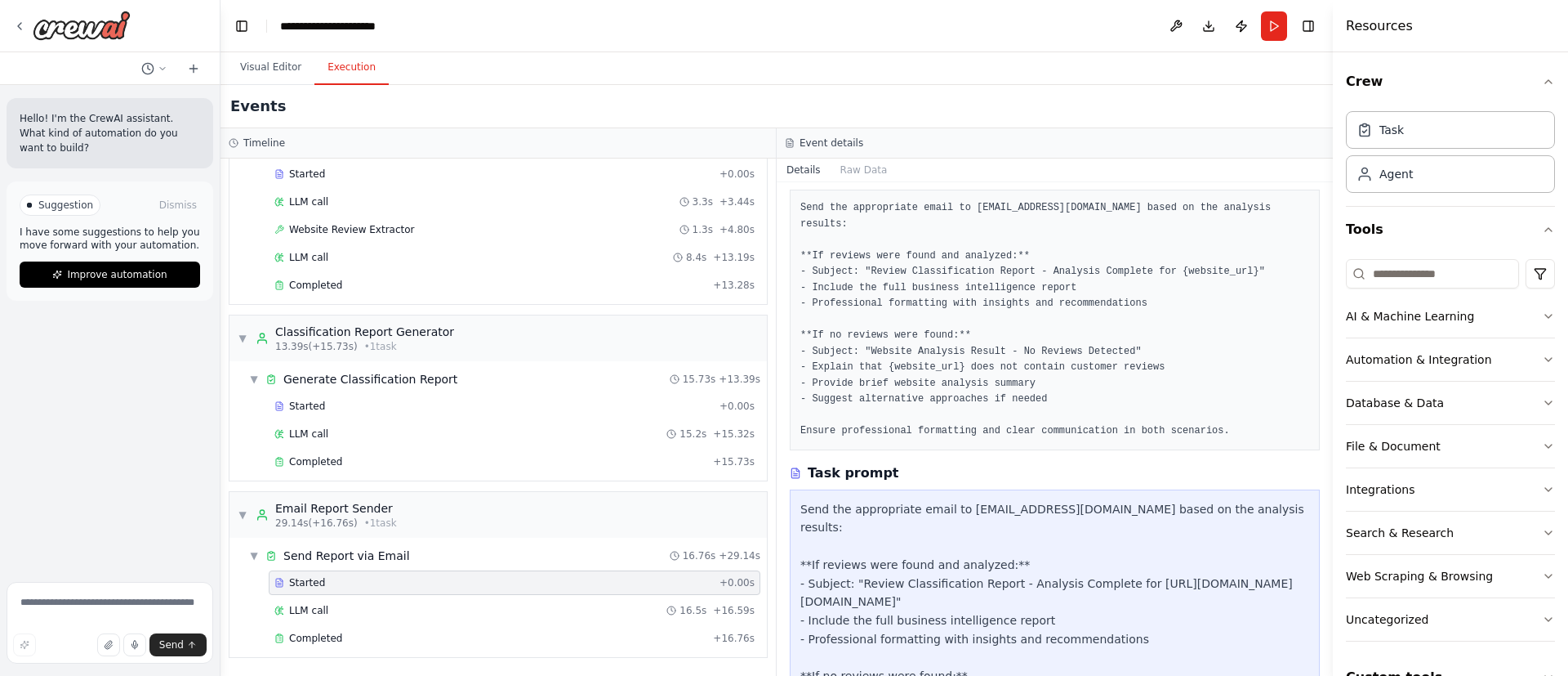
scroll to position [123, 0]
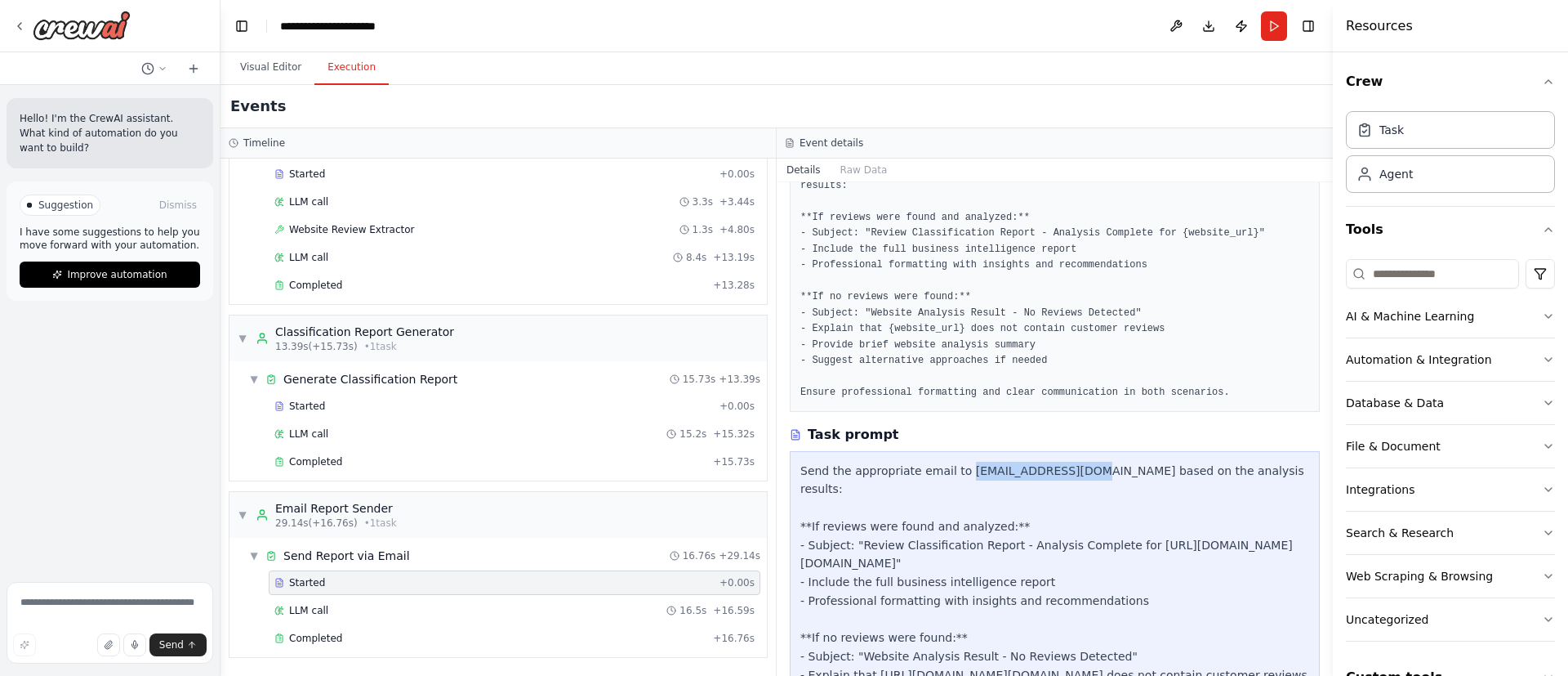
drag, startPoint x: 957, startPoint y: 457, endPoint x: 1056, endPoint y: 462, distance: 99.1
click at [1056, 462] on div "Send the appropriate email to [EMAIL_ADDRESS][DOMAIN_NAME] based on the analysi…" at bounding box center [1055, 657] width 509 height 391
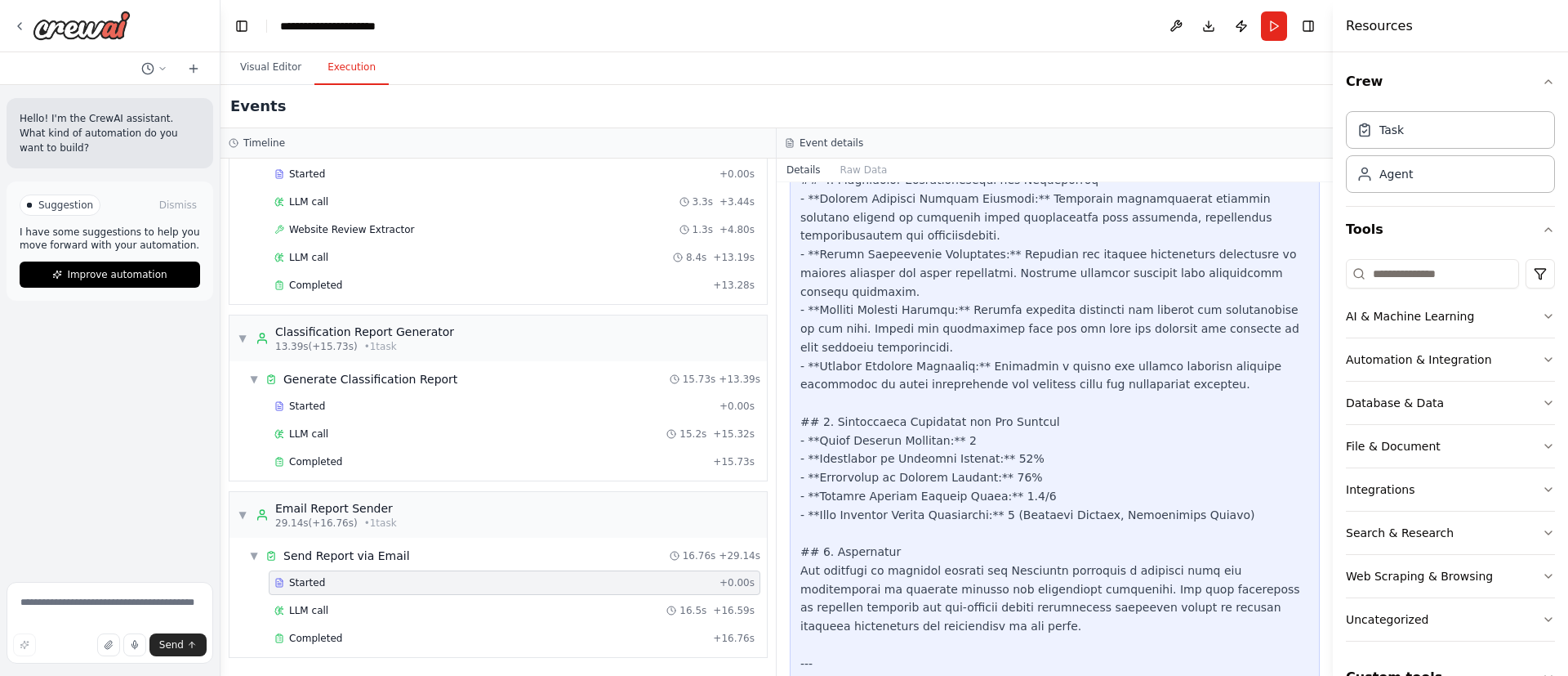
scroll to position [1644, 0]
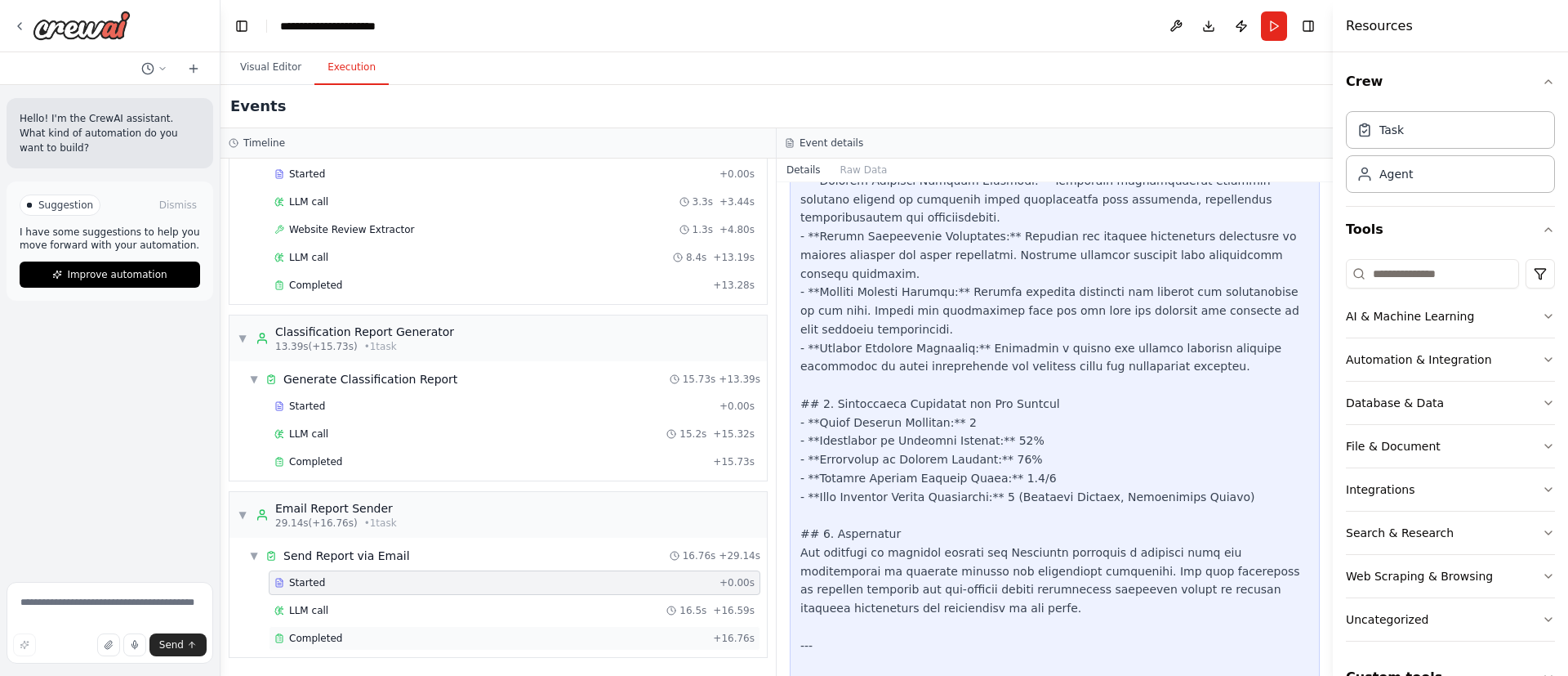
click at [362, 645] on div "Completed + 16.76s" at bounding box center [514, 637] width 492 height 24
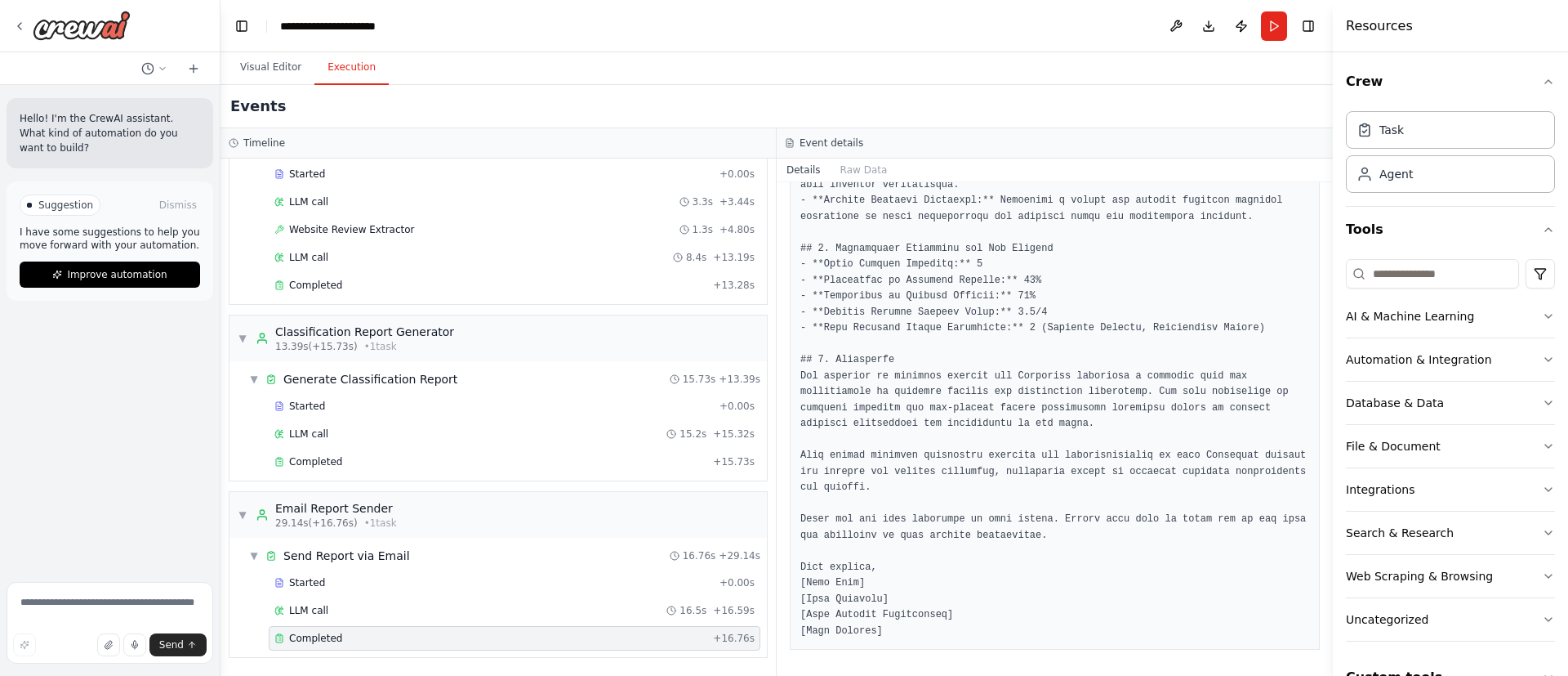
scroll to position [1331, 0]
